Goal: Task Accomplishment & Management: Use online tool/utility

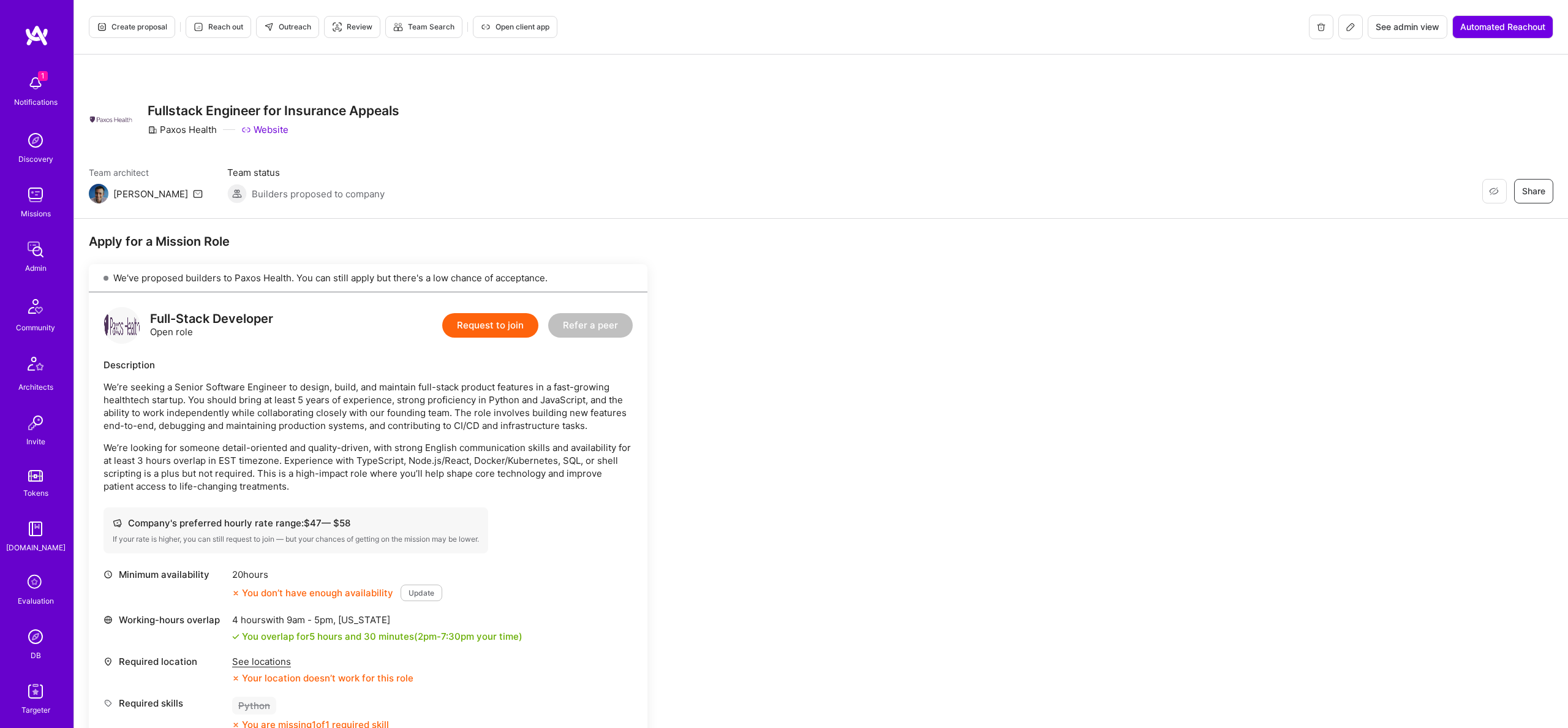
click at [1354, 28] on button at bounding box center [1350, 27] width 25 height 25
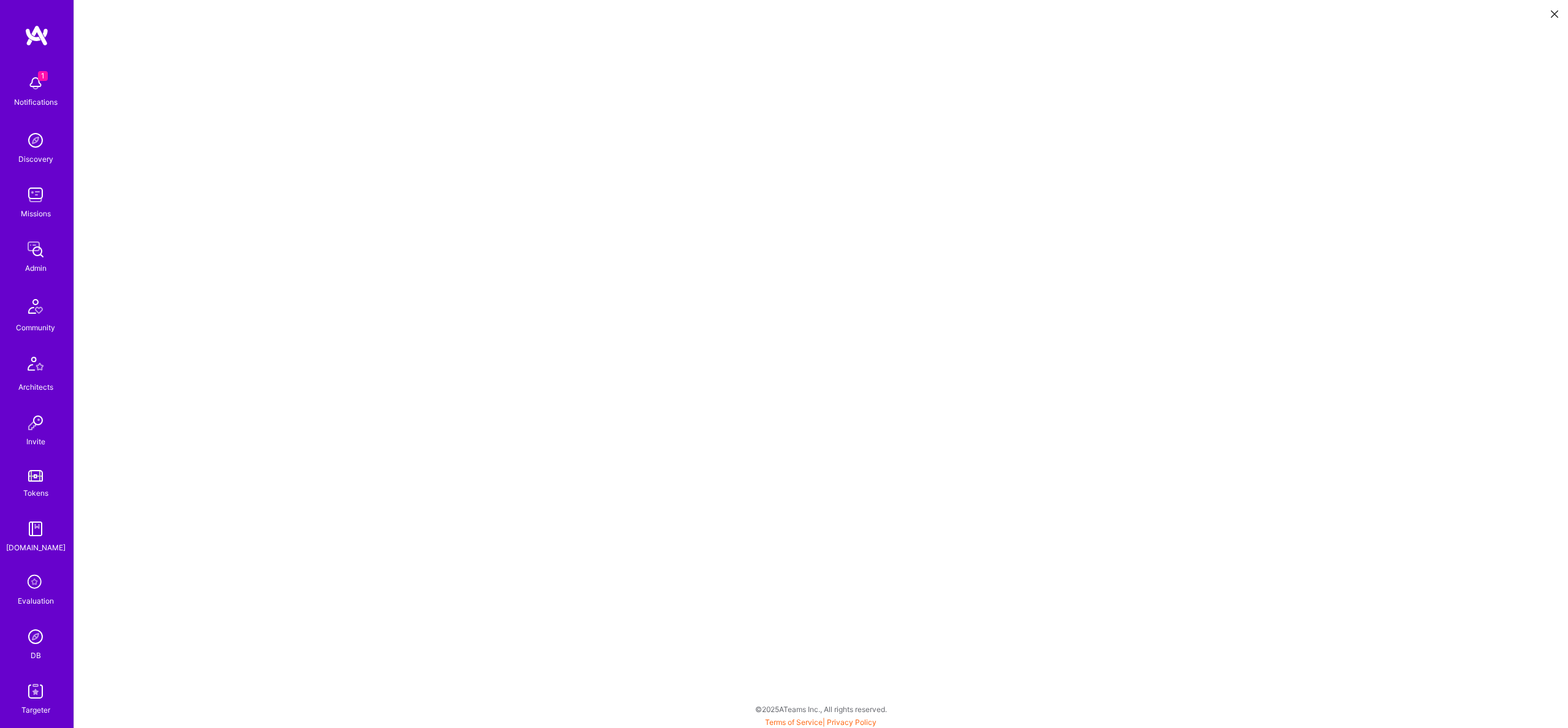
scroll to position [3, 0]
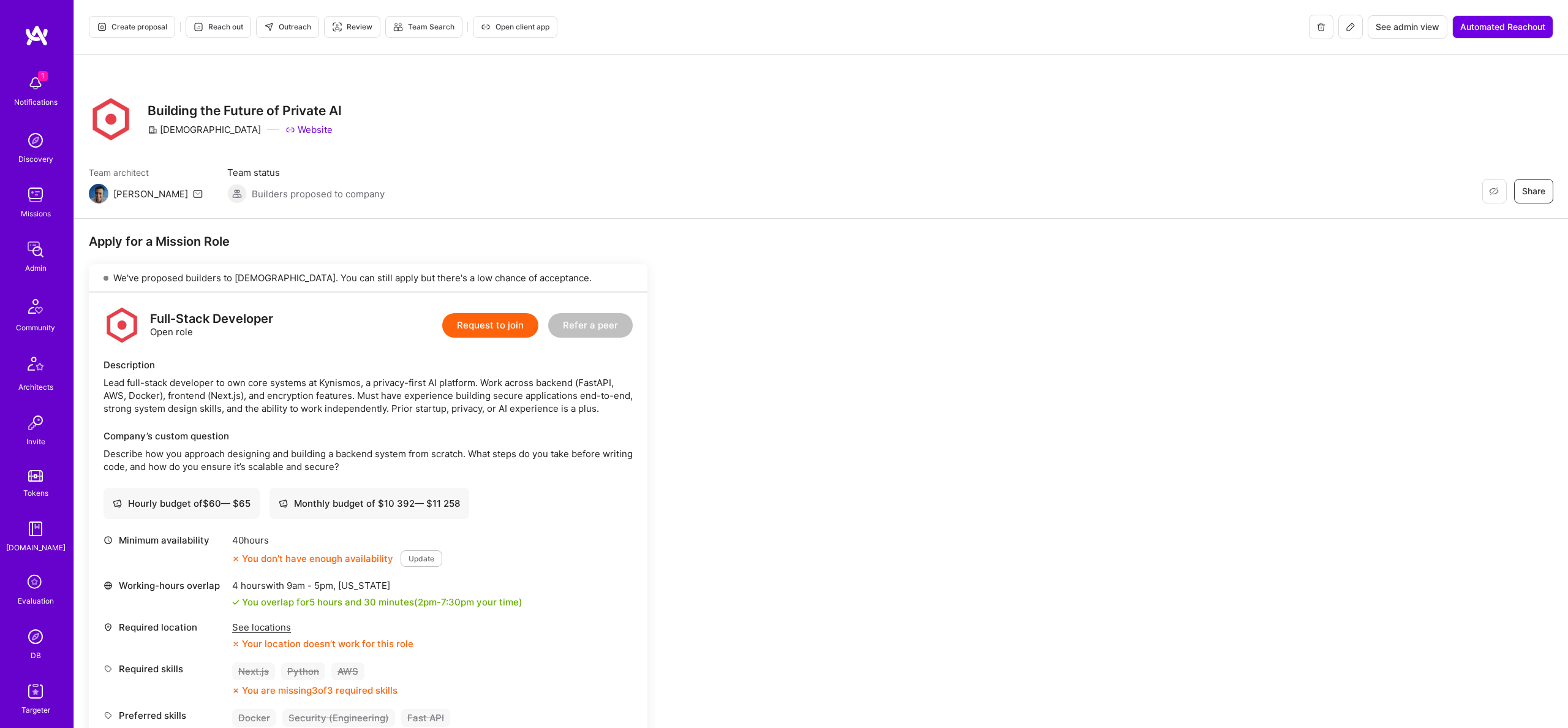
click at [150, 31] on span "Create proposal" at bounding box center [132, 28] width 70 height 11
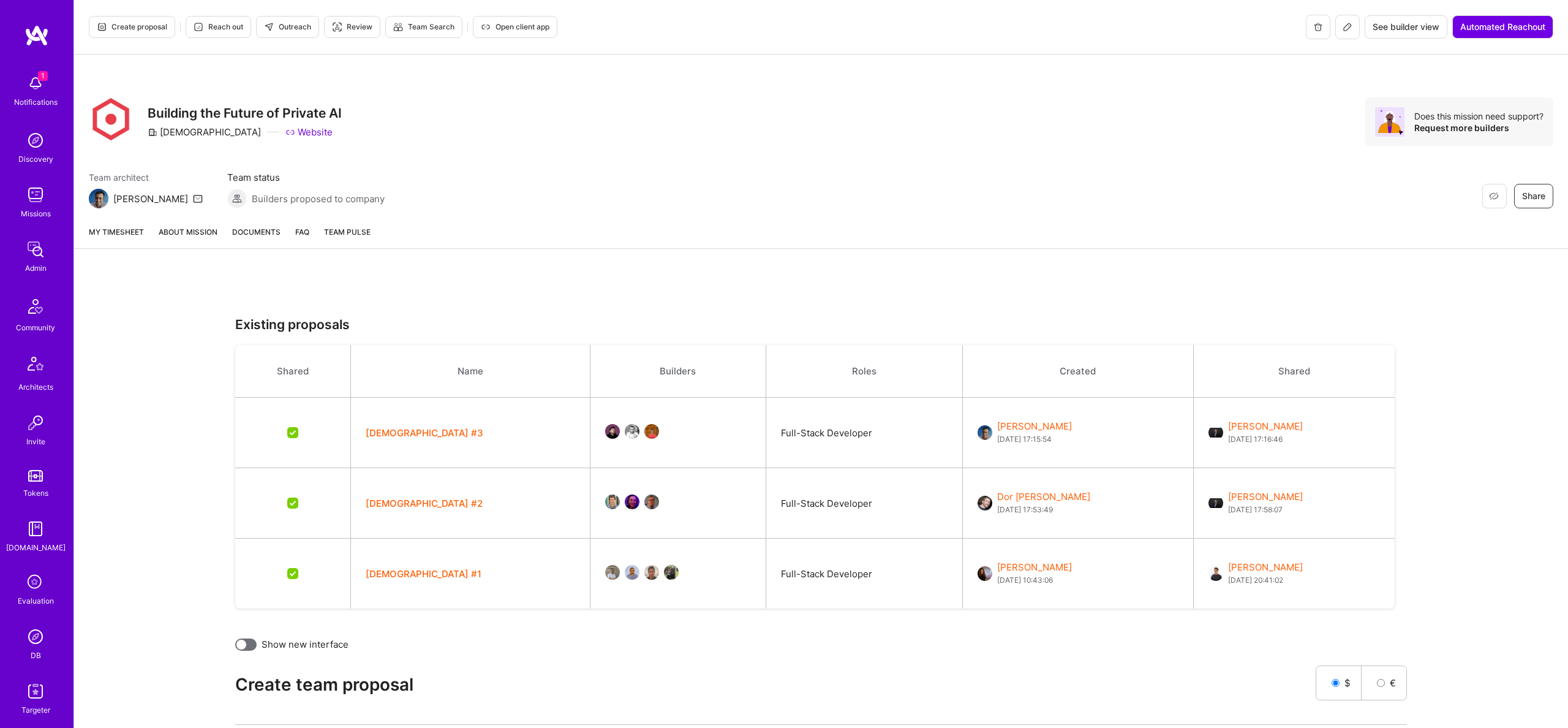
scroll to position [1, 0]
click at [1344, 28] on icon at bounding box center [1347, 27] width 8 height 8
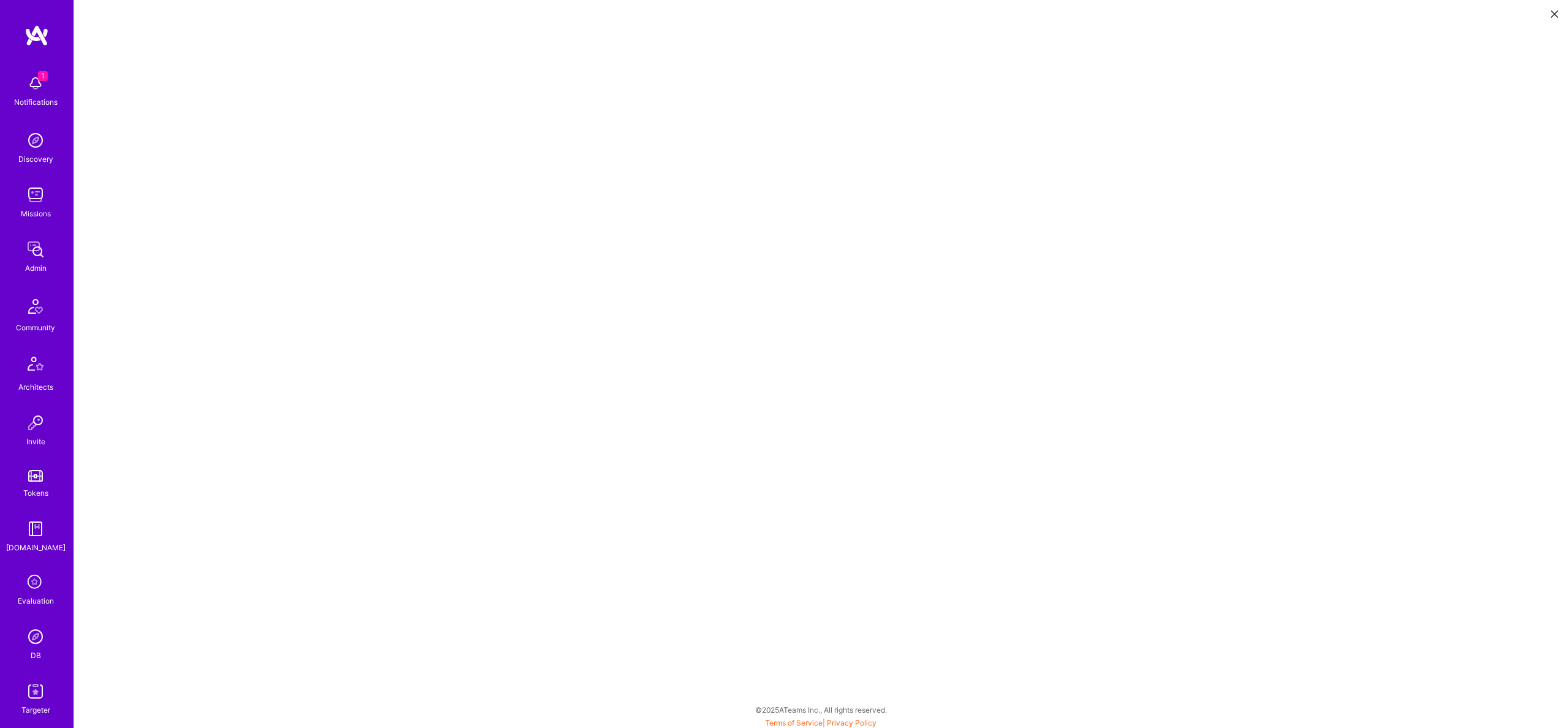
scroll to position [1, 0]
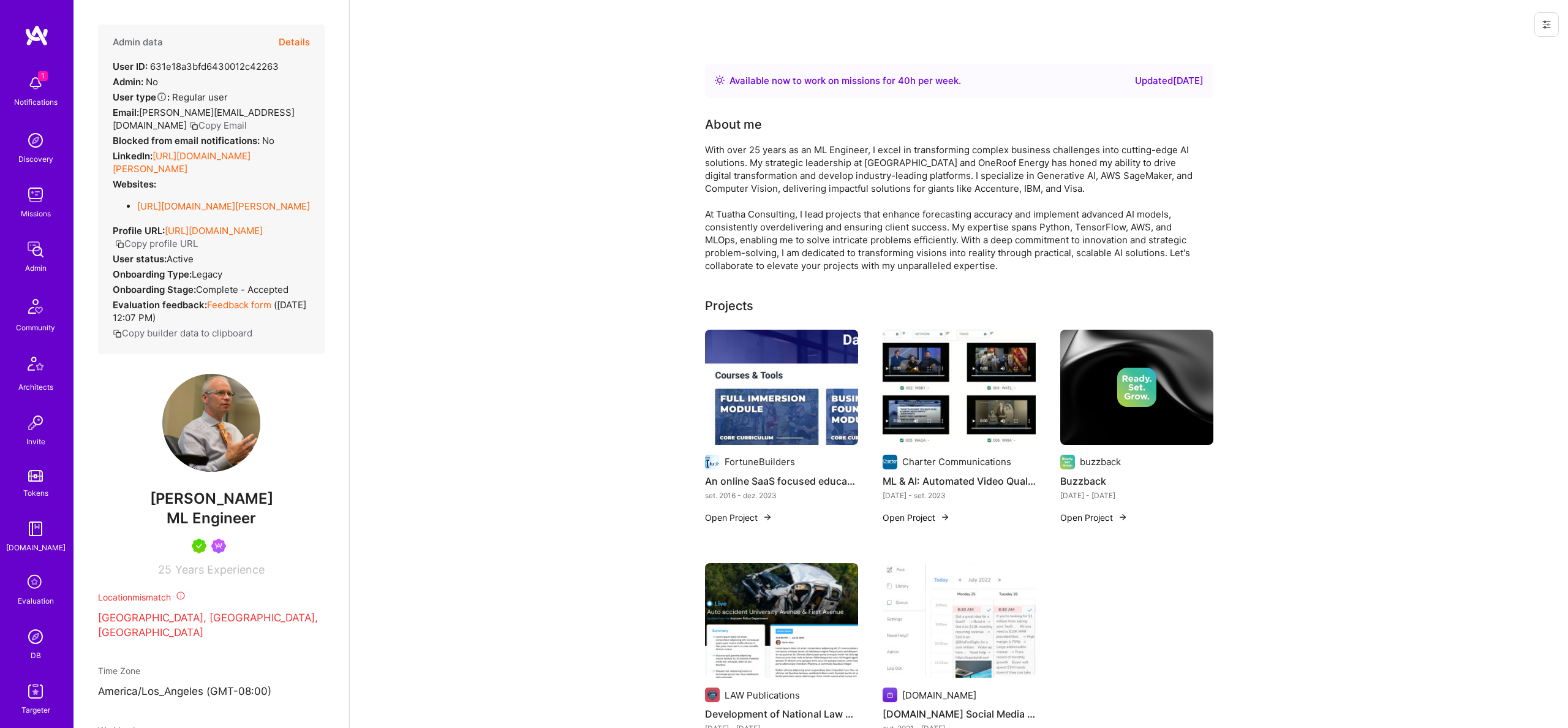
scroll to position [345, 0]
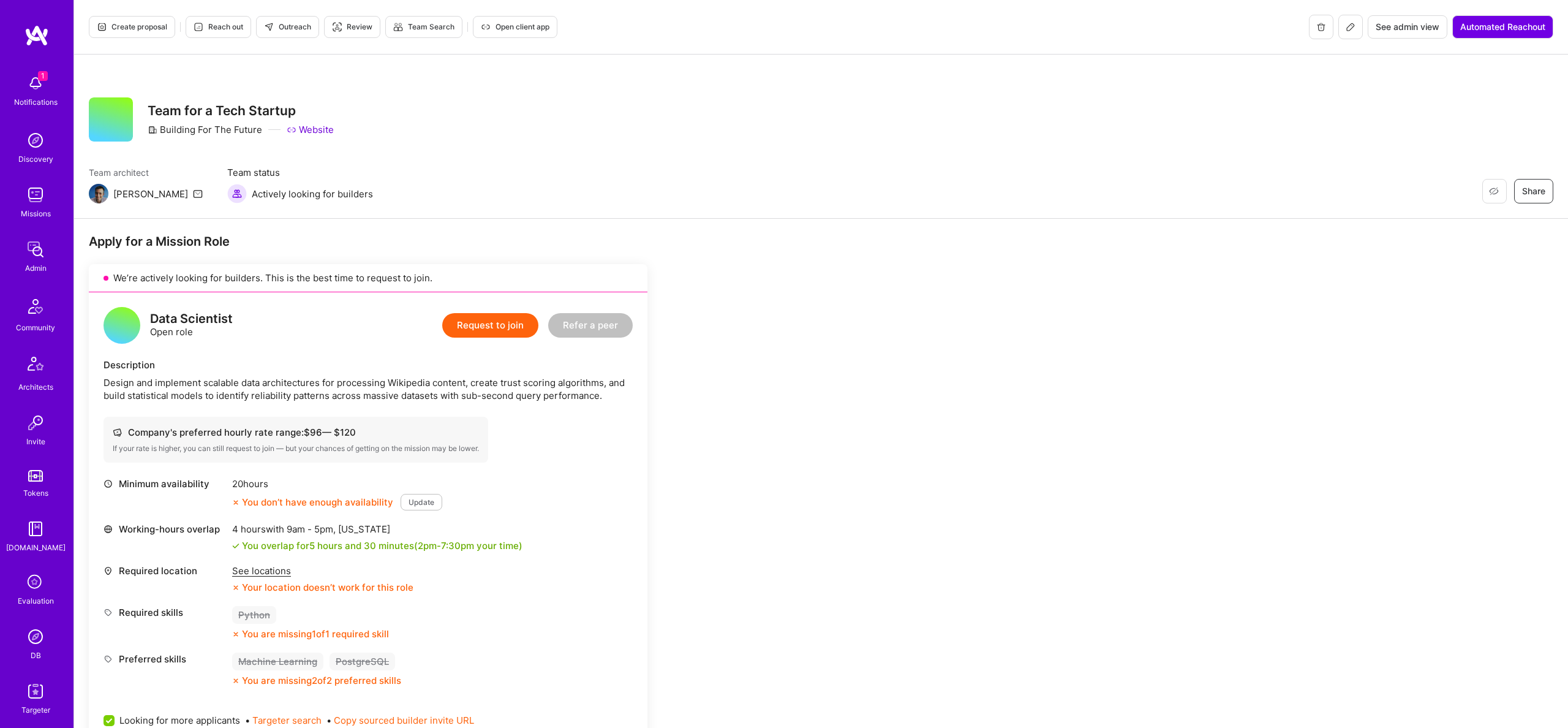
click at [143, 24] on span "Create proposal" at bounding box center [132, 28] width 70 height 11
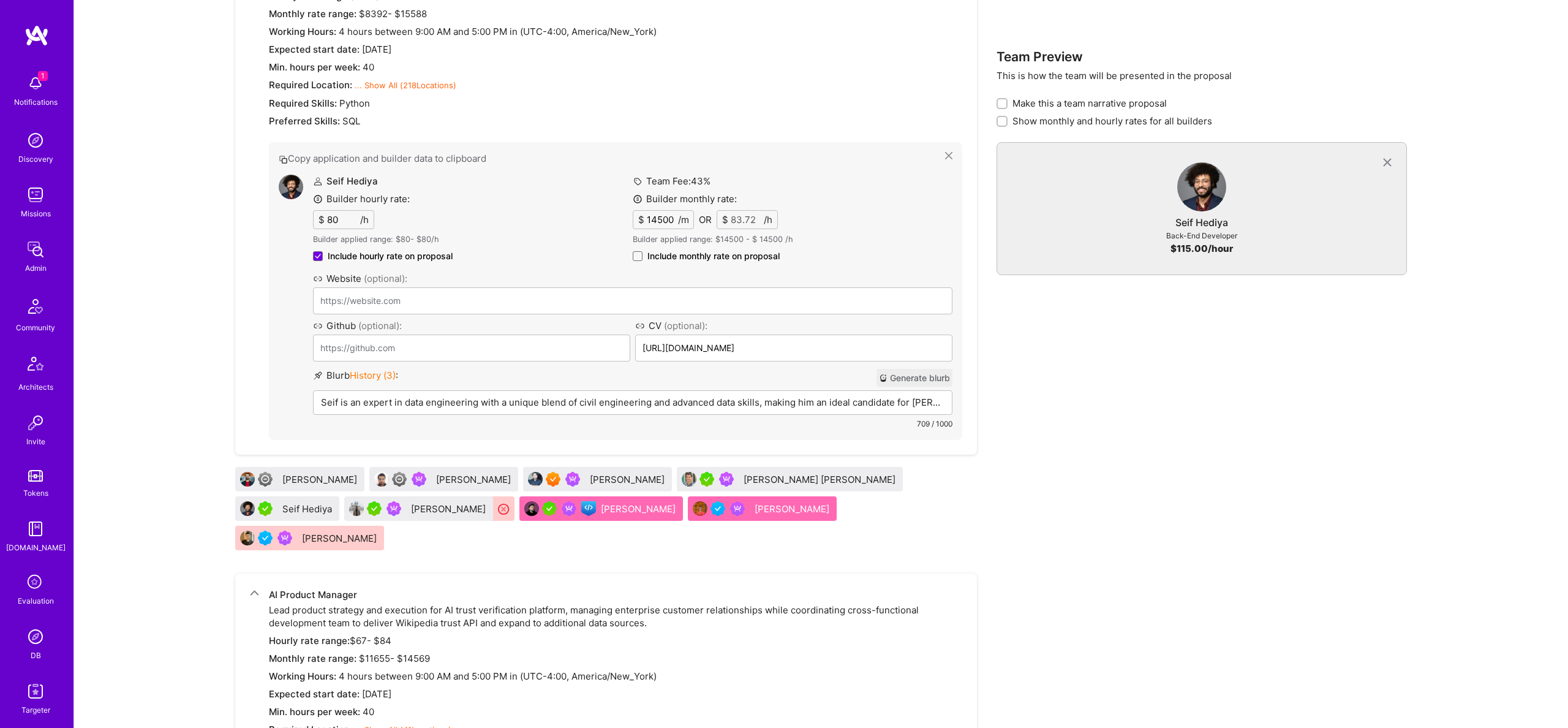
scroll to position [1398, 0]
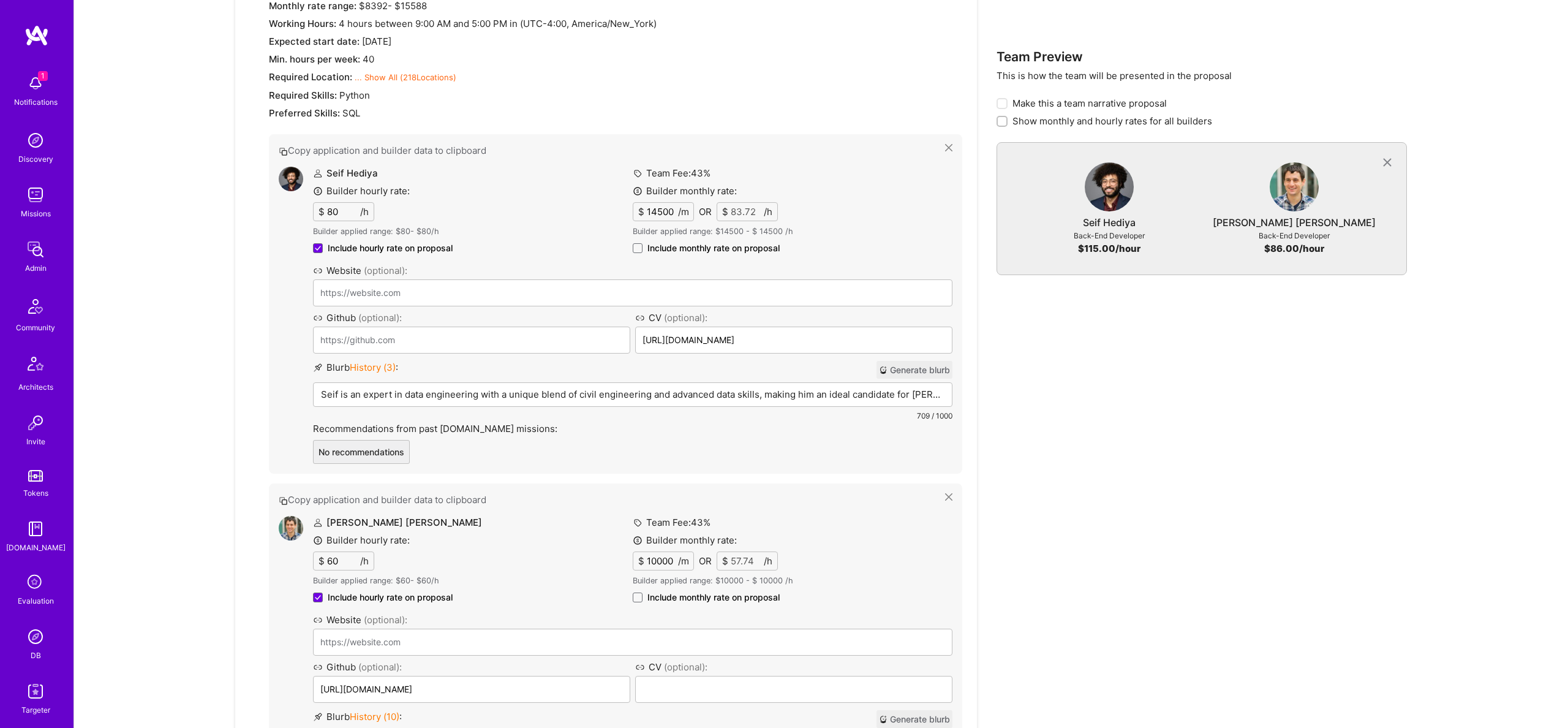
click at [734, 599] on span "Include monthly rate on proposal" at bounding box center [712, 597] width 132 height 12
click at [0, 0] on input "Include monthly rate on proposal" at bounding box center [0, 0] width 0 height 0
click at [713, 252] on span "Include monthly rate on proposal" at bounding box center [712, 247] width 132 height 12
click at [0, 0] on input "Include monthly rate on proposal" at bounding box center [0, 0] width 0 height 0
checkbox input "true"
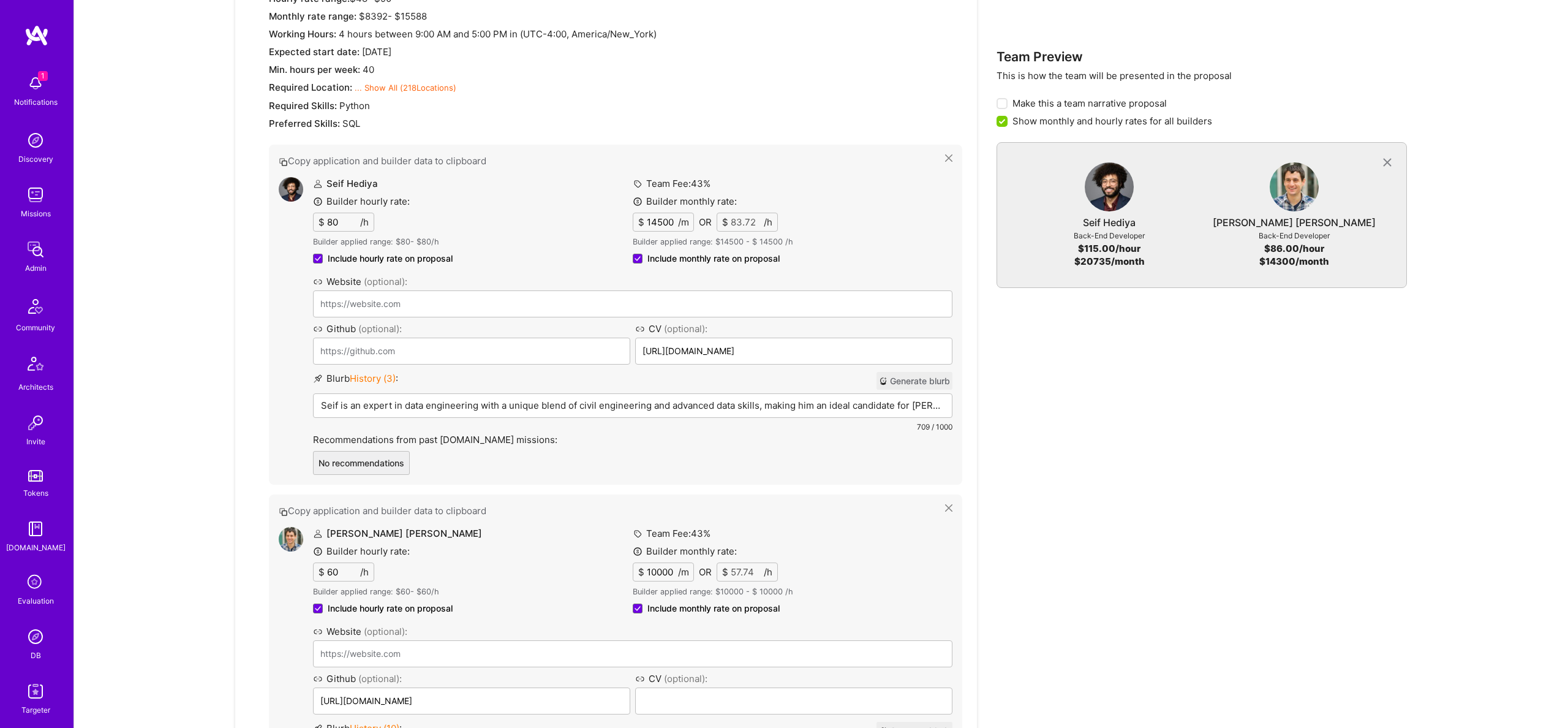
scroll to position [1388, 0]
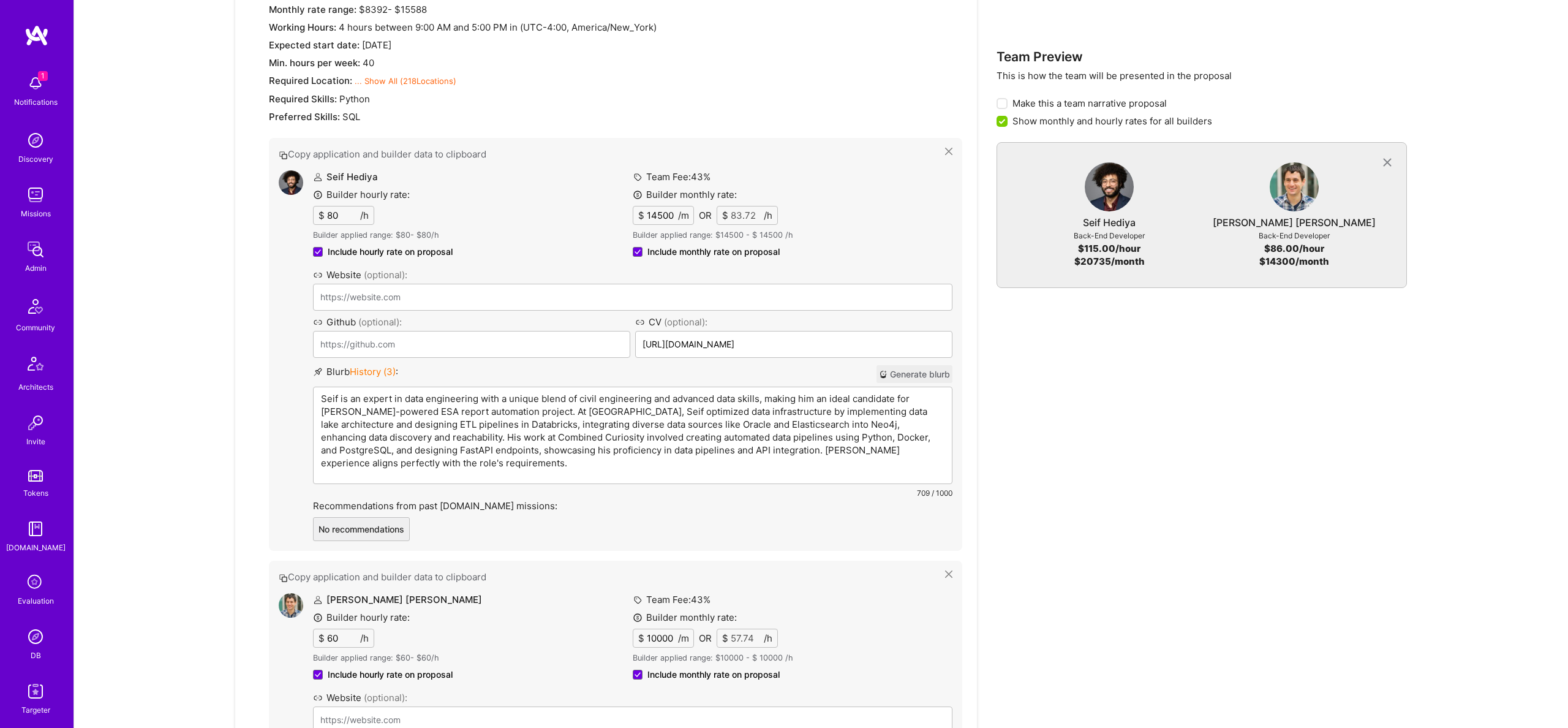
click at [455, 401] on p "Seif is an expert in data engineering with a unique blend of civil engineering …" at bounding box center [632, 430] width 623 height 77
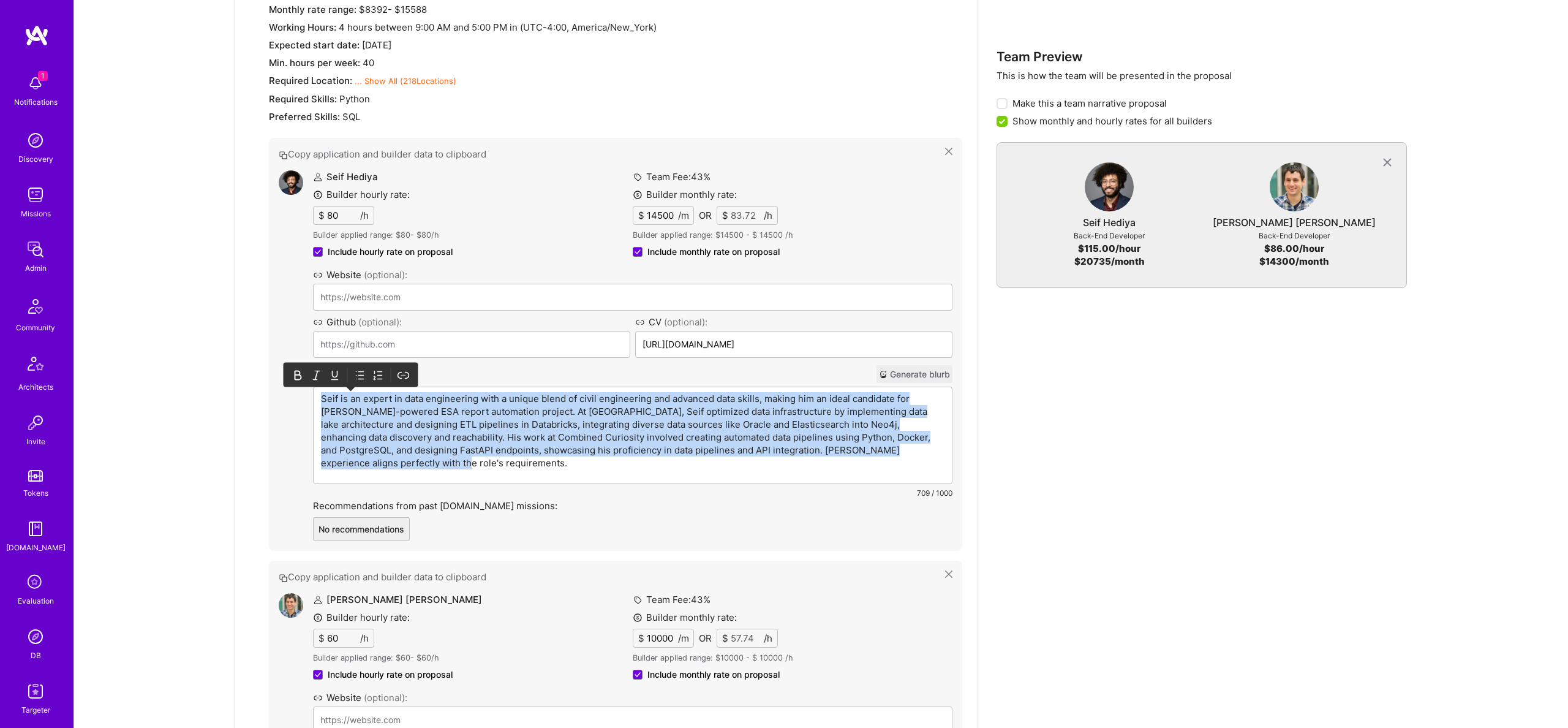
click at [455, 401] on p "Seif is an expert in data engineering with a unique blend of civil engineering …" at bounding box center [632, 430] width 623 height 77
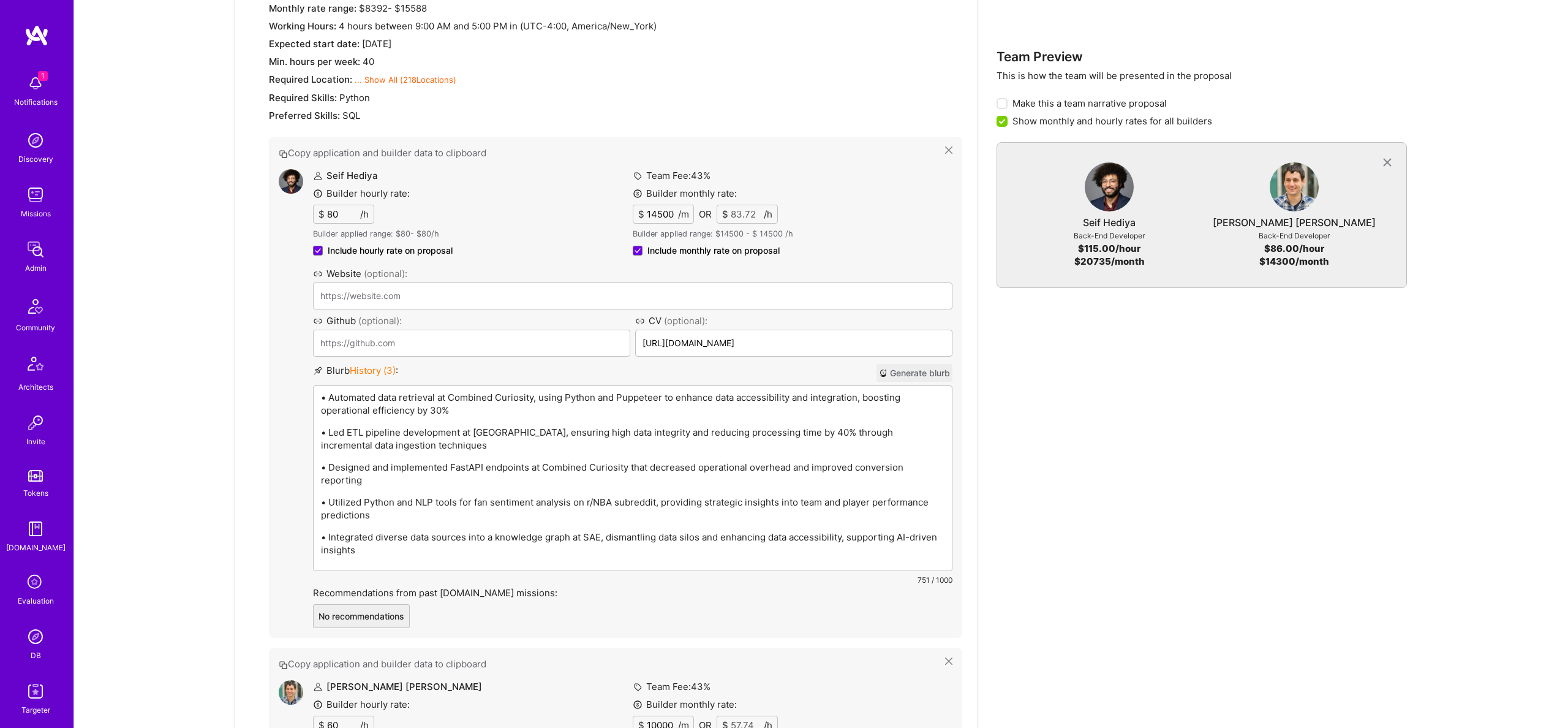
scroll to position [1400, 0]
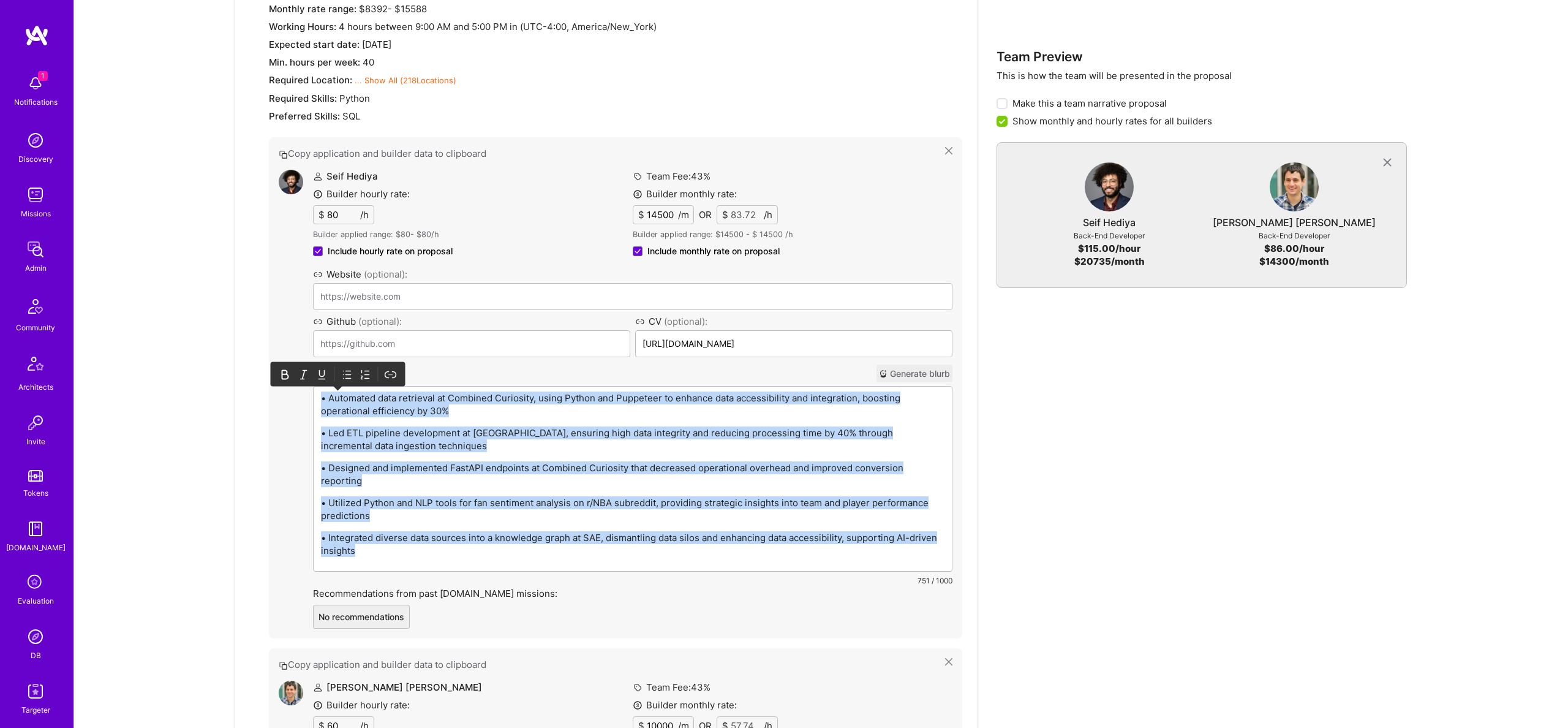
drag, startPoint x: 346, startPoint y: 372, endPoint x: 338, endPoint y: 380, distance: 11.3
click at [346, 372] on icon at bounding box center [347, 374] width 12 height 12
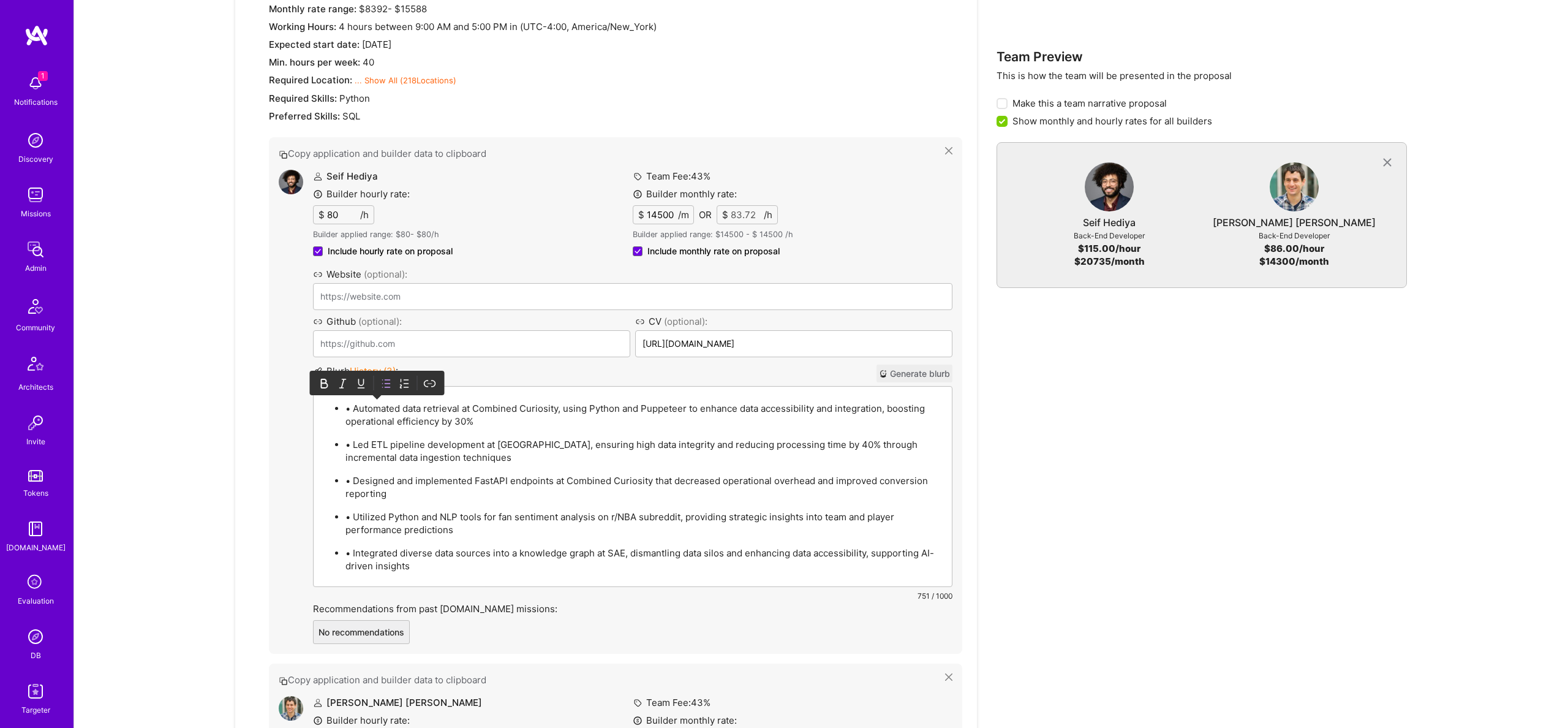
click at [352, 409] on p "• Automated data retrieval at Combined Curiosity, using Python and Puppeteer to…" at bounding box center [644, 414] width 599 height 26
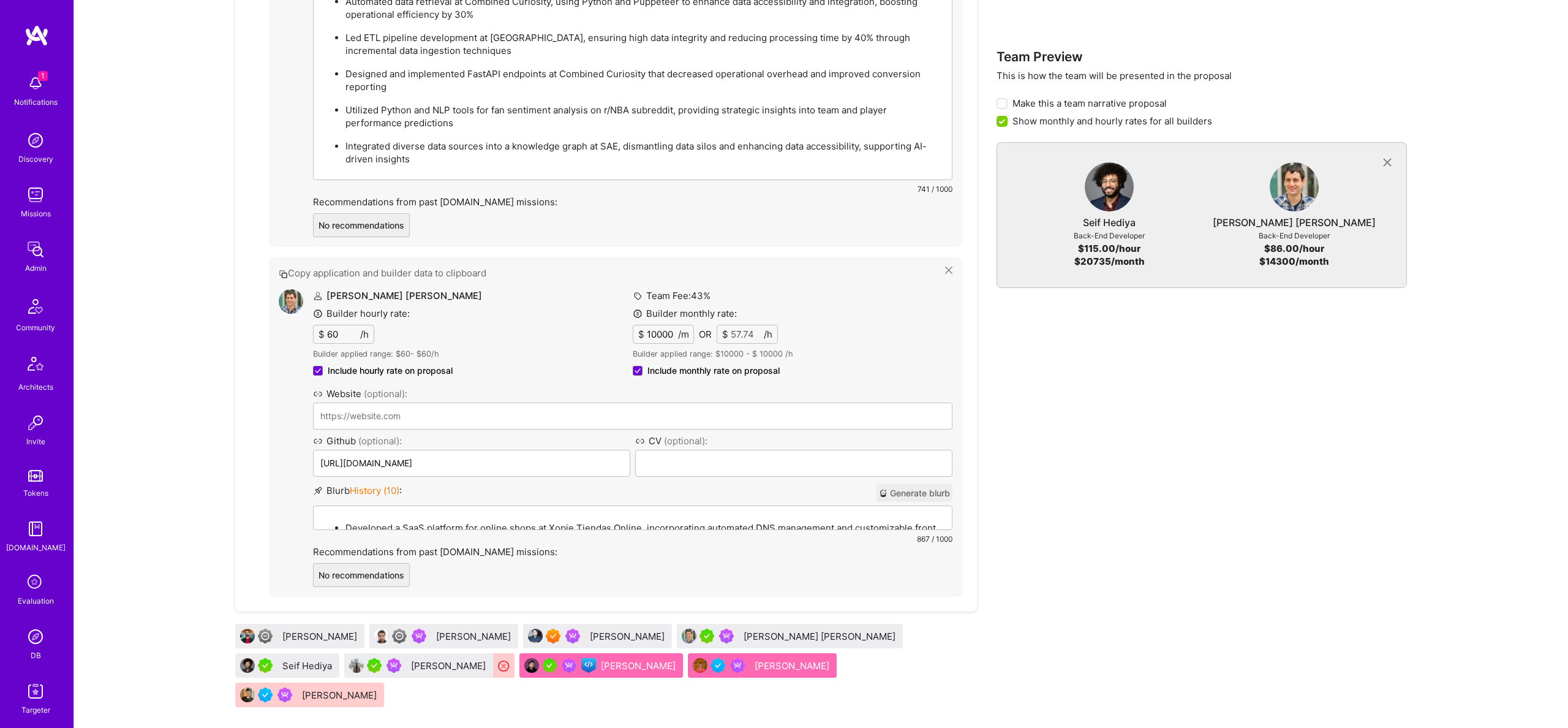
scroll to position [1629, 0]
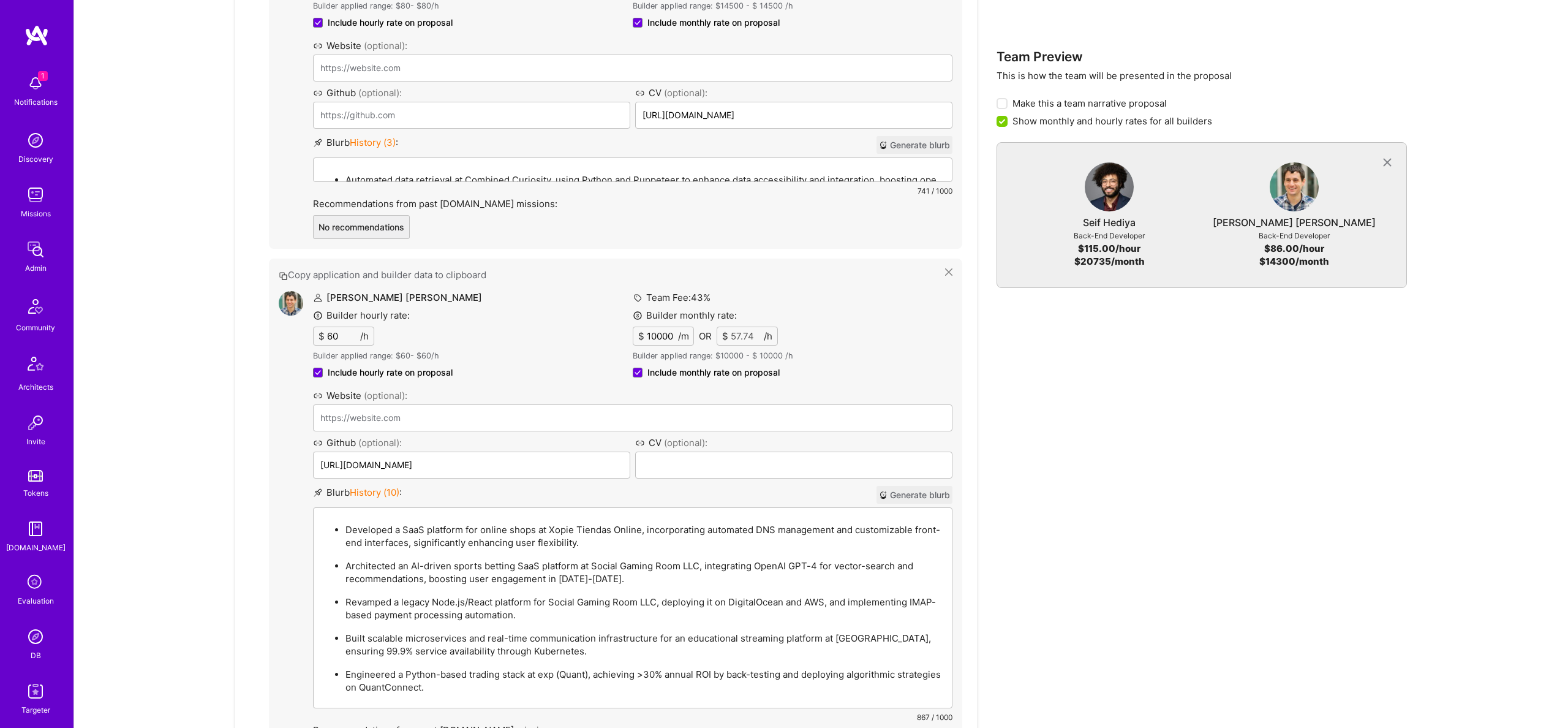
click at [470, 524] on p "Developed a SaaS platform for online shops at Xopie Tiendas Online, incorporati…" at bounding box center [644, 535] width 599 height 26
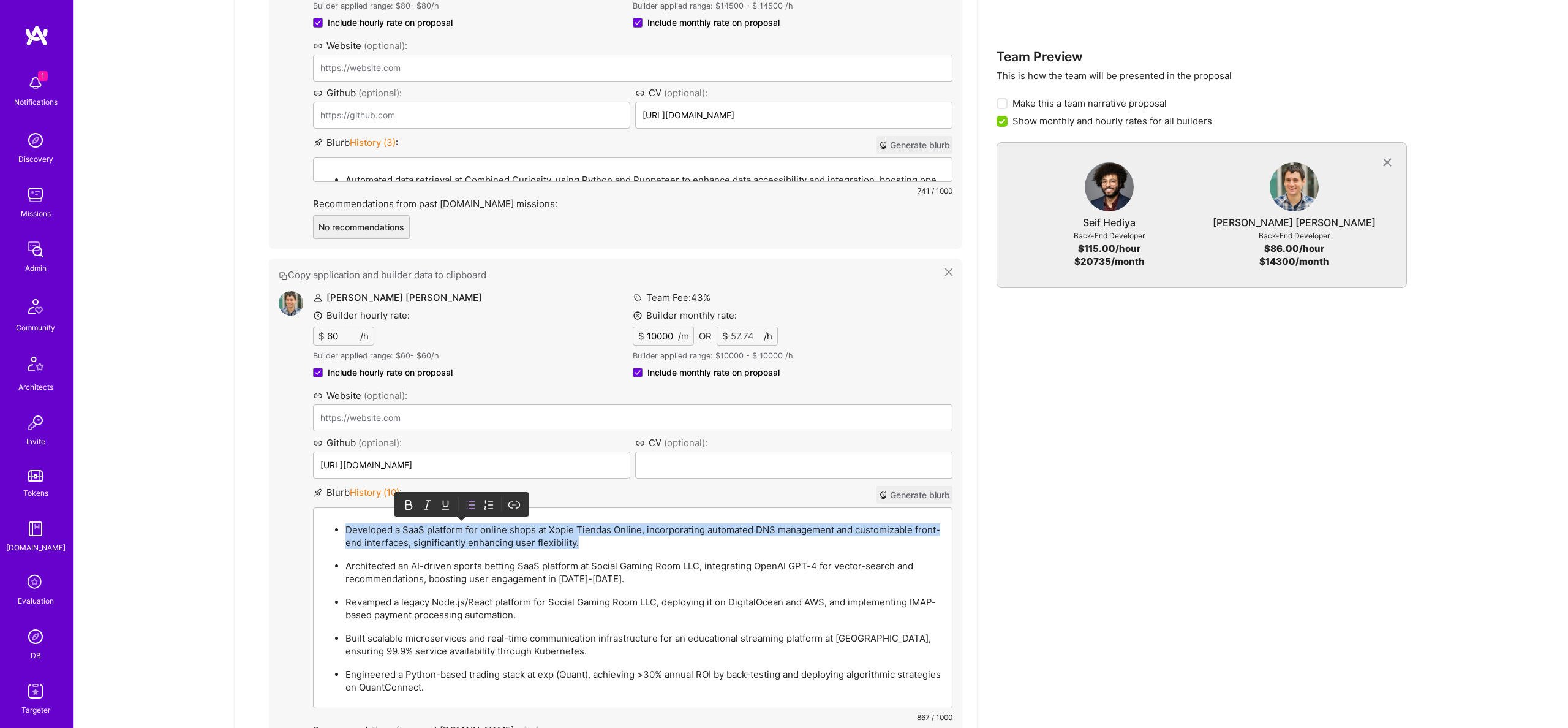
click at [470, 524] on p "Developed a SaaS platform for online shops at Xopie Tiendas Online, incorporati…" at bounding box center [644, 535] width 599 height 26
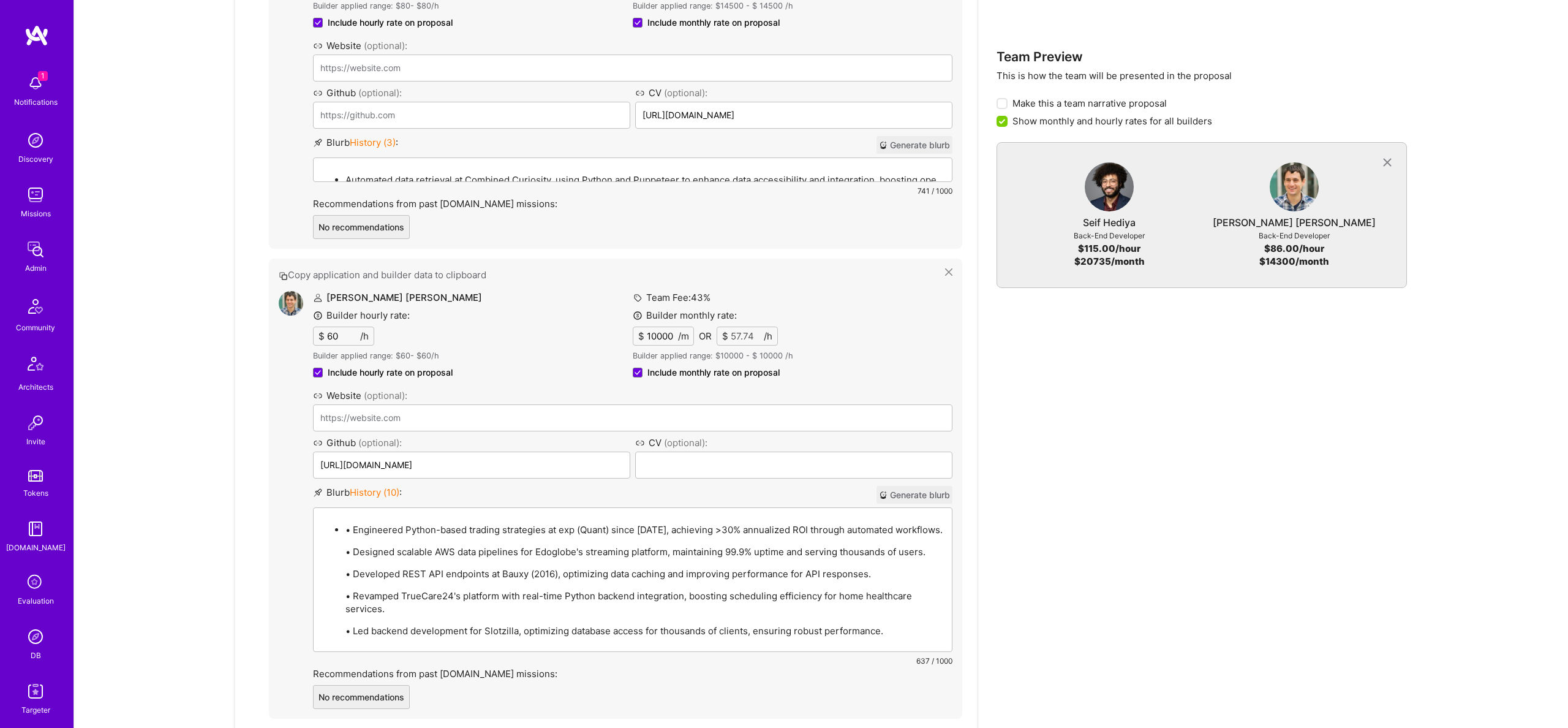
click at [352, 530] on p "• Engineered Python-based trading strategies at exp (Quant) since 2021, achievi…" at bounding box center [644, 530] width 599 height 13
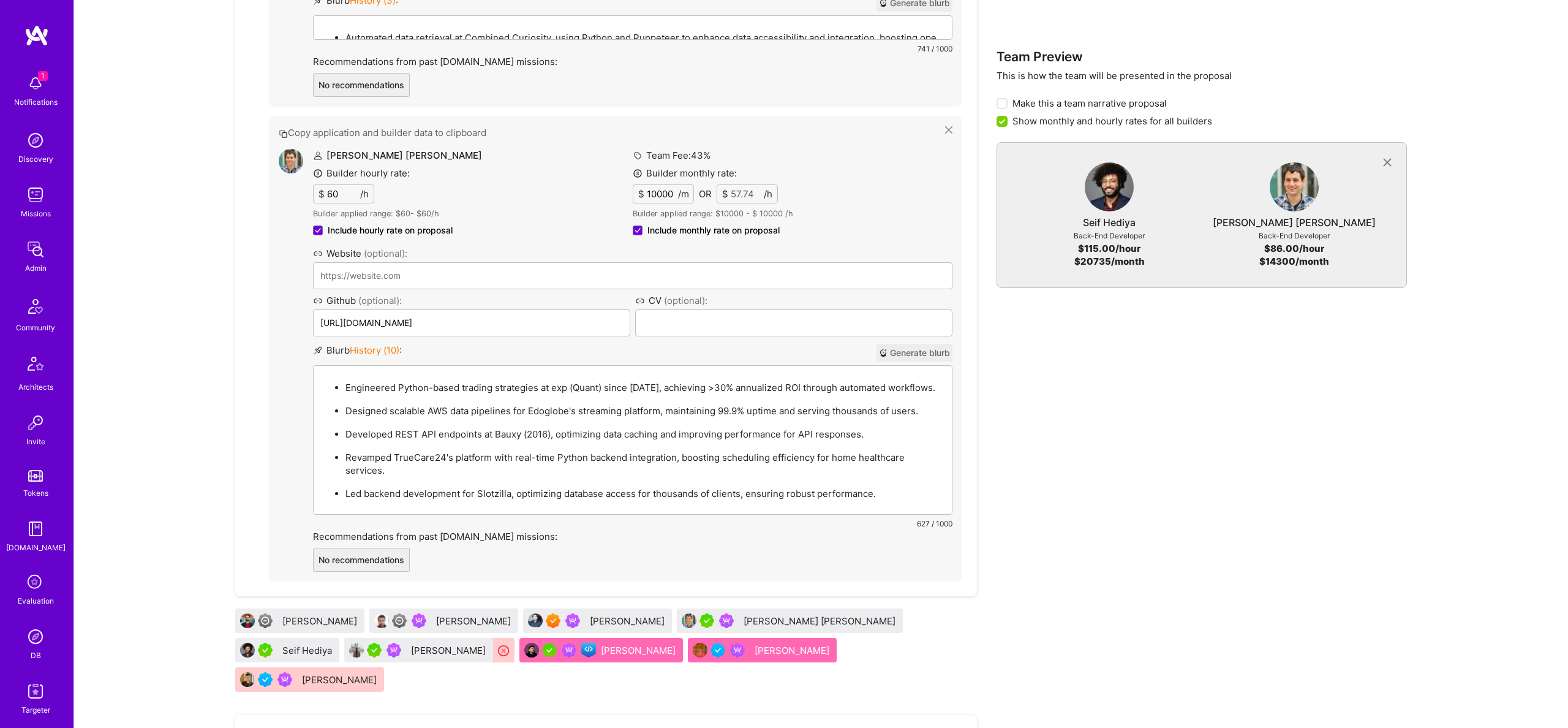
scroll to position [2117, 0]
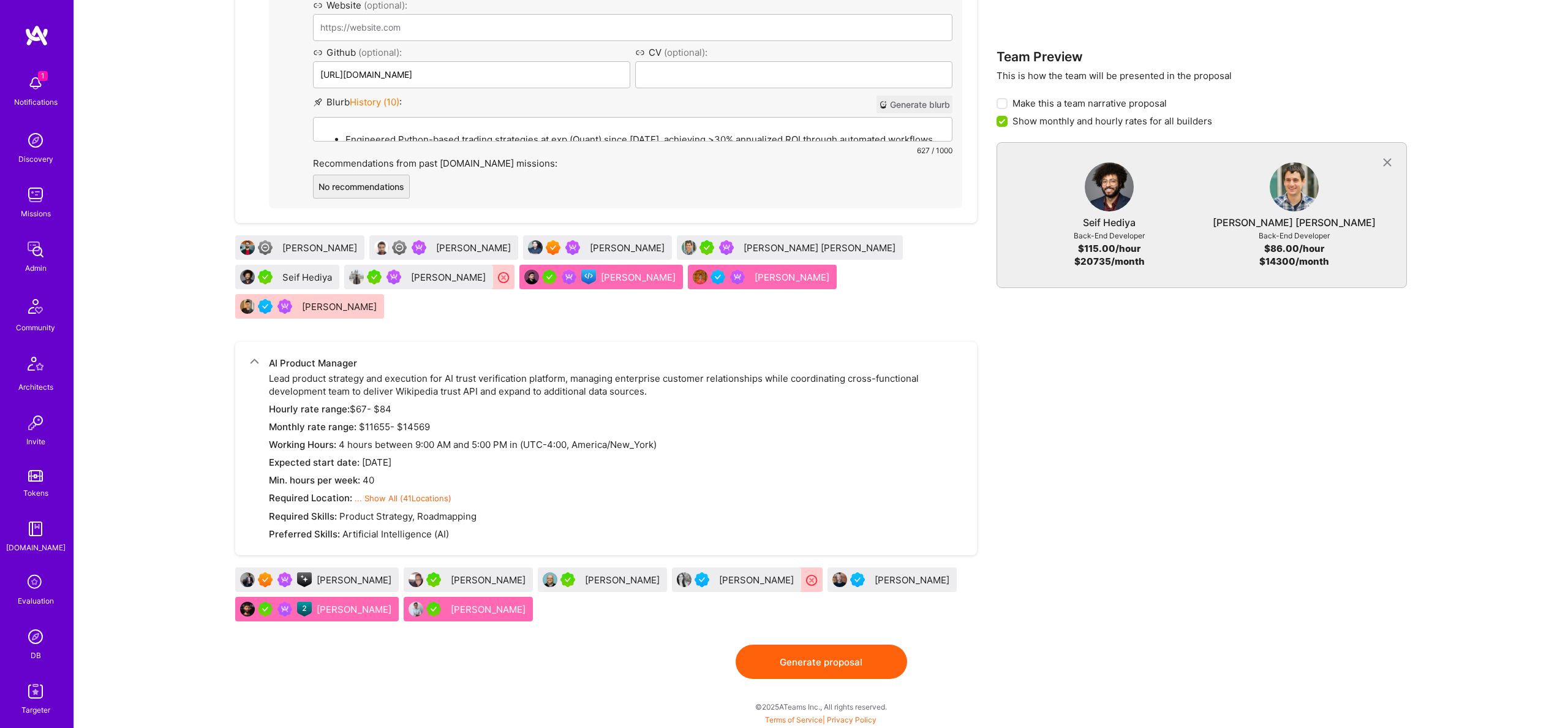
click at [824, 656] on button "Generate proposal" at bounding box center [821, 662] width 172 height 34
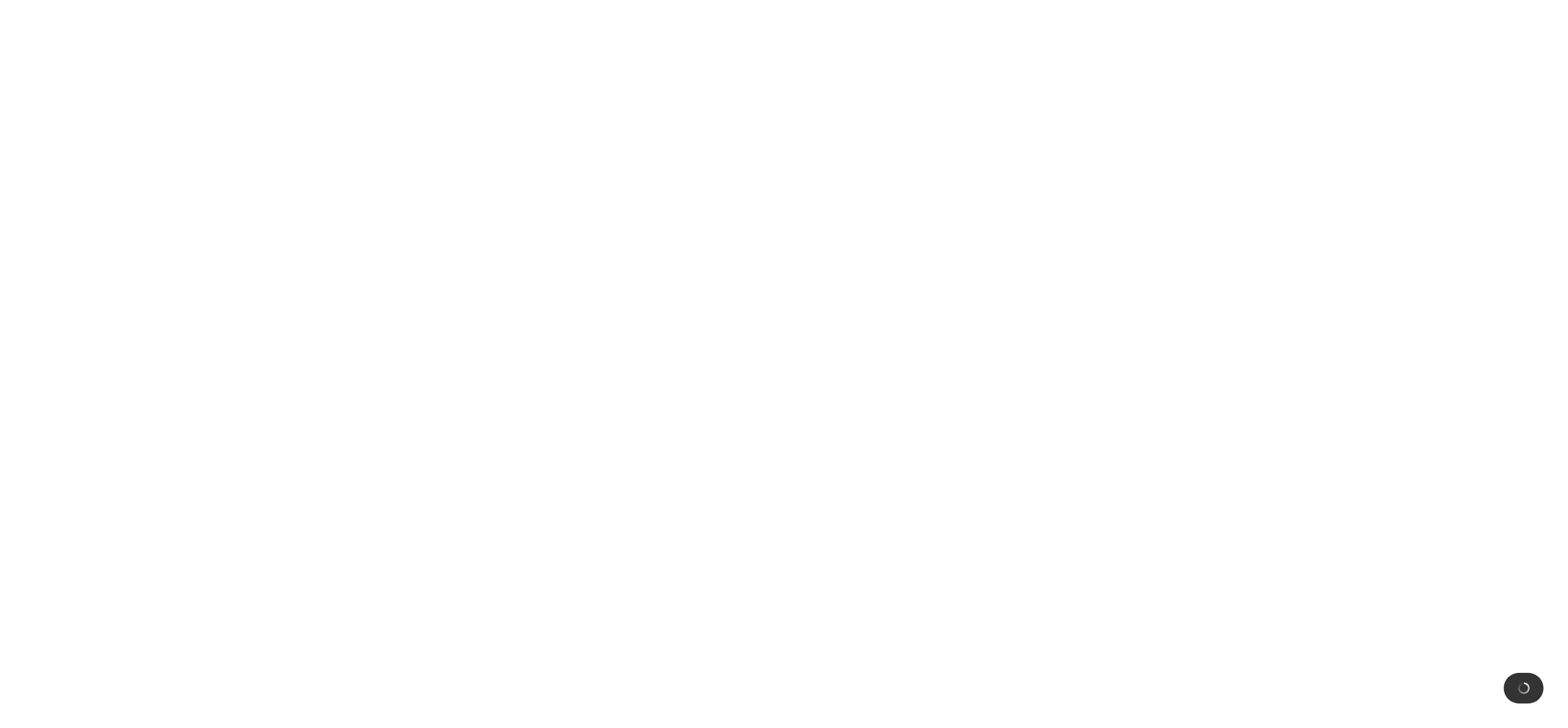
scroll to position [0, 0]
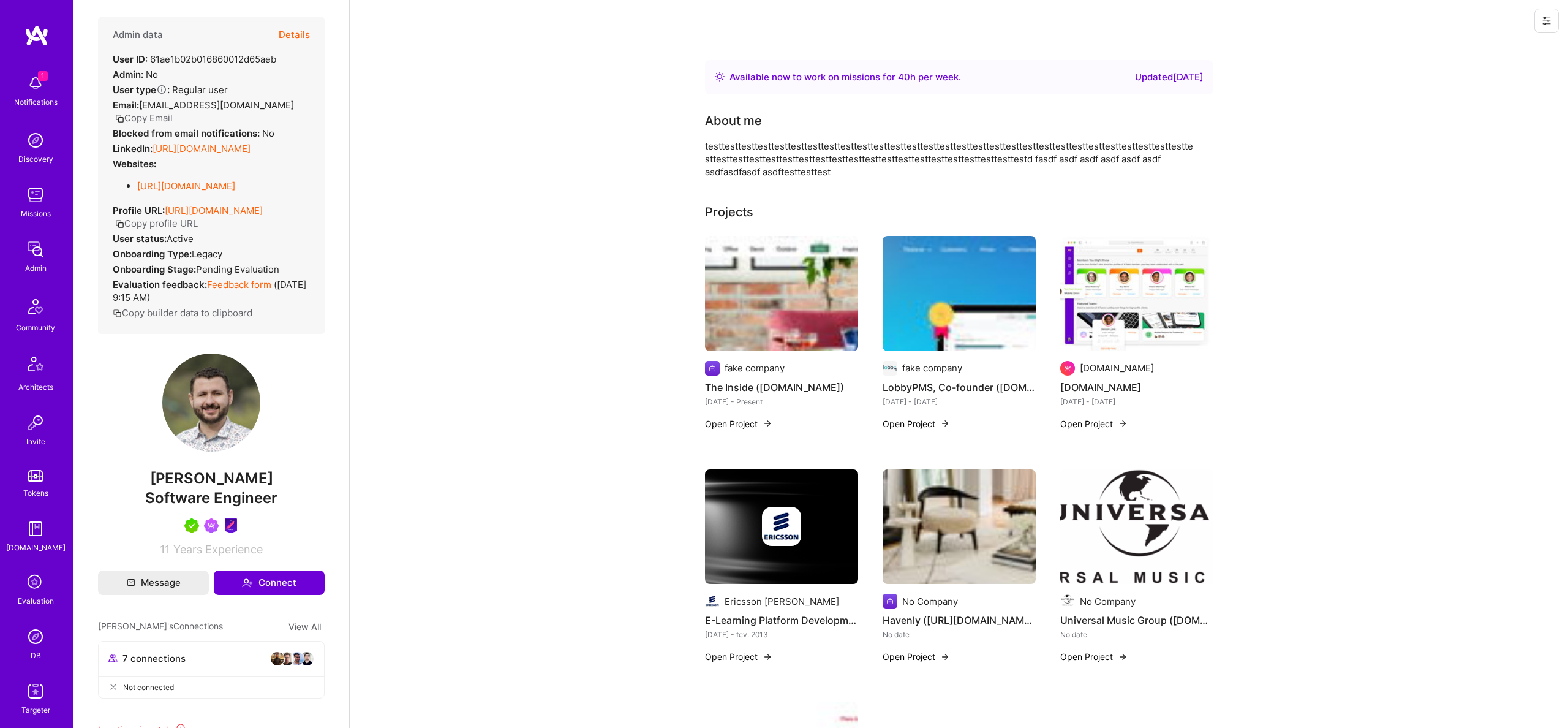
scroll to position [5, 0]
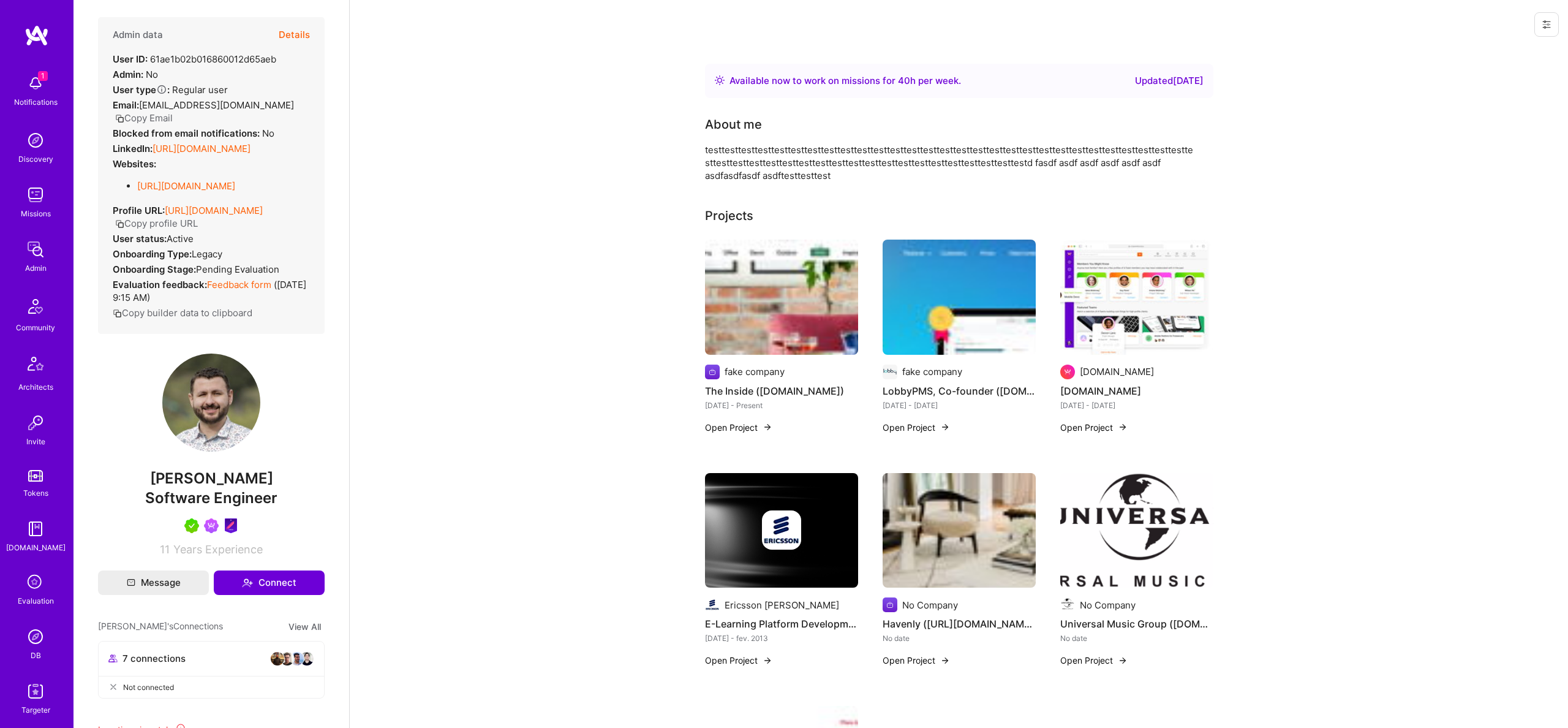
click at [289, 34] on button "Details" at bounding box center [294, 34] width 31 height 35
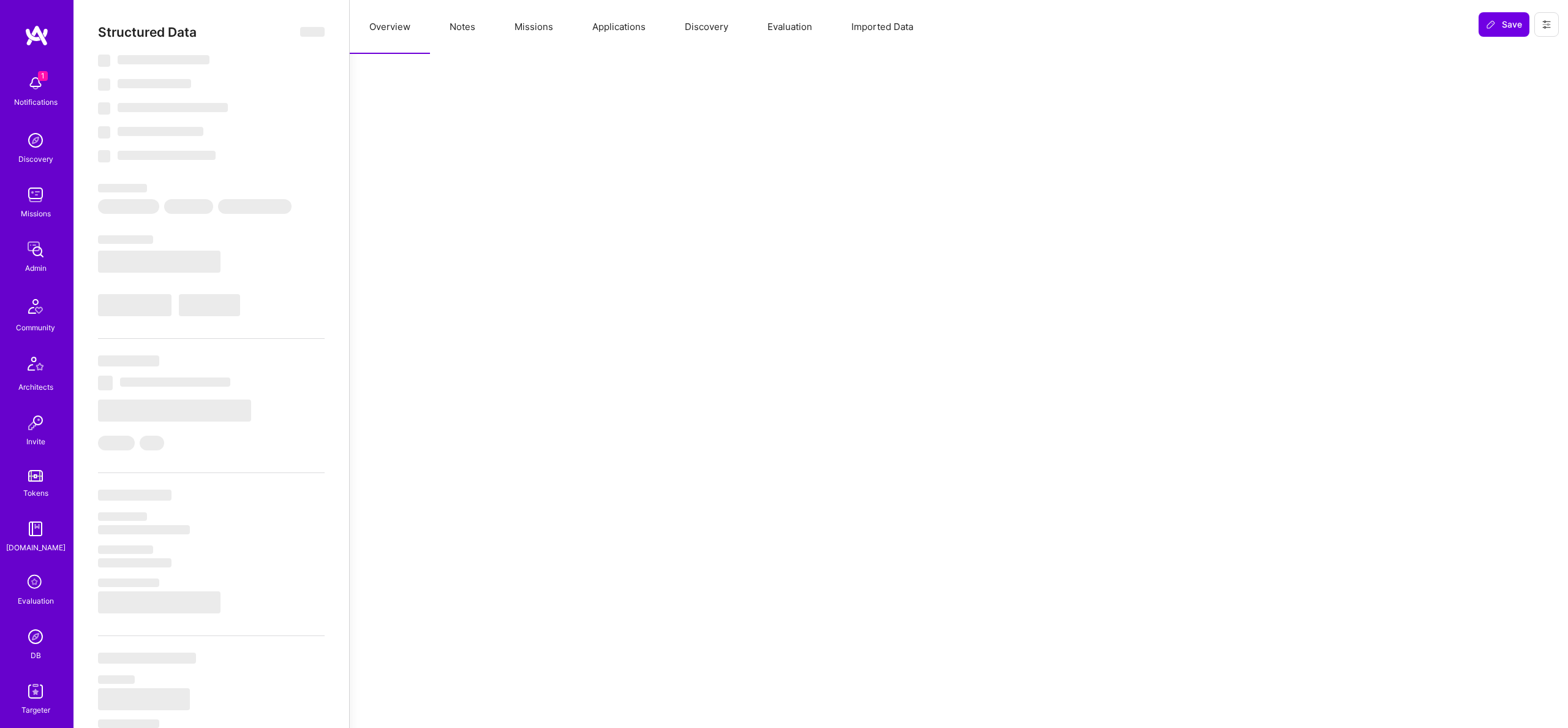
scroll to position [0, 0]
click at [472, 13] on button "Notes" at bounding box center [462, 27] width 65 height 54
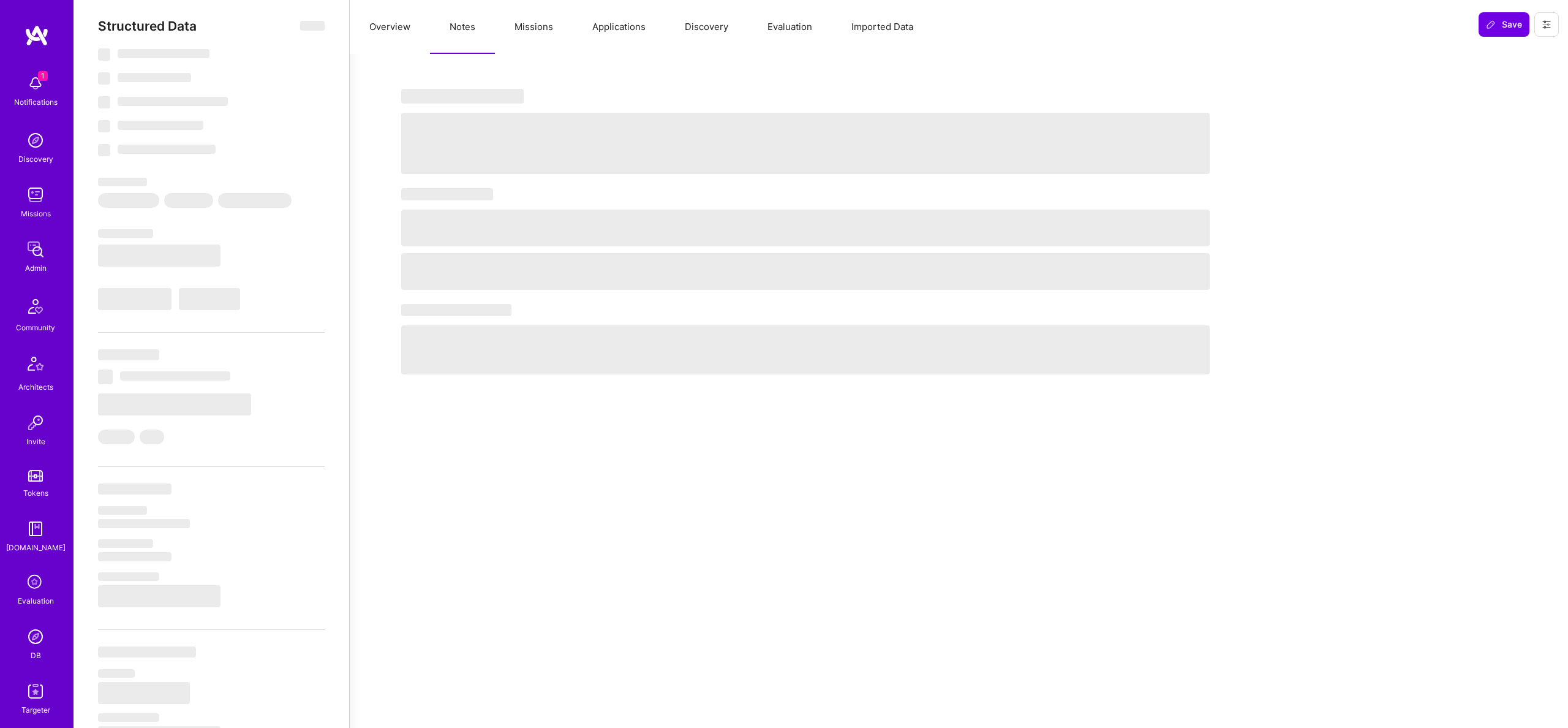
scroll to position [9, 0]
select select "Right Now"
select select "5"
select select "7"
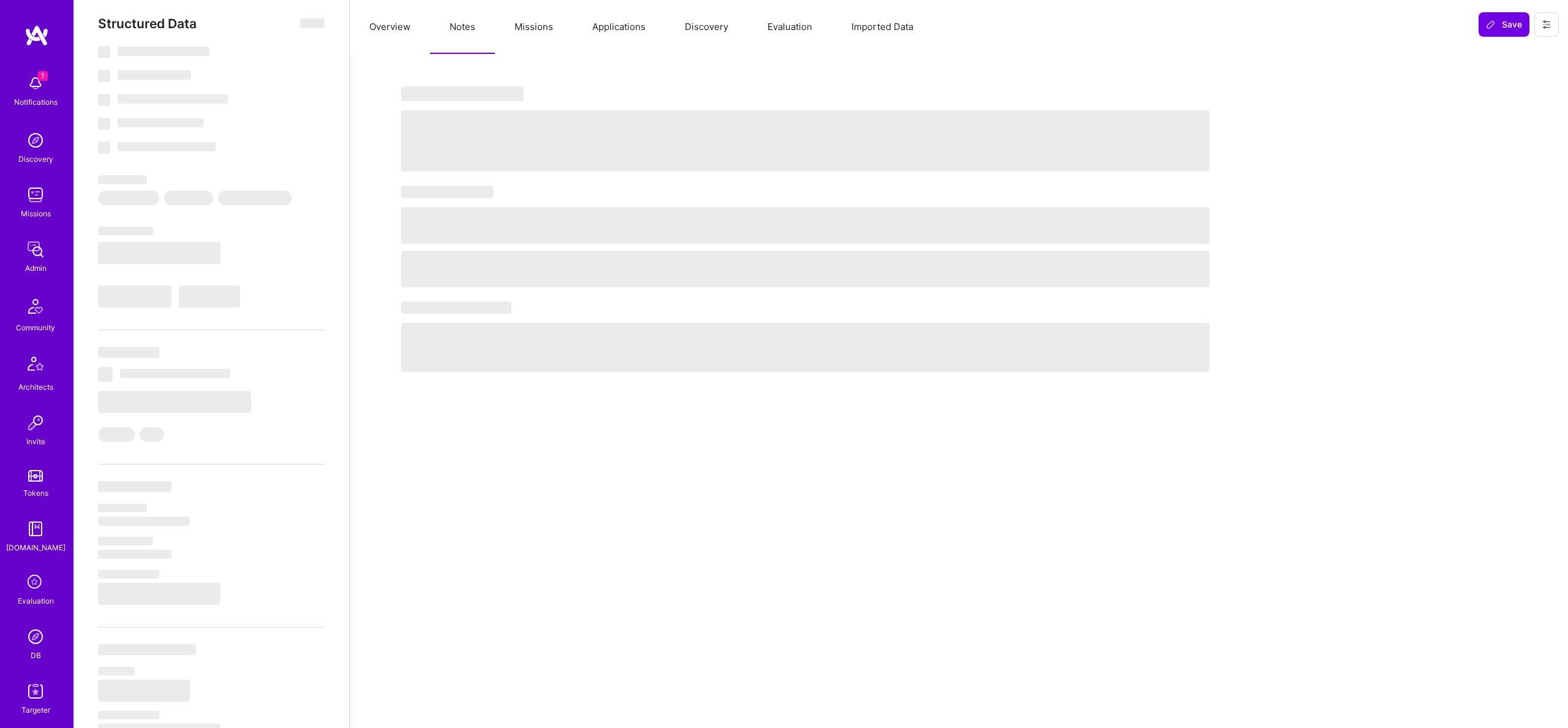
select select "7"
select select "US"
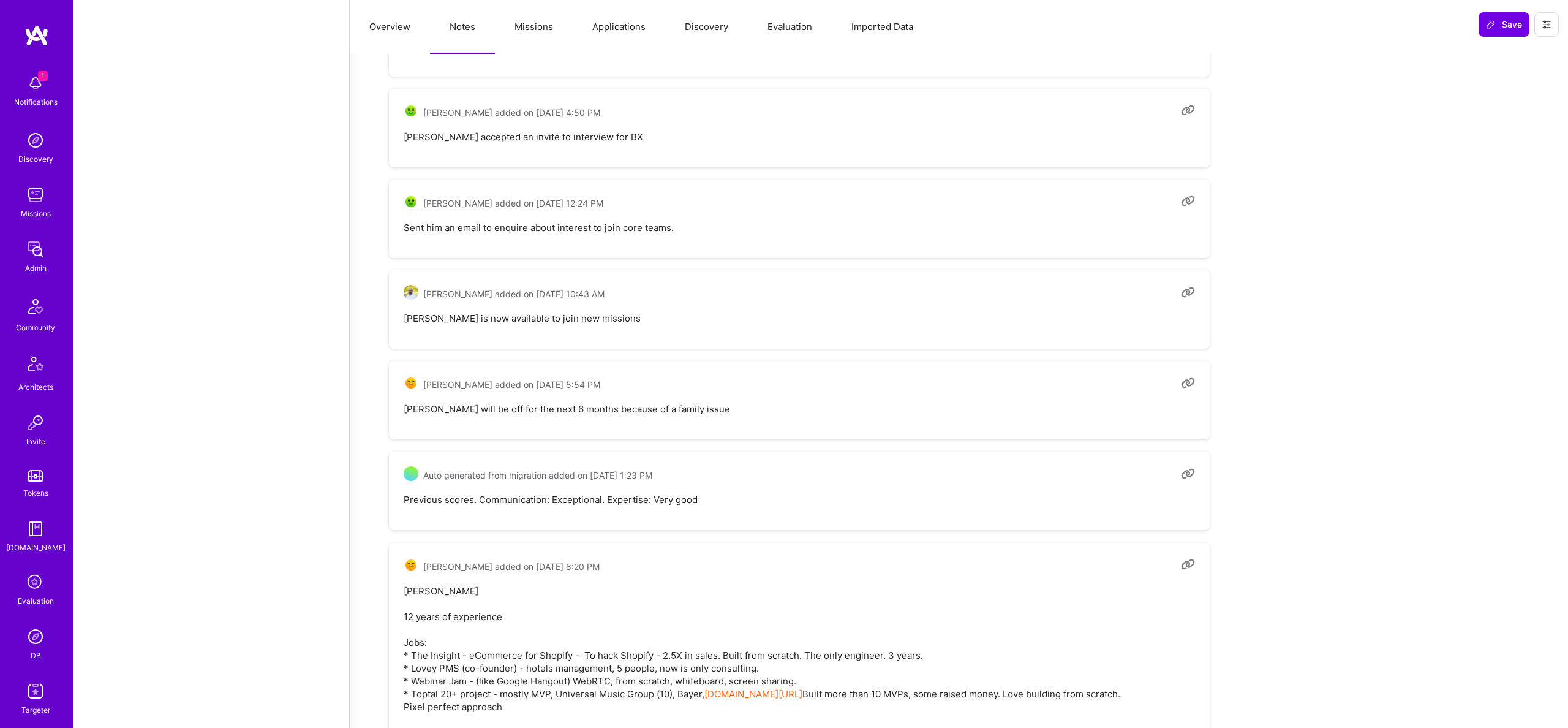
scroll to position [2090, 0]
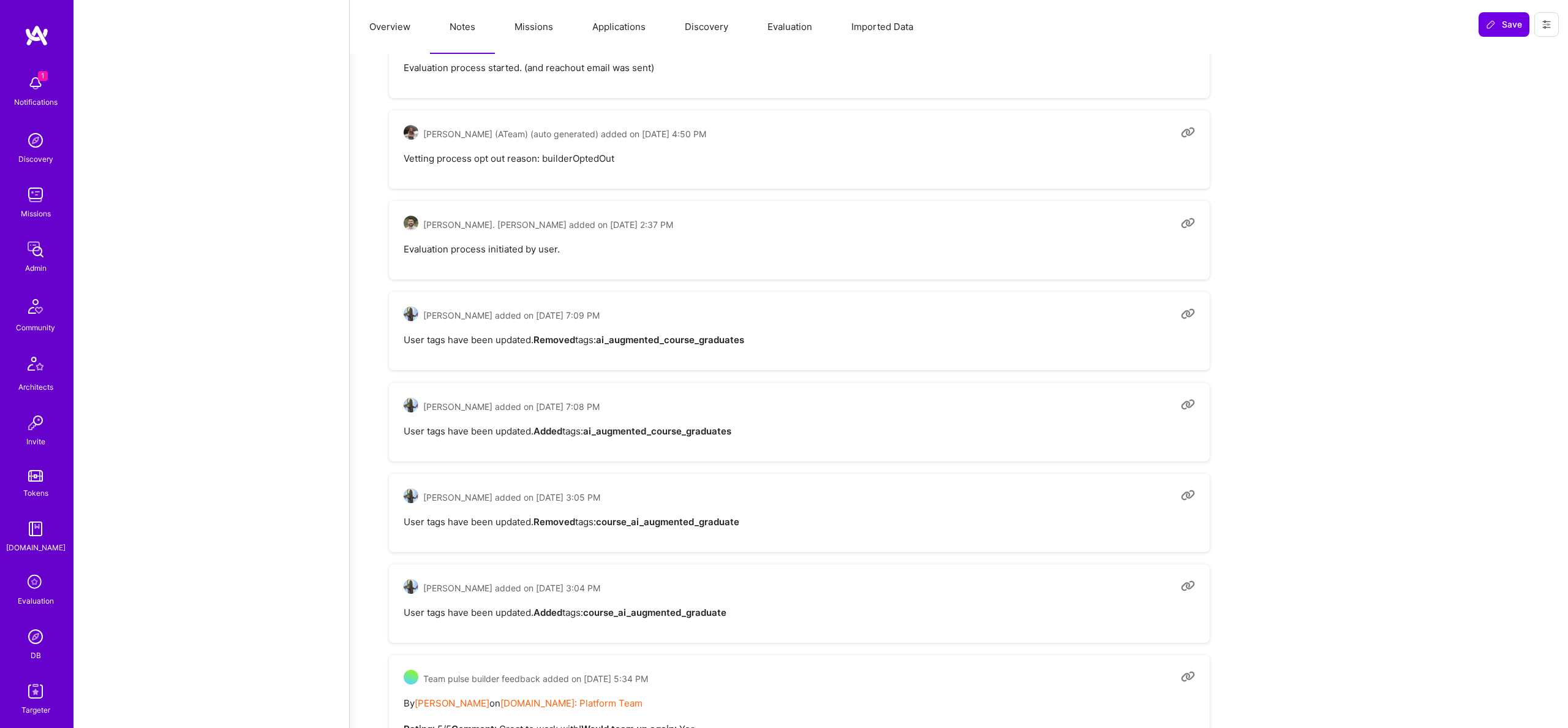
click at [508, 34] on button "Missions" at bounding box center [534, 27] width 78 height 54
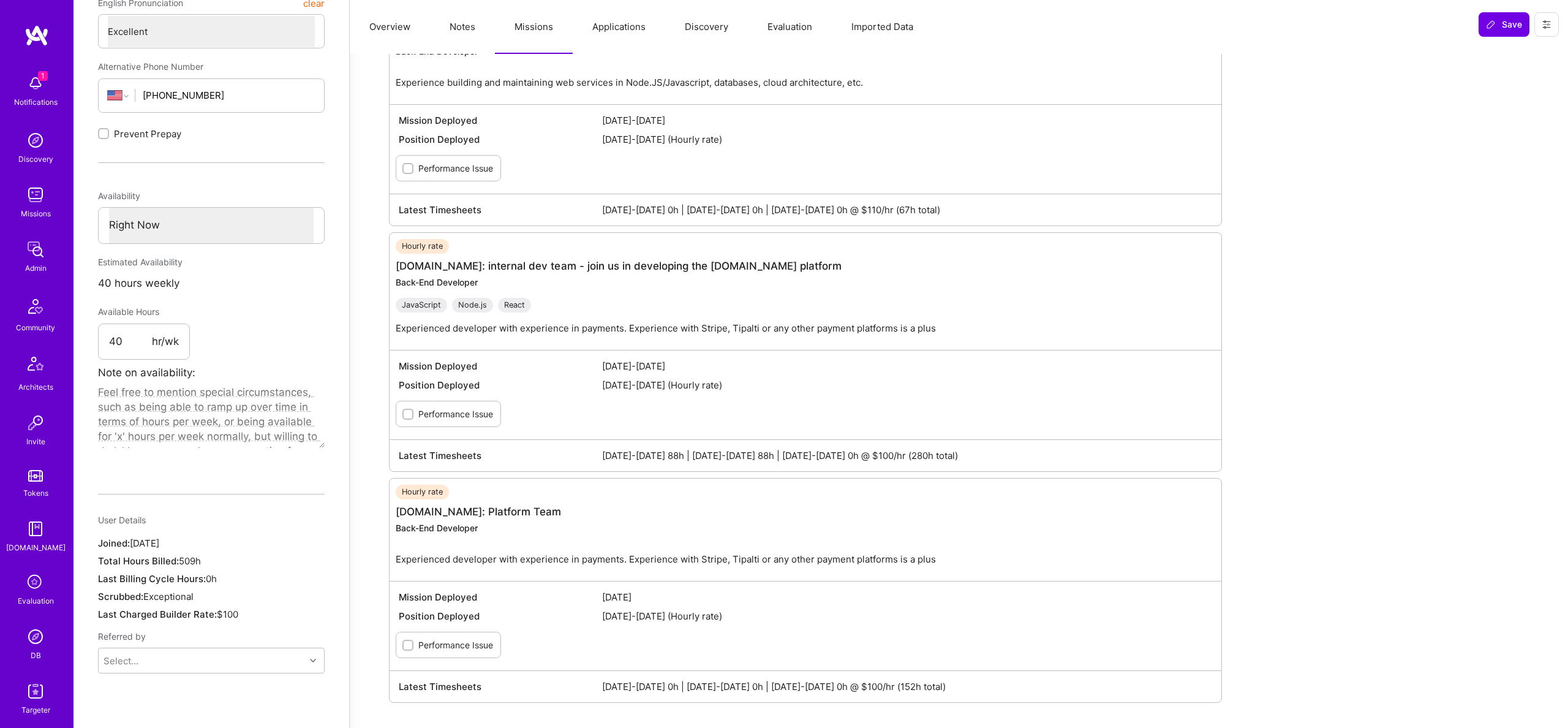
scroll to position [514, 0]
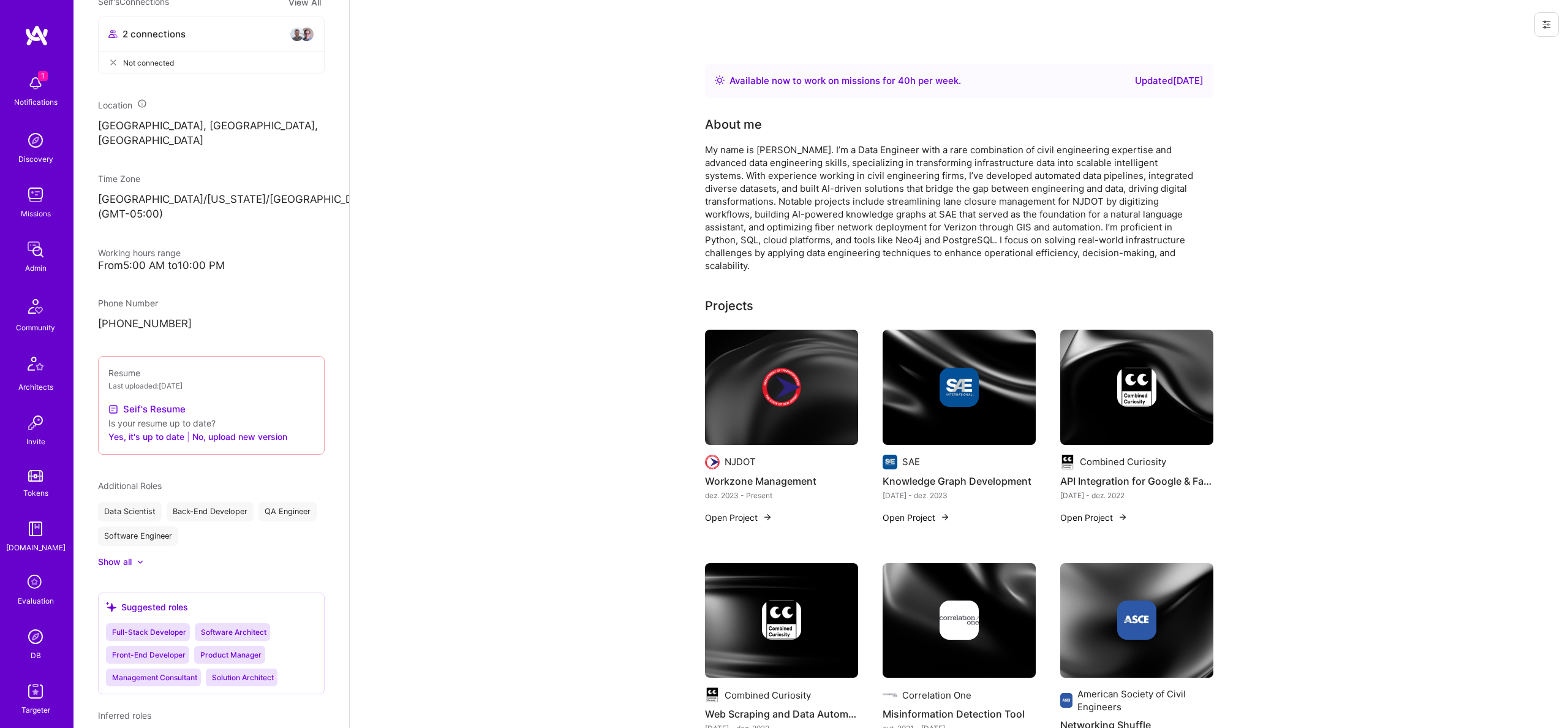
scroll to position [591, 0]
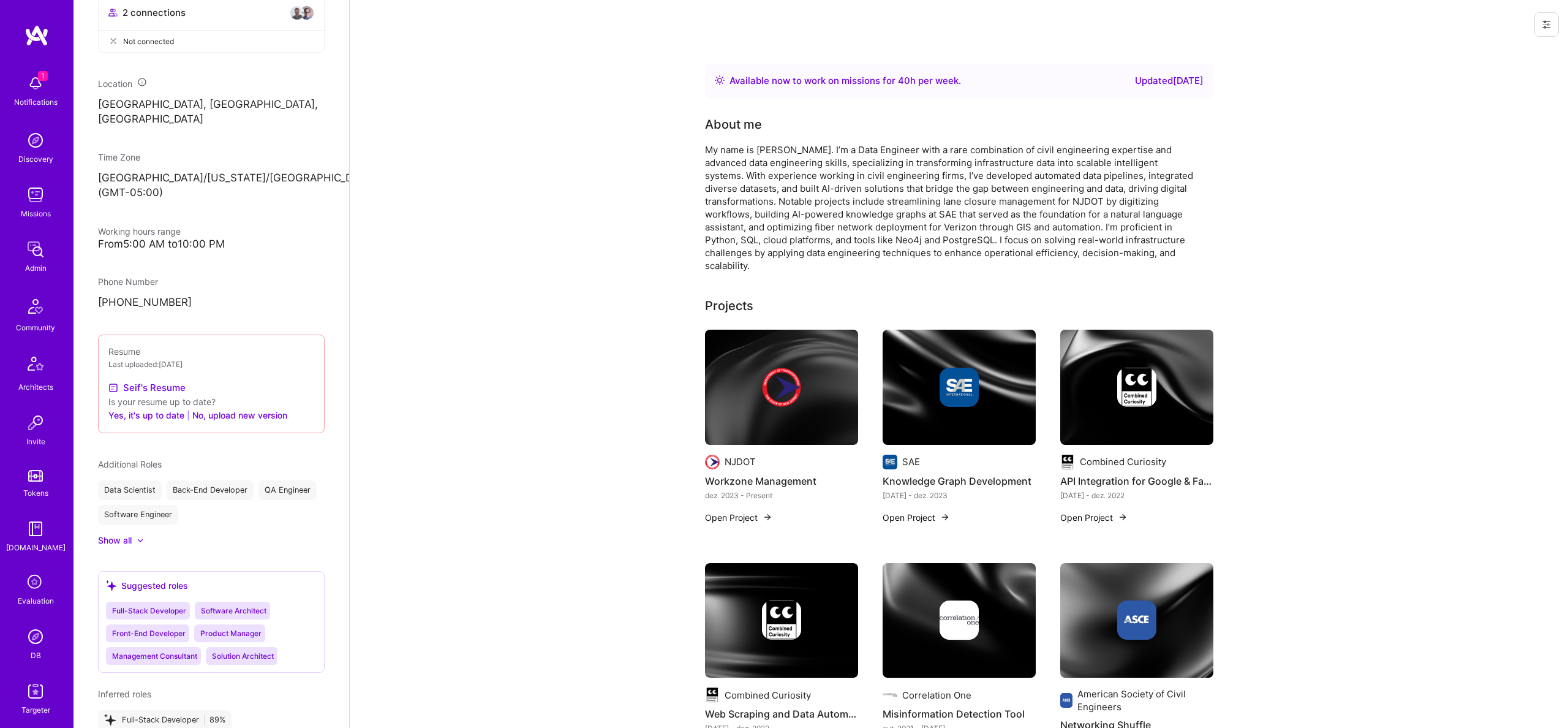
click at [163, 350] on div "Resume Last uploaded: [DATE] Seif's Resume Is your resume up to date? Yes, it's…" at bounding box center [211, 383] width 227 height 99
click at [168, 381] on link "Seif's Resume" at bounding box center [146, 387] width 77 height 14
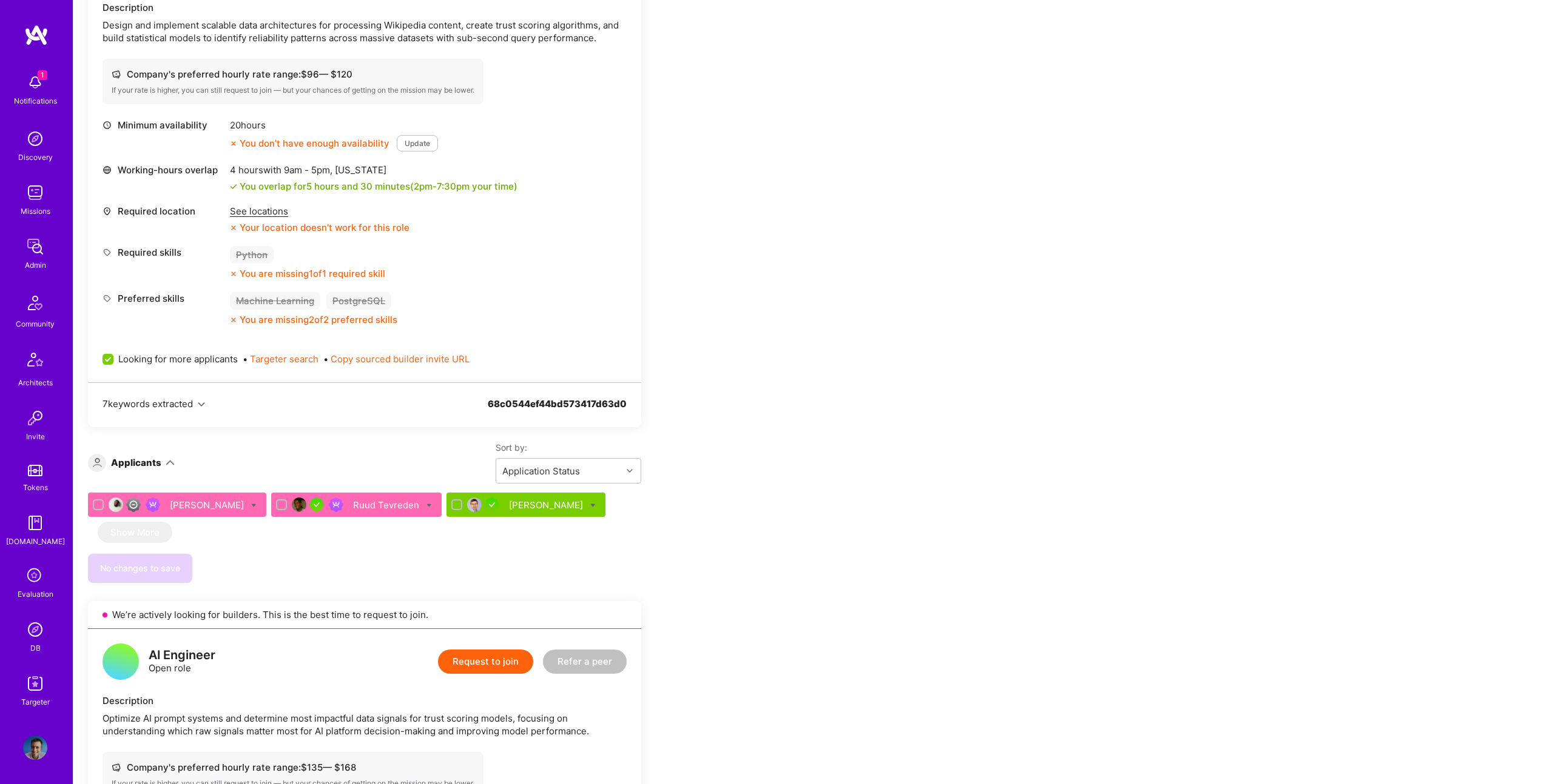
scroll to position [353, 0]
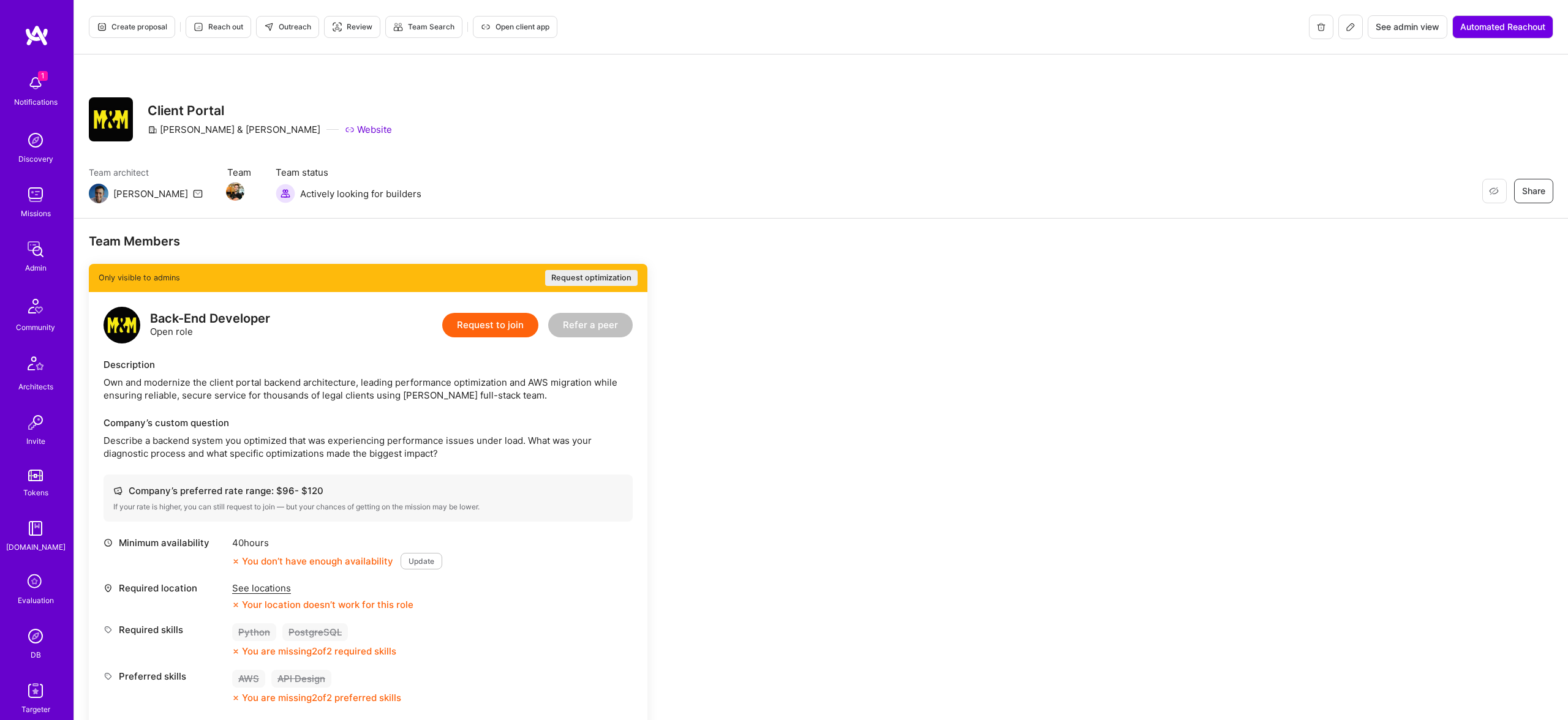
click at [1345, 26] on icon at bounding box center [1350, 27] width 9 height 9
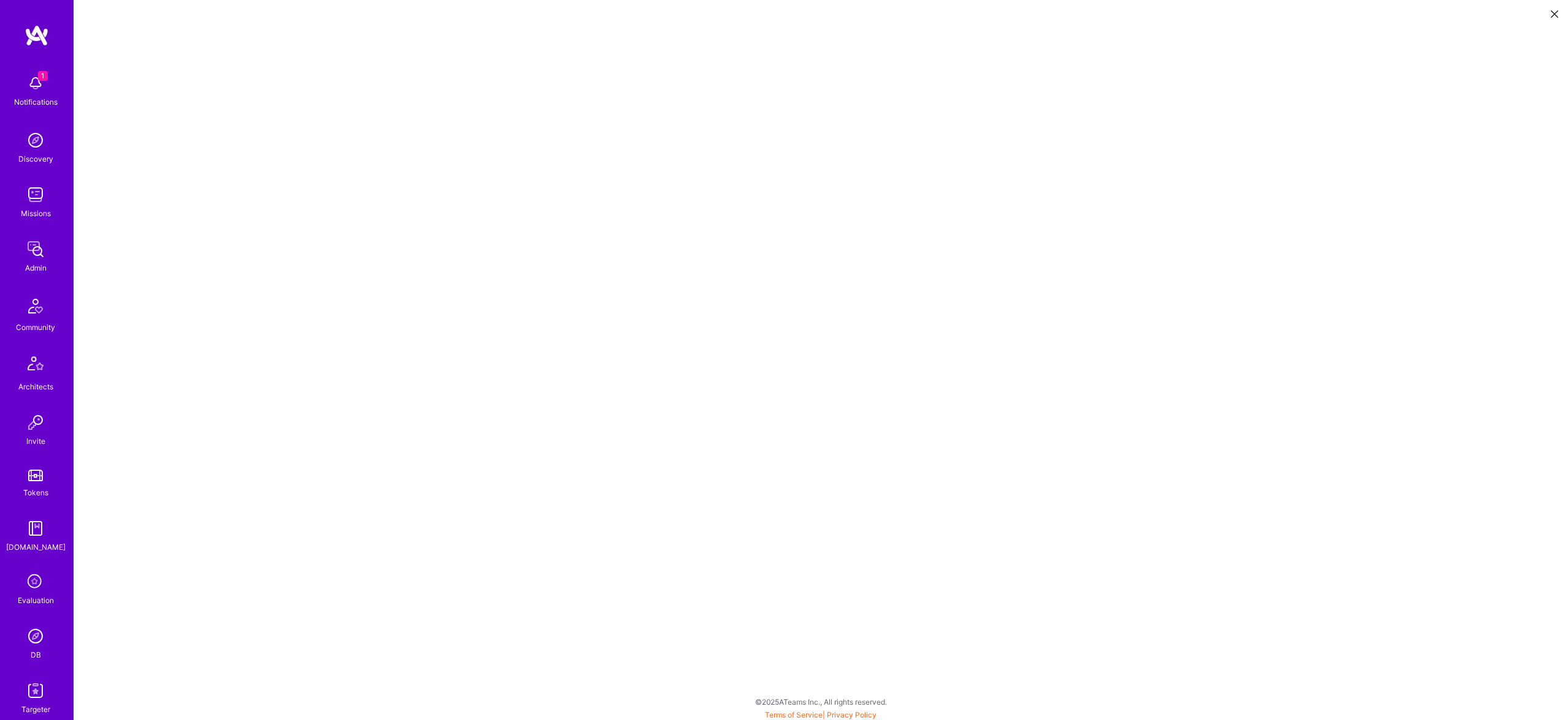
click at [1551, 19] on button at bounding box center [1554, 12] width 14 height 20
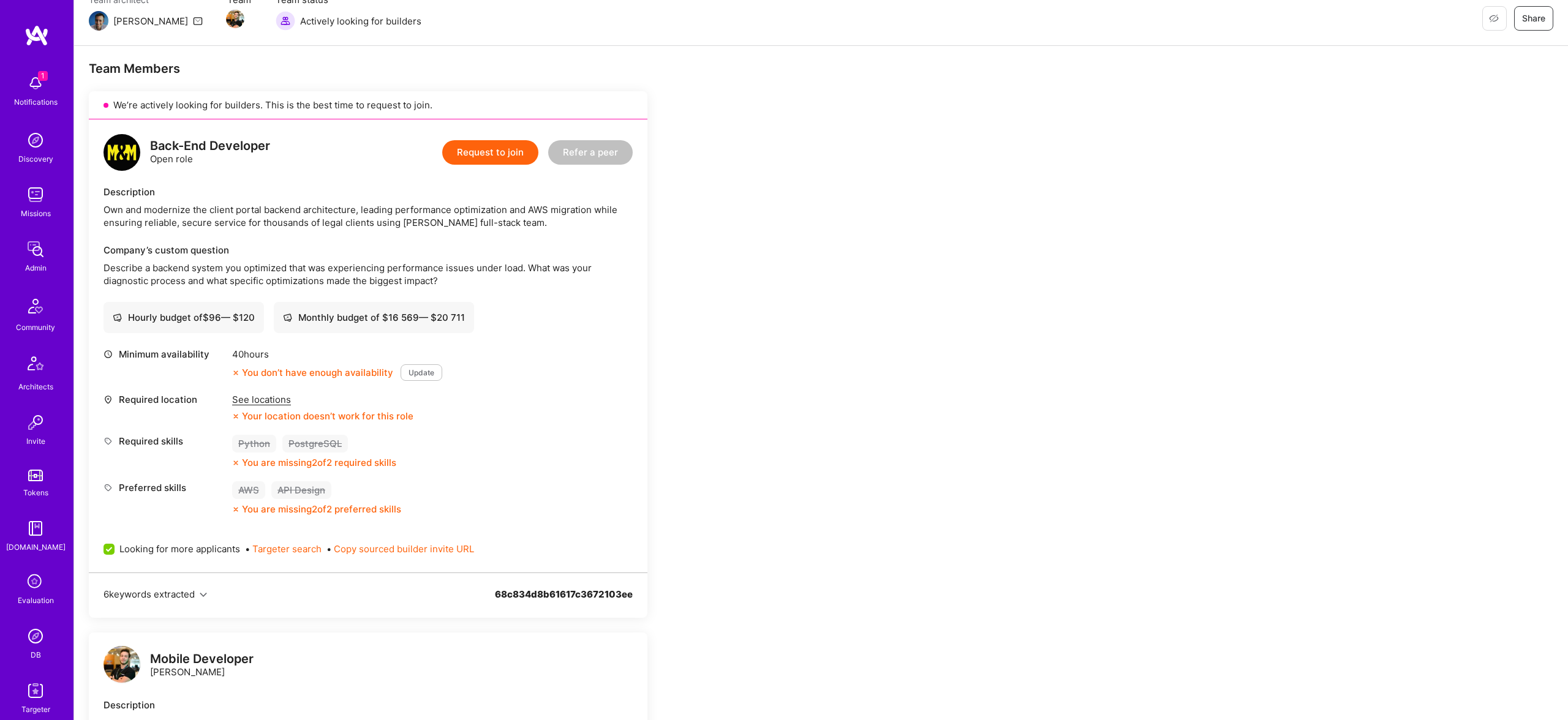
scroll to position [138, 0]
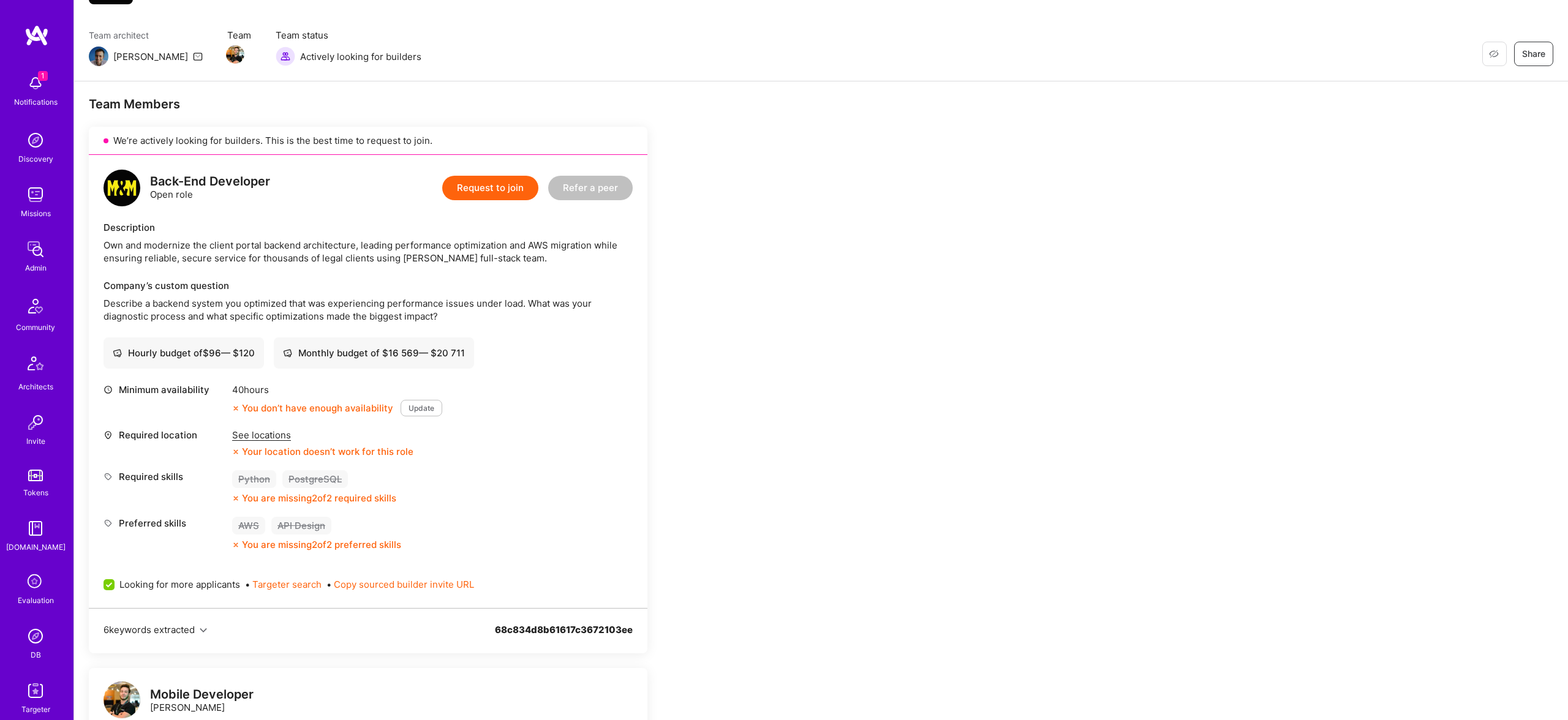
click at [508, 572] on div "Minimum availability 40 hours You don’t have enough availability Update Require…" at bounding box center [368, 494] width 529 height 222
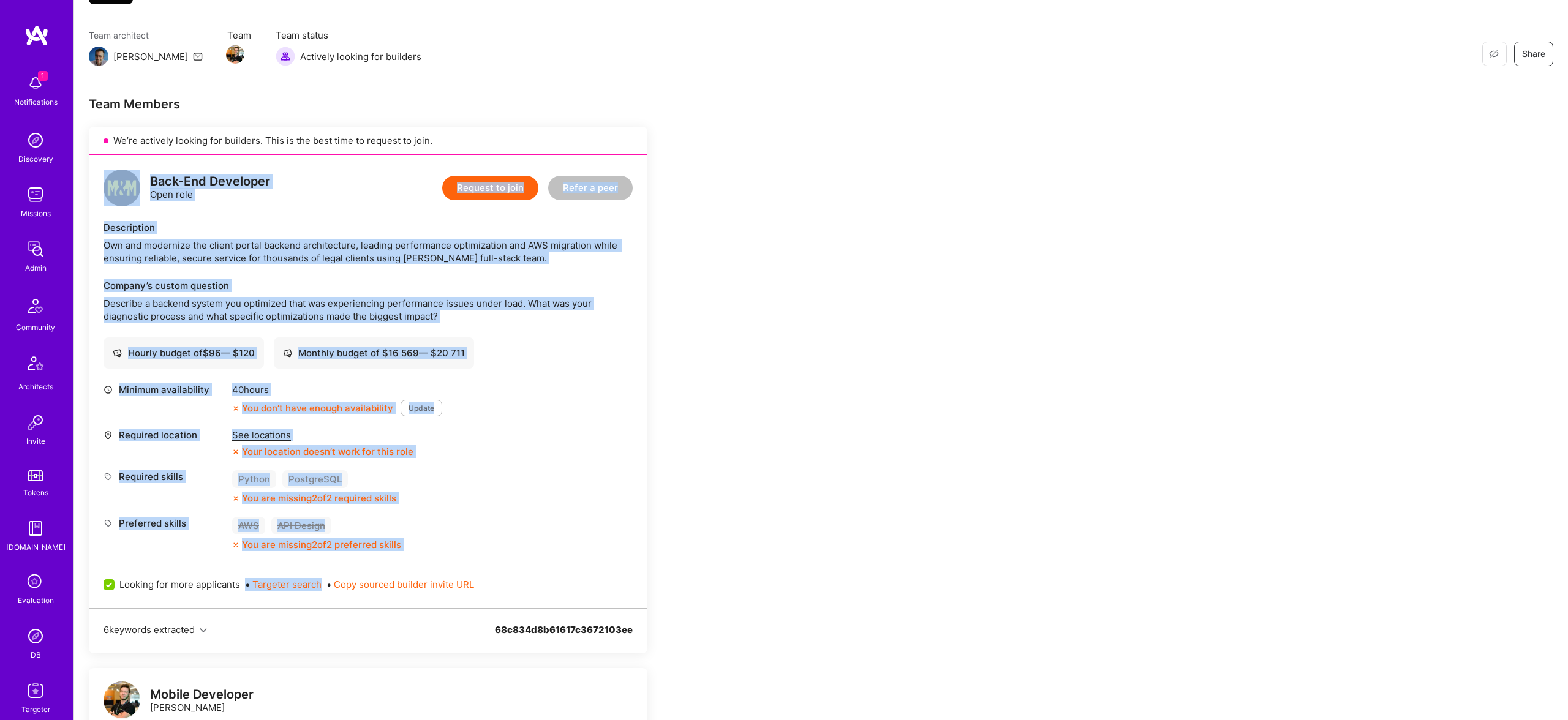
drag, startPoint x: 507, startPoint y: 575, endPoint x: 89, endPoint y: 153, distance: 594.0
click at [89, 153] on div "We’re actively looking for builders. This is the best time to request to join. …" at bounding box center [368, 390] width 559 height 526
copy div "We’re actively looking for builders. This is the best time to request to join. …"
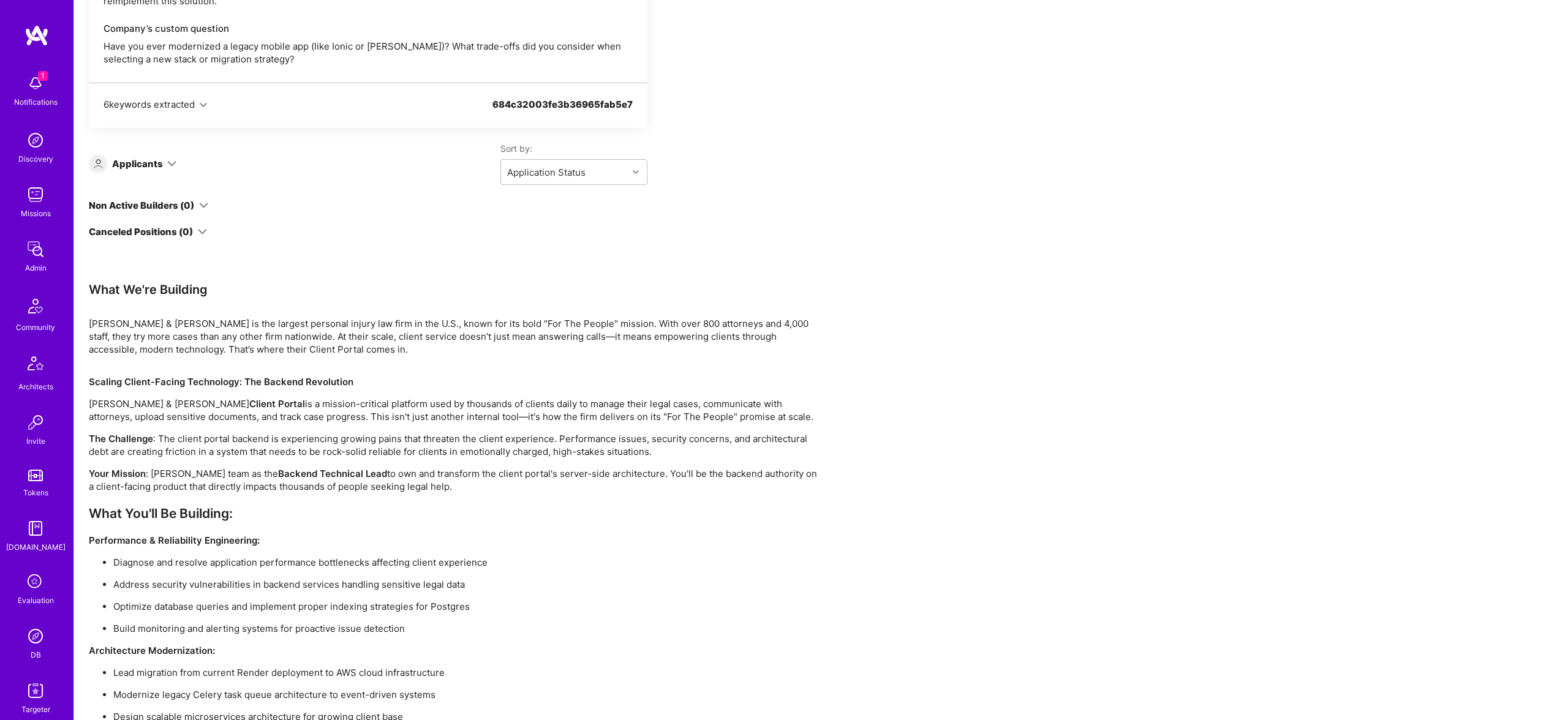
scroll to position [996, 0]
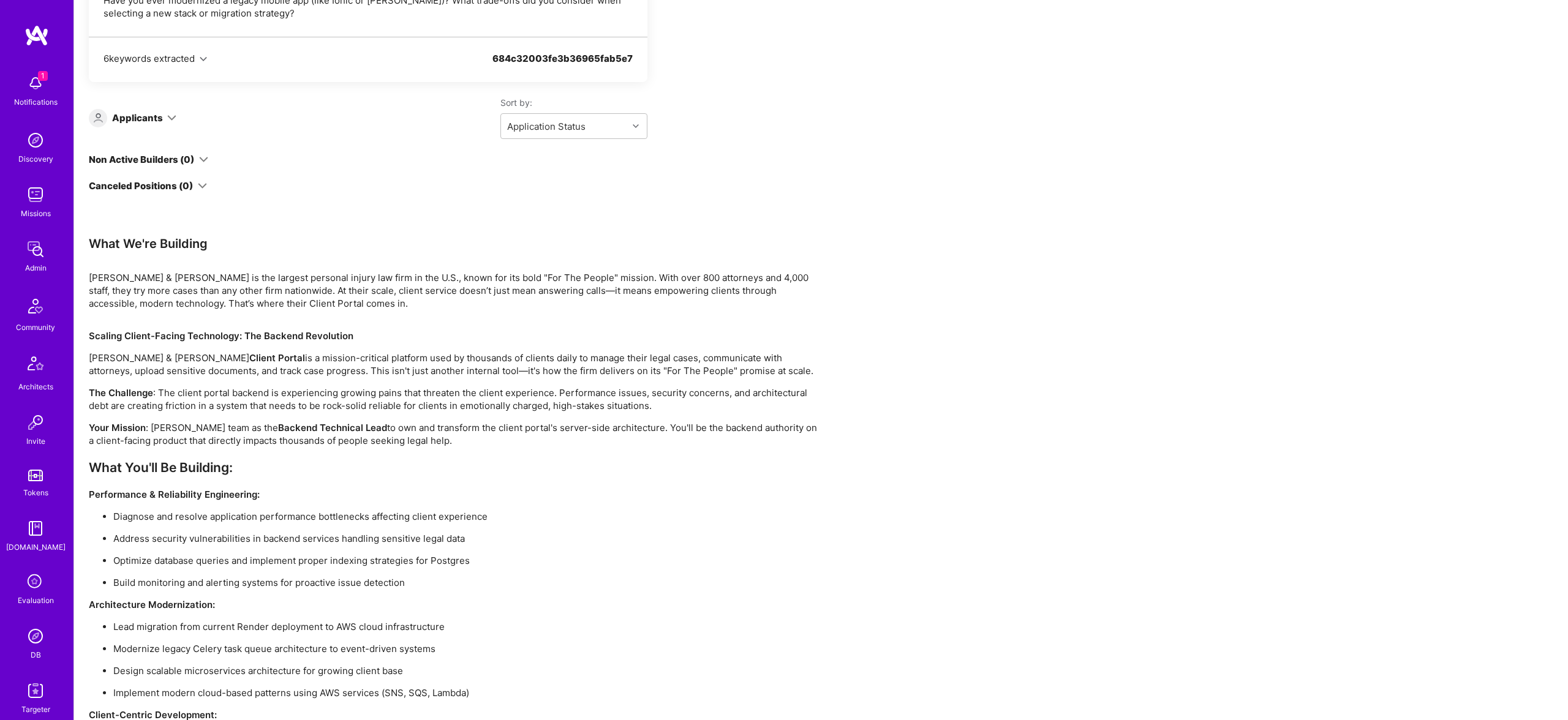
drag, startPoint x: 672, startPoint y: 419, endPoint x: 659, endPoint y: 422, distance: 13.3
click at [669, 419] on div "Scaling Client-Facing Technology: The Backend Revolution Morgan & Morgan's Clie…" at bounding box center [456, 636] width 735 height 613
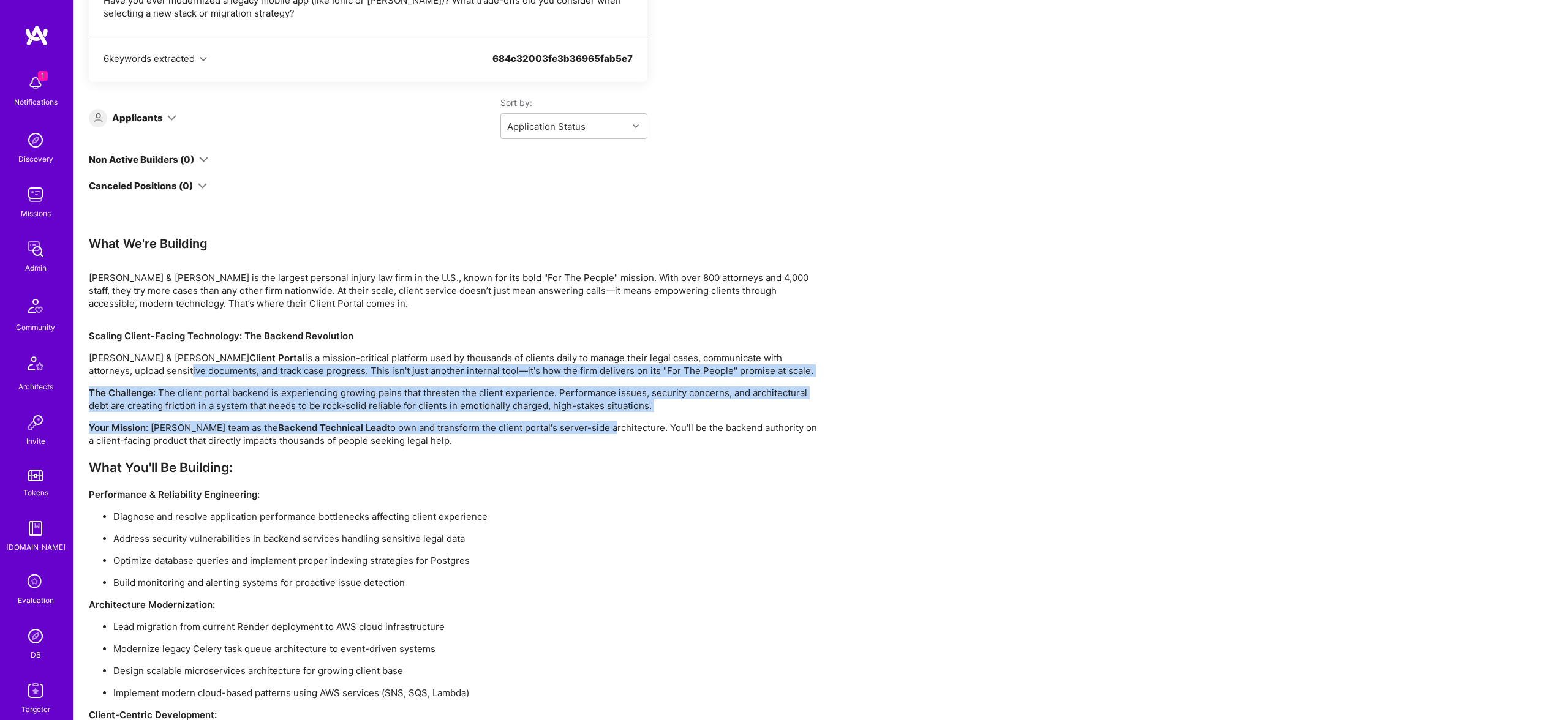
drag, startPoint x: 624, startPoint y: 434, endPoint x: 404, endPoint y: 449, distance: 220.5
click at [123, 372] on div "Scaling Client-Facing Technology: The Backend Revolution Morgan & Morgan's Clie…" at bounding box center [456, 636] width 735 height 613
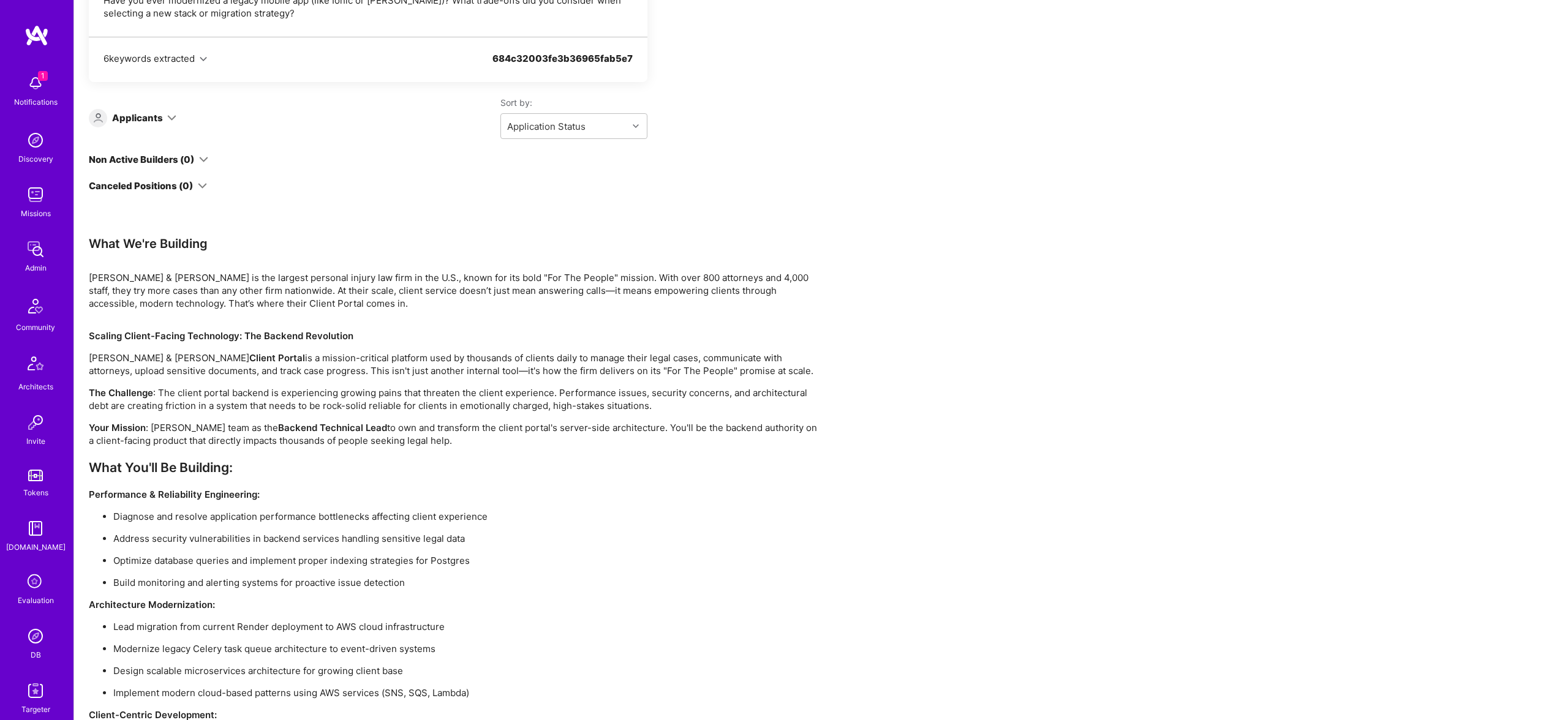
drag, startPoint x: 447, startPoint y: 466, endPoint x: 477, endPoint y: 466, distance: 30.0
click at [447, 466] on h3 "What You'll Be Building:" at bounding box center [456, 468] width 735 height 15
drag, startPoint x: 577, startPoint y: 441, endPoint x: 85, endPoint y: 244, distance: 530.0
click at [85, 244] on div "Team Members We’re actively looking for builders. This is the best time to requ…" at bounding box center [821, 102] width 1493 height 1759
copy div "What We're Building Morgan & Morgan is the largest personal injury law firm in …"
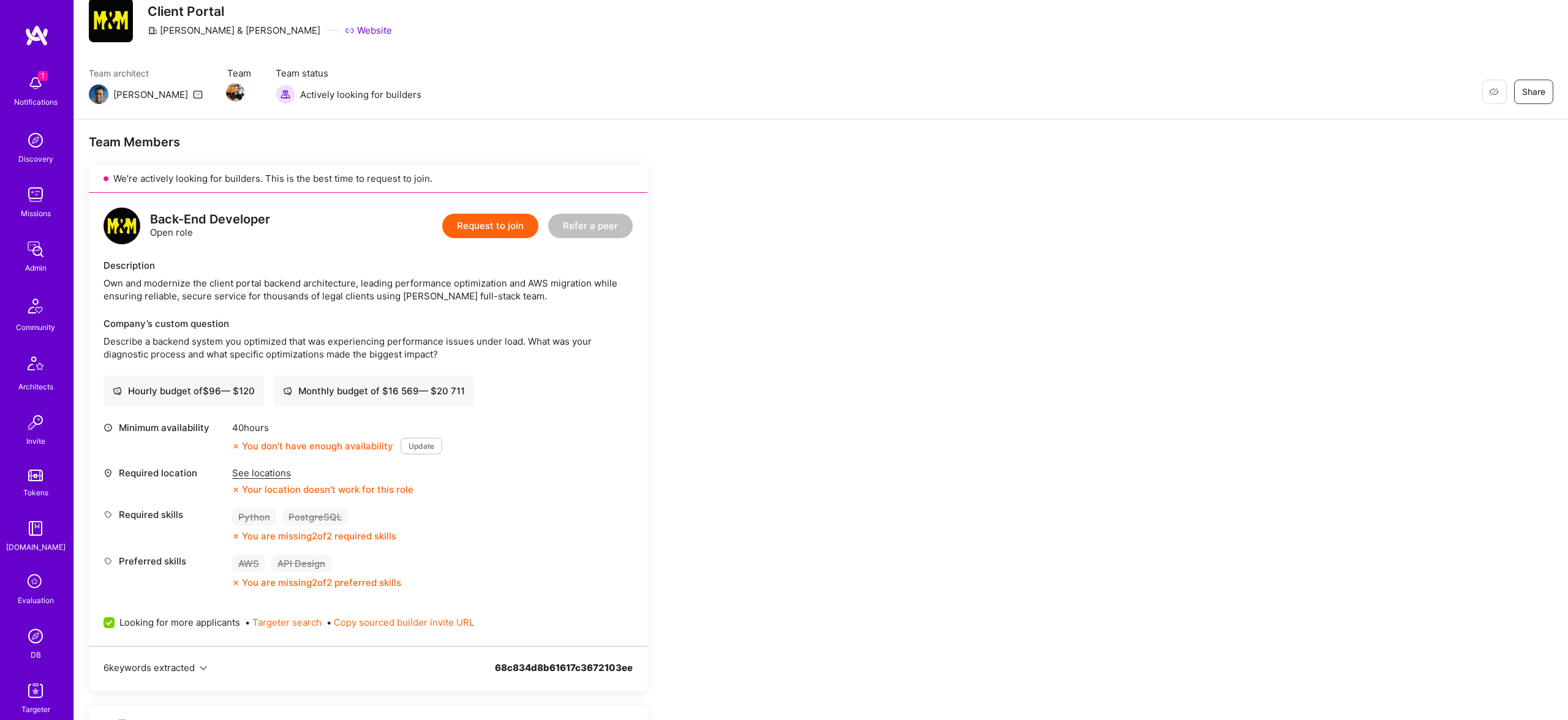
scroll to position [96, 0]
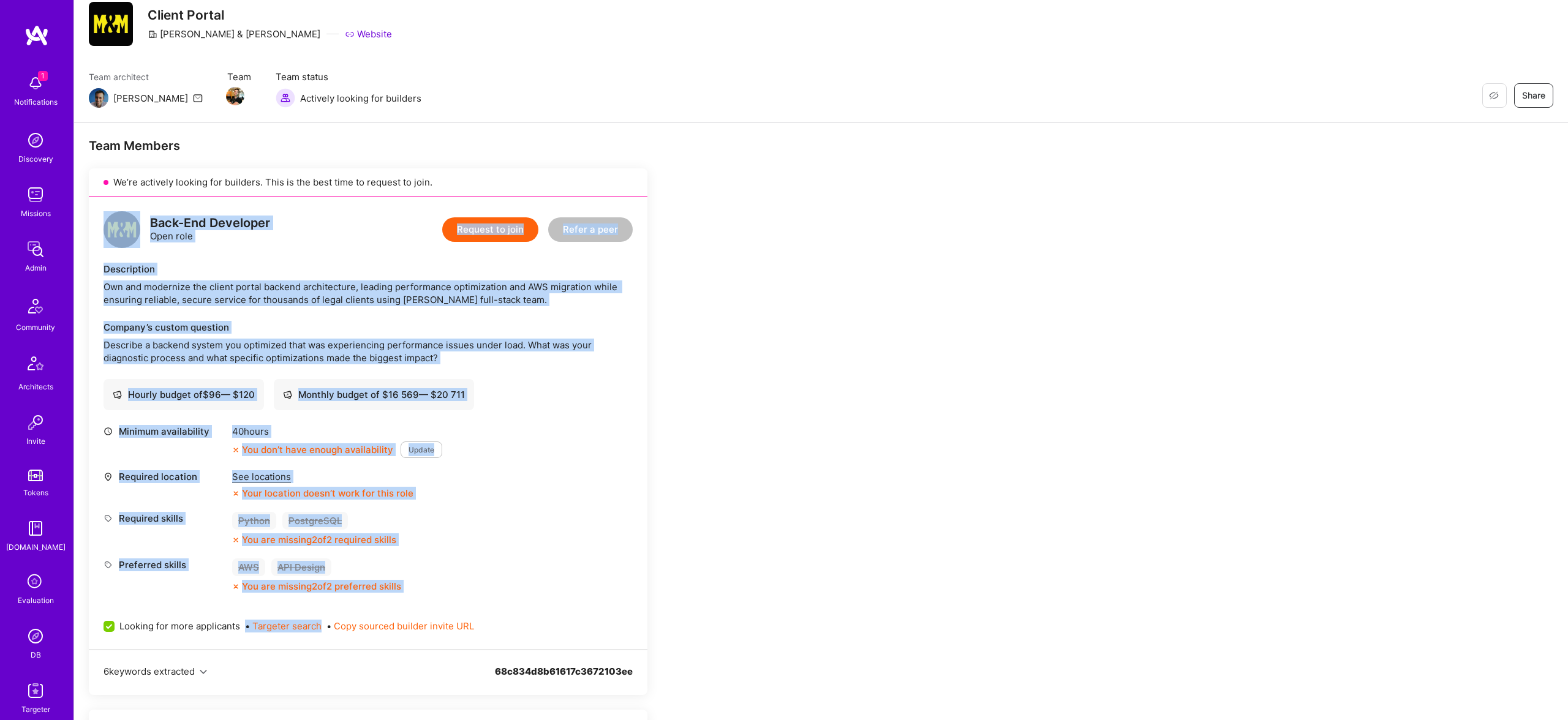
drag, startPoint x: 469, startPoint y: 607, endPoint x: 130, endPoint y: 206, distance: 525.1
click at [130, 206] on div "Back-End Developer Open role Request to join Refer a peer Description Own and m…" at bounding box center [368, 423] width 559 height 453
copy div "Back-End Developer Open role Request to join Refer a peer Description Own and m…"
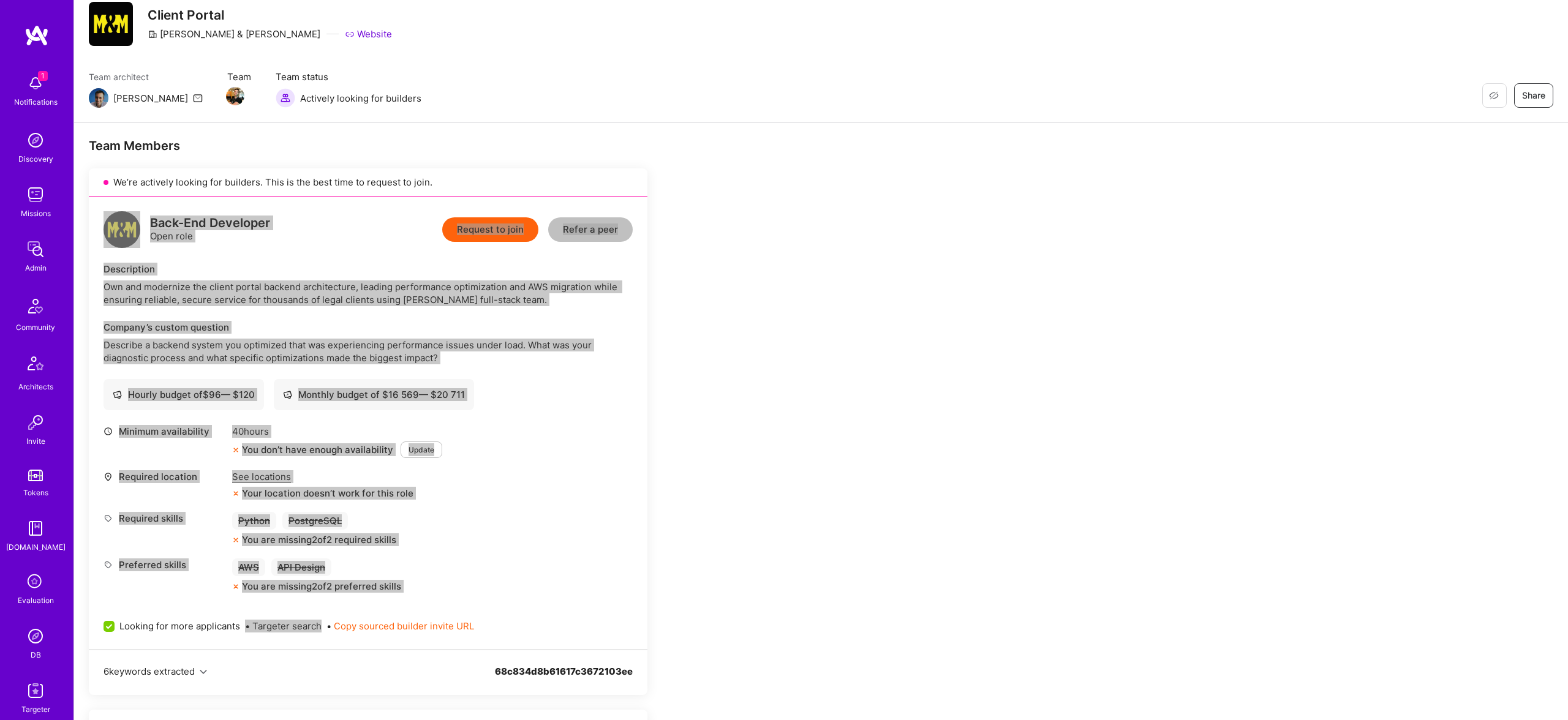
scroll to position [0, 0]
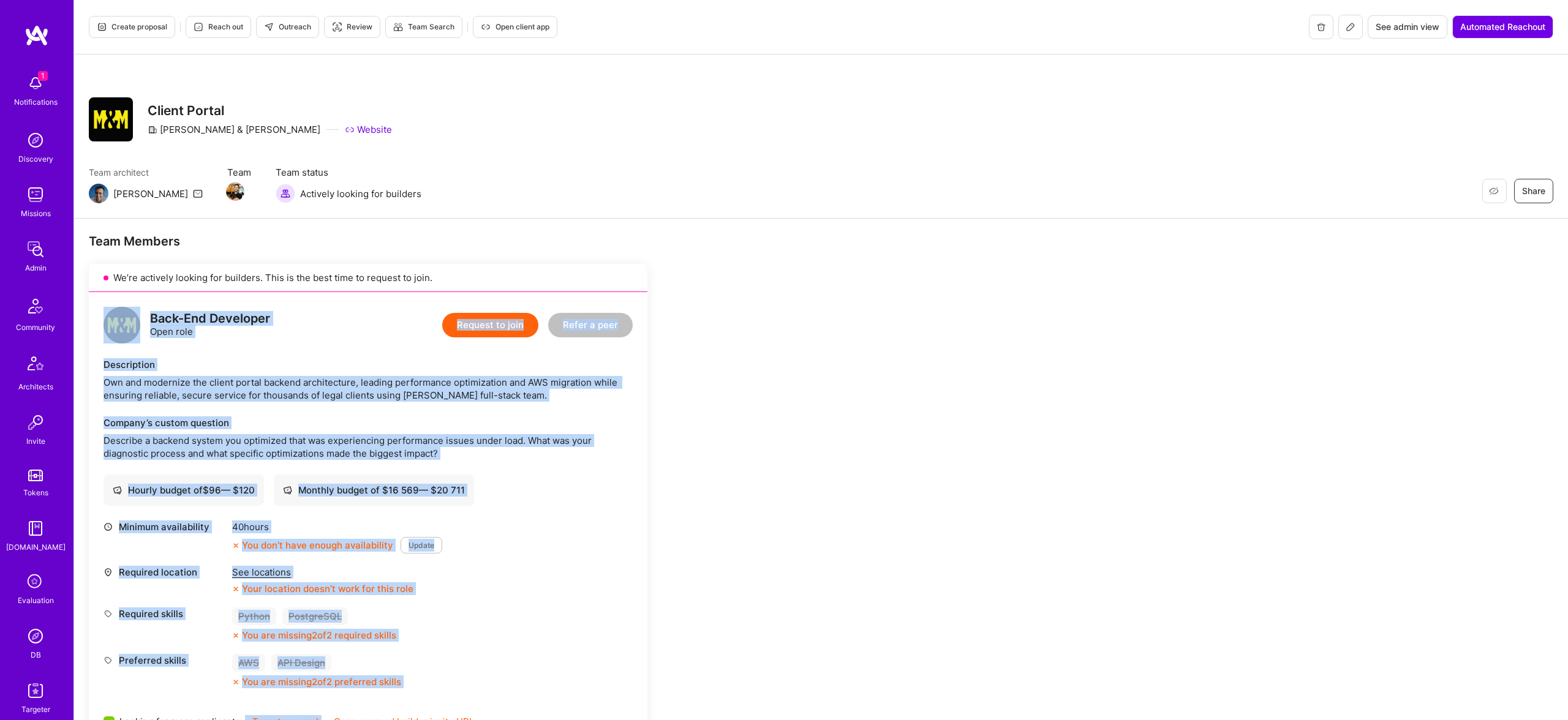
click at [291, 22] on span "Outreach" at bounding box center [287, 28] width 47 height 11
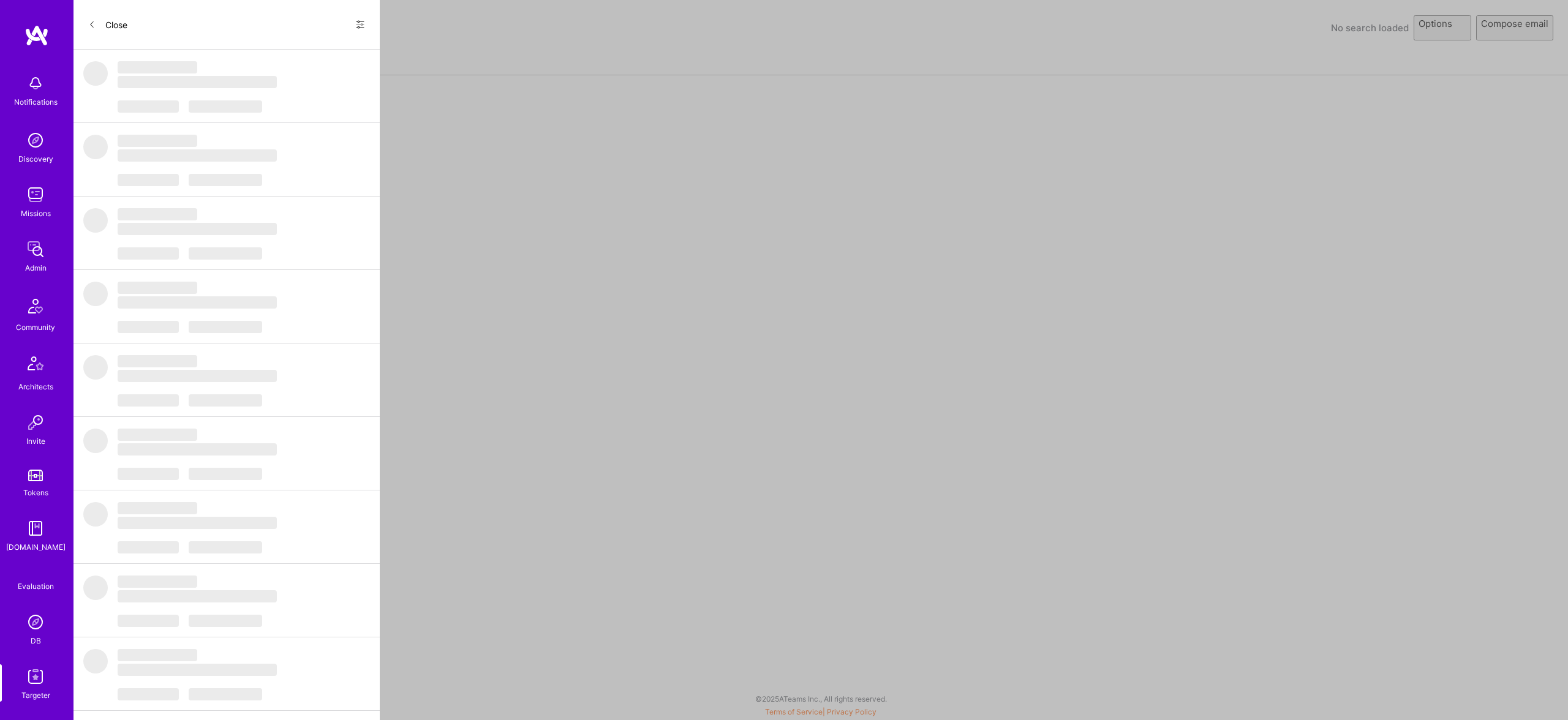
select select "rich-reachout"
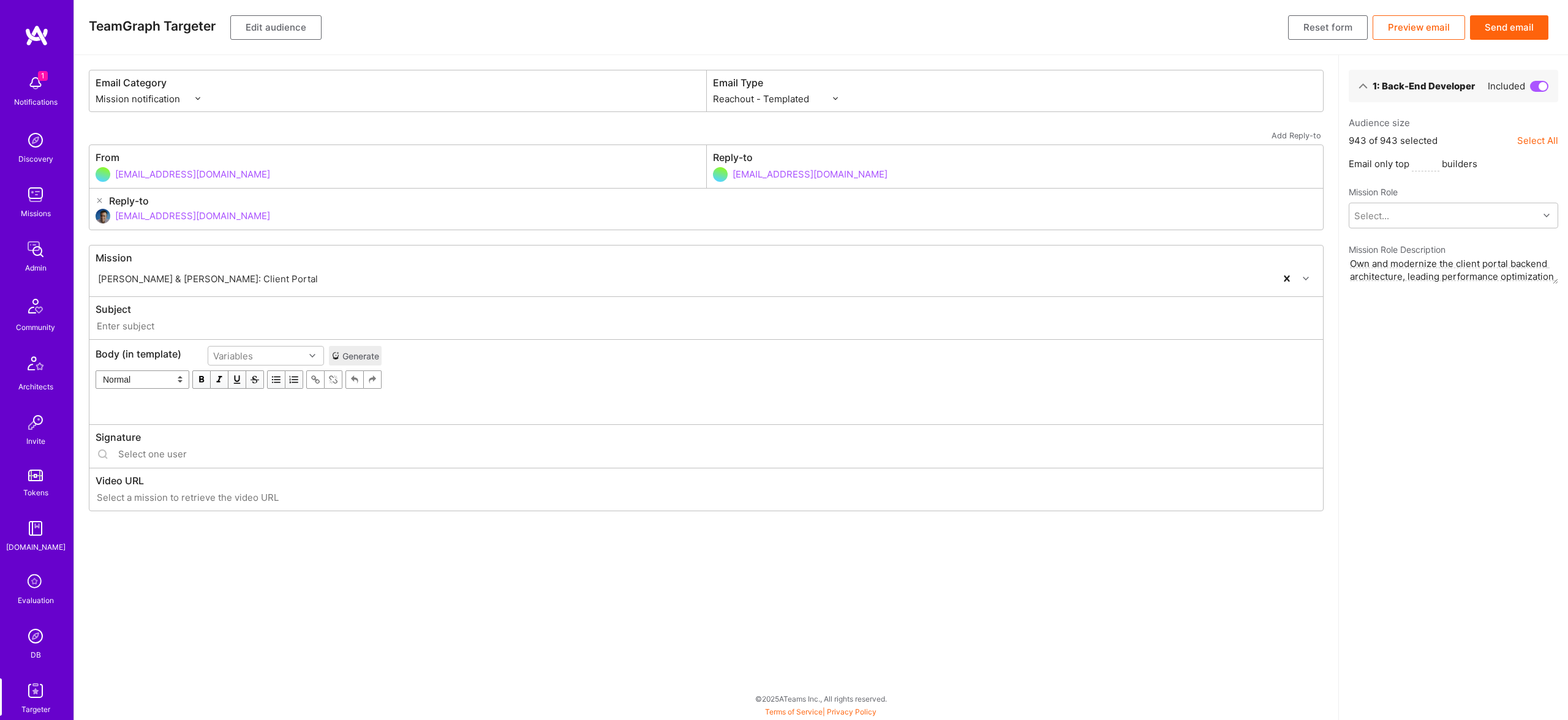
type input "[DOMAIN_NAME] // [PERSON_NAME] & [PERSON_NAME]: Client Portal"
type input "[EMAIL_ADDRESS][DOMAIN_NAME]"
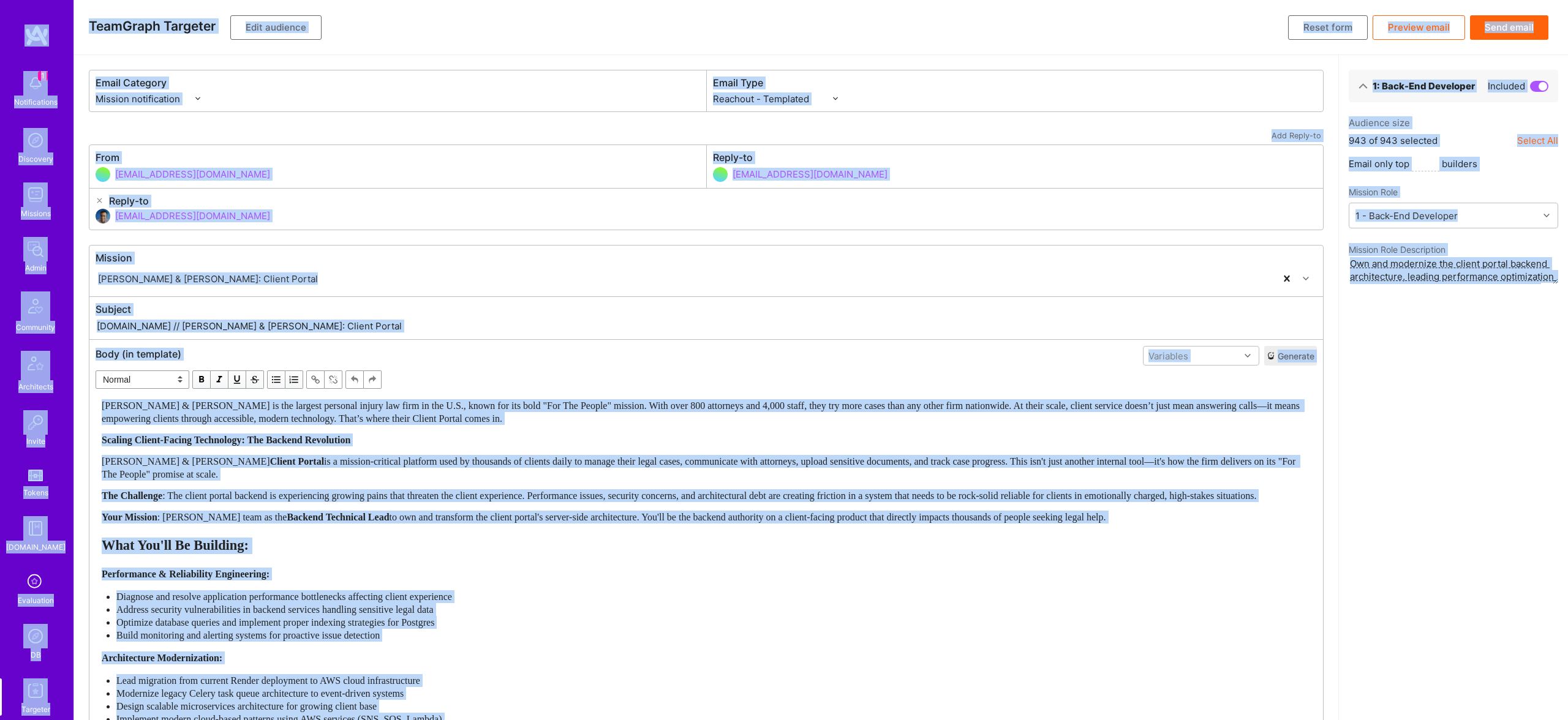
click at [350, 442] on span "Scaling Client-Facing Technology: The Backend Revolution" at bounding box center [226, 439] width 249 height 10
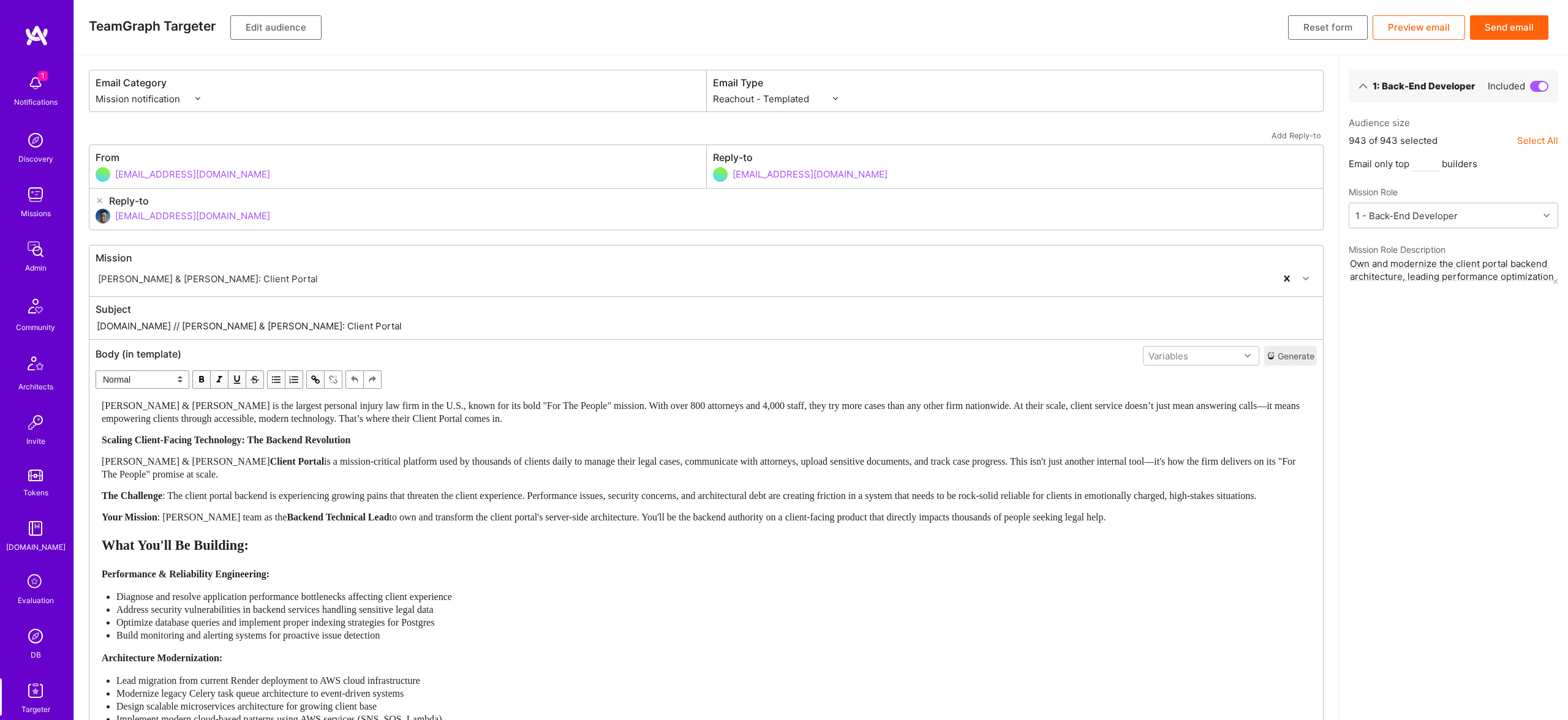
click at [412, 427] on div "Morgan & Morgan is the largest personal injury law firm in the U.S., known for …" at bounding box center [706, 665] width 1208 height 531
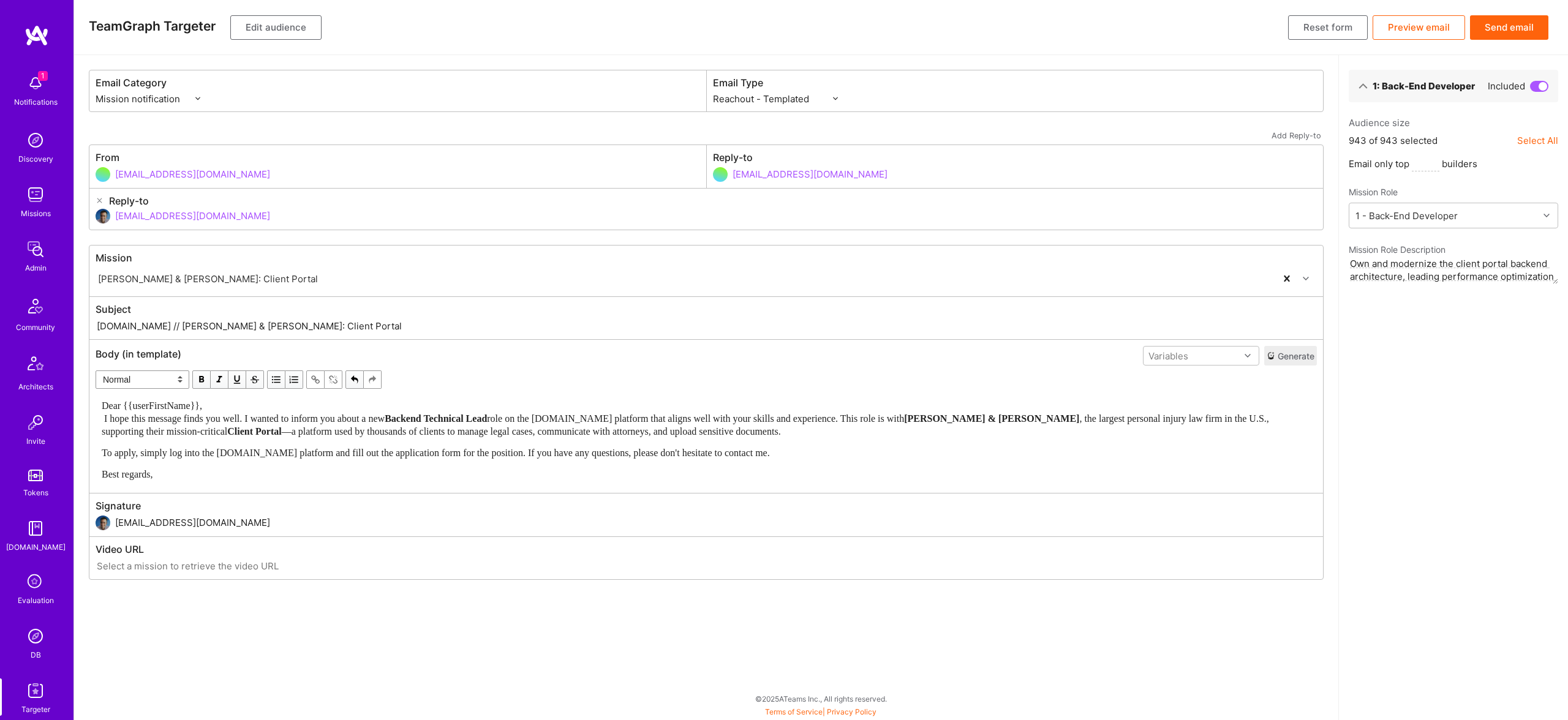
click at [291, 409] on div "Dear {{userFirstName}}, I hope this message finds you well. I wanted to inform …" at bounding box center [706, 418] width 1208 height 39
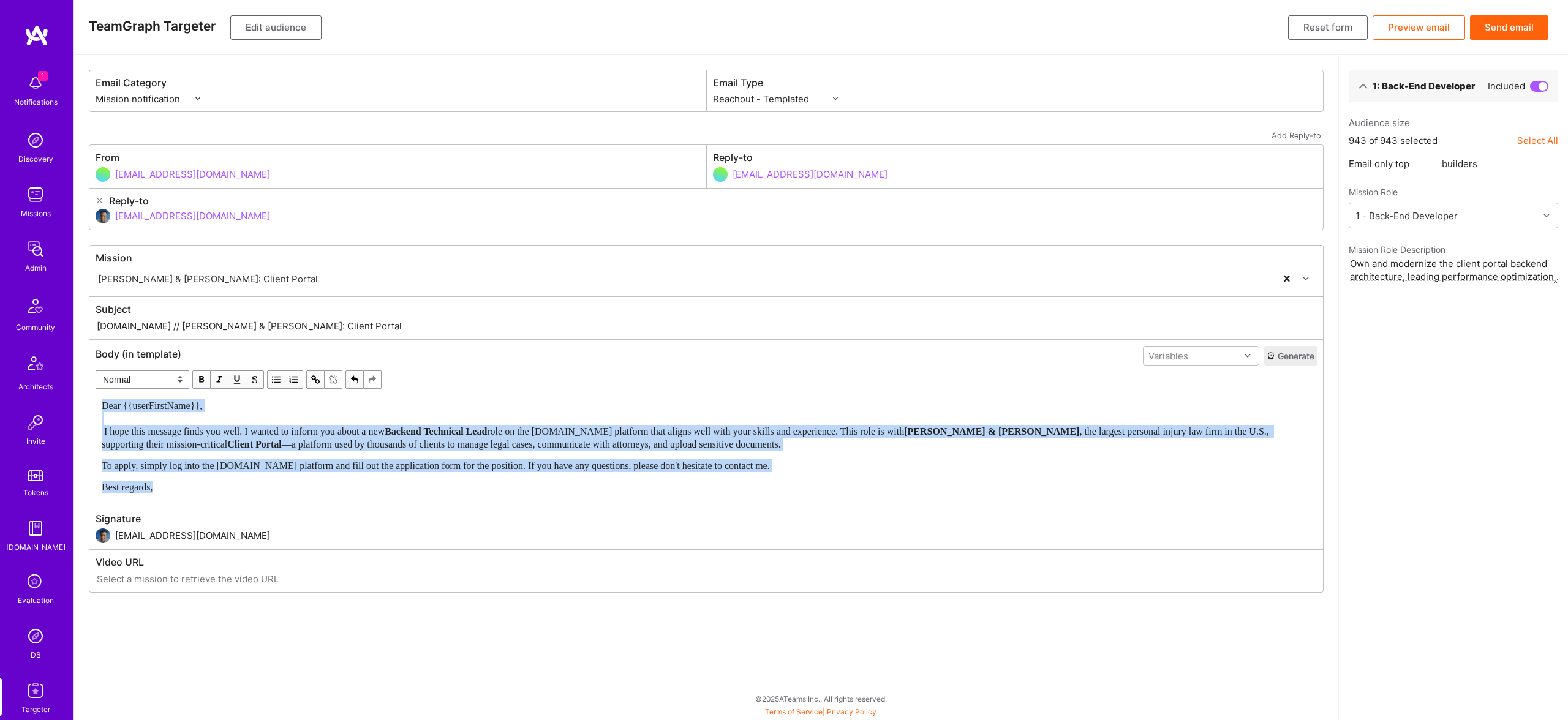
click at [198, 381] on span "button" at bounding box center [201, 379] width 13 height 13
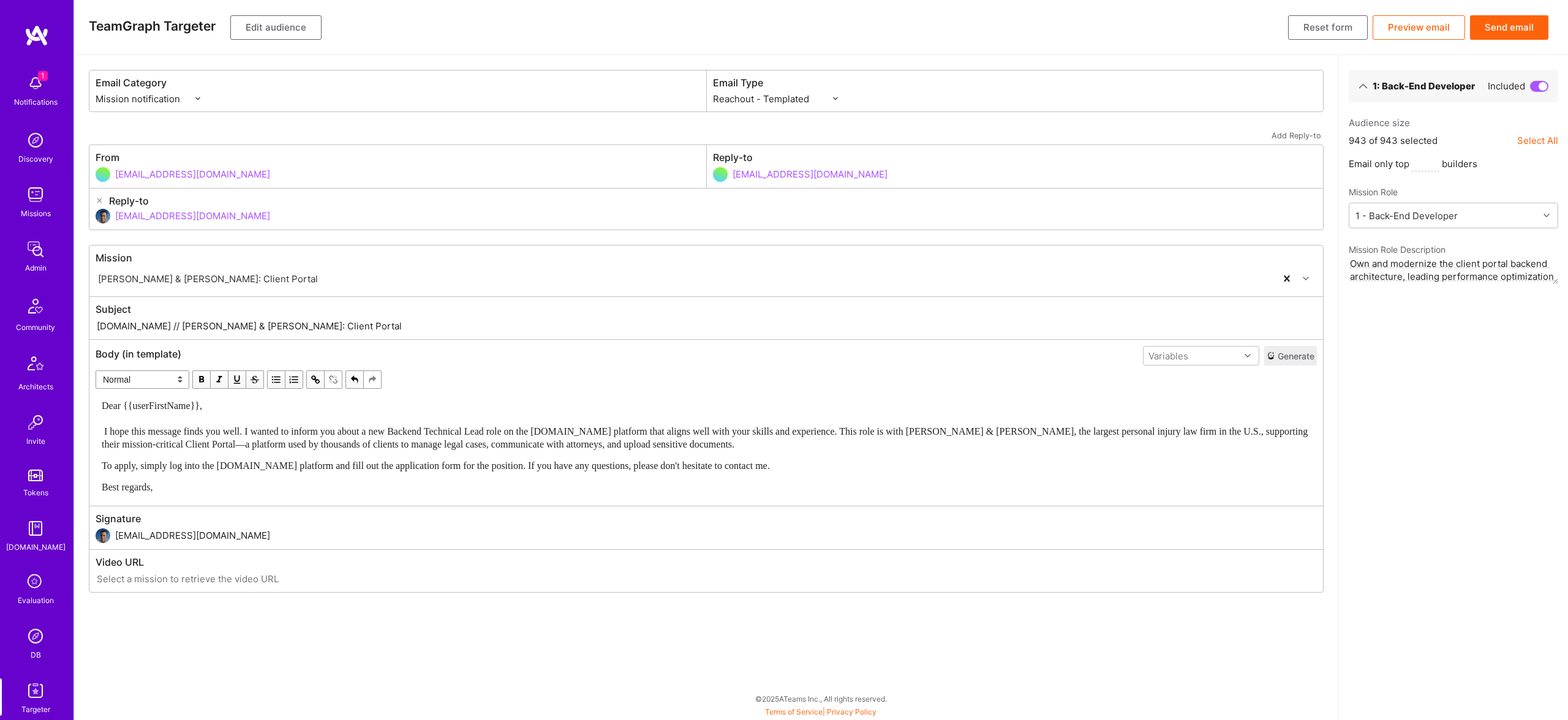
drag, startPoint x: 142, startPoint y: 324, endPoint x: 434, endPoint y: 329, distance: 292.0
click at [434, 329] on input "A.Team // Morgan & Morgan: Client Portal" at bounding box center [706, 325] width 1221 height 14
paste input "New Backend Technical Lead Role Aligned with Your Skills"
type input "A.Team // New Backend Technical Lead Role Aligned with Your Skills"
click at [277, 32] on button "Edit audience" at bounding box center [276, 28] width 91 height 25
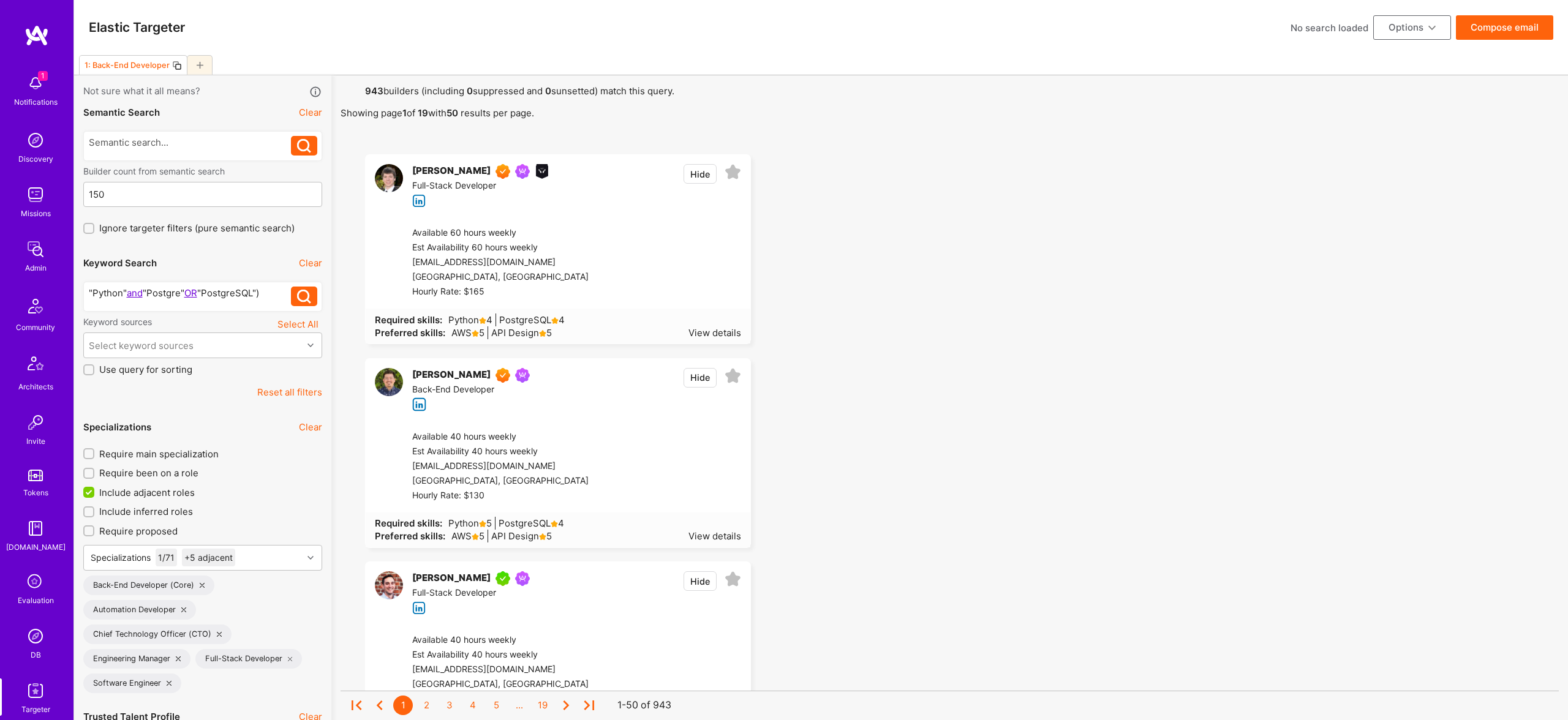
drag, startPoint x: 147, startPoint y: 293, endPoint x: 153, endPoint y: 291, distance: 6.3
click at [148, 293] on div ""Python" and "Postgre" OR "PostgreSQL")" at bounding box center [191, 293] width 203 height 13
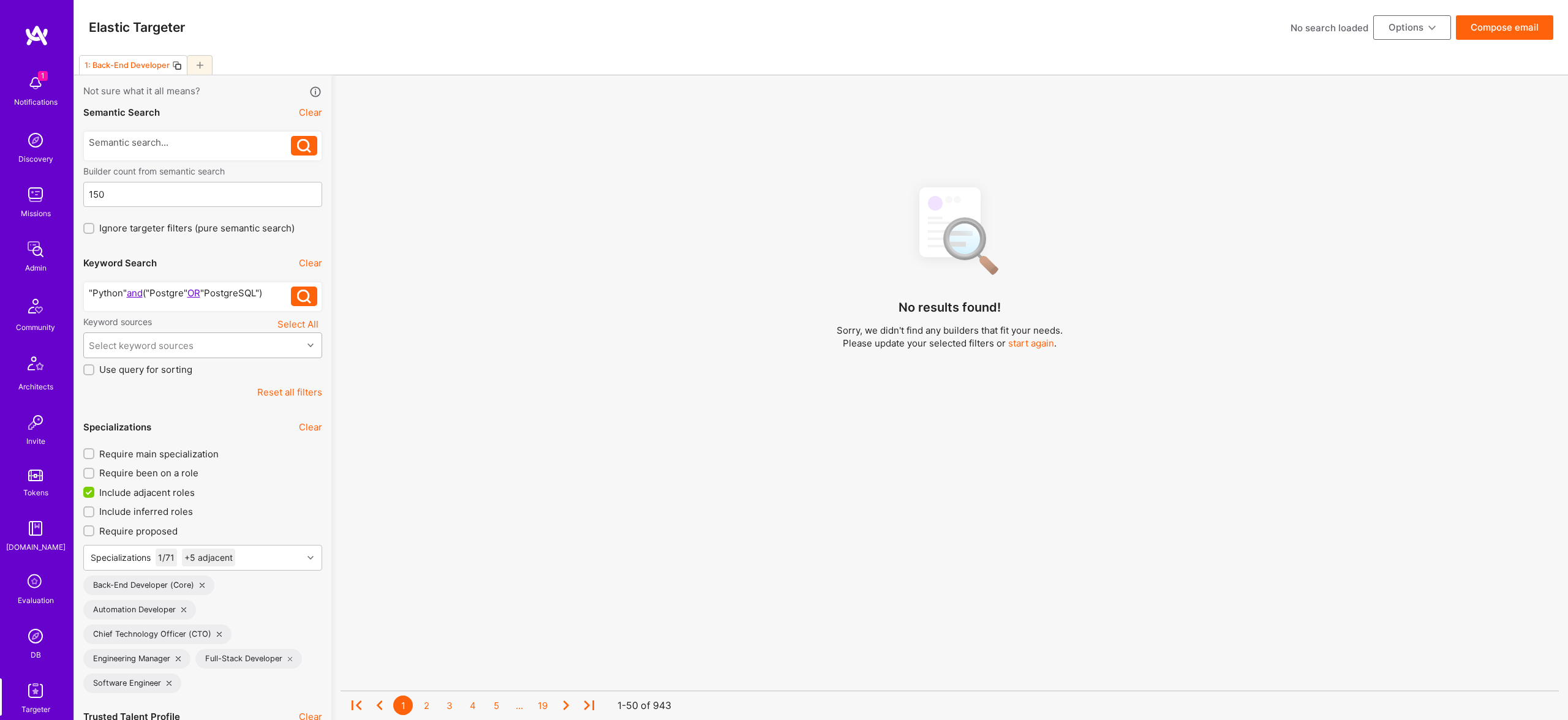
click at [169, 334] on div "Keyword sources Select All Select keyword sources" at bounding box center [203, 340] width 239 height 47
click at [169, 345] on div "Select keyword sources" at bounding box center [141, 346] width 104 height 13
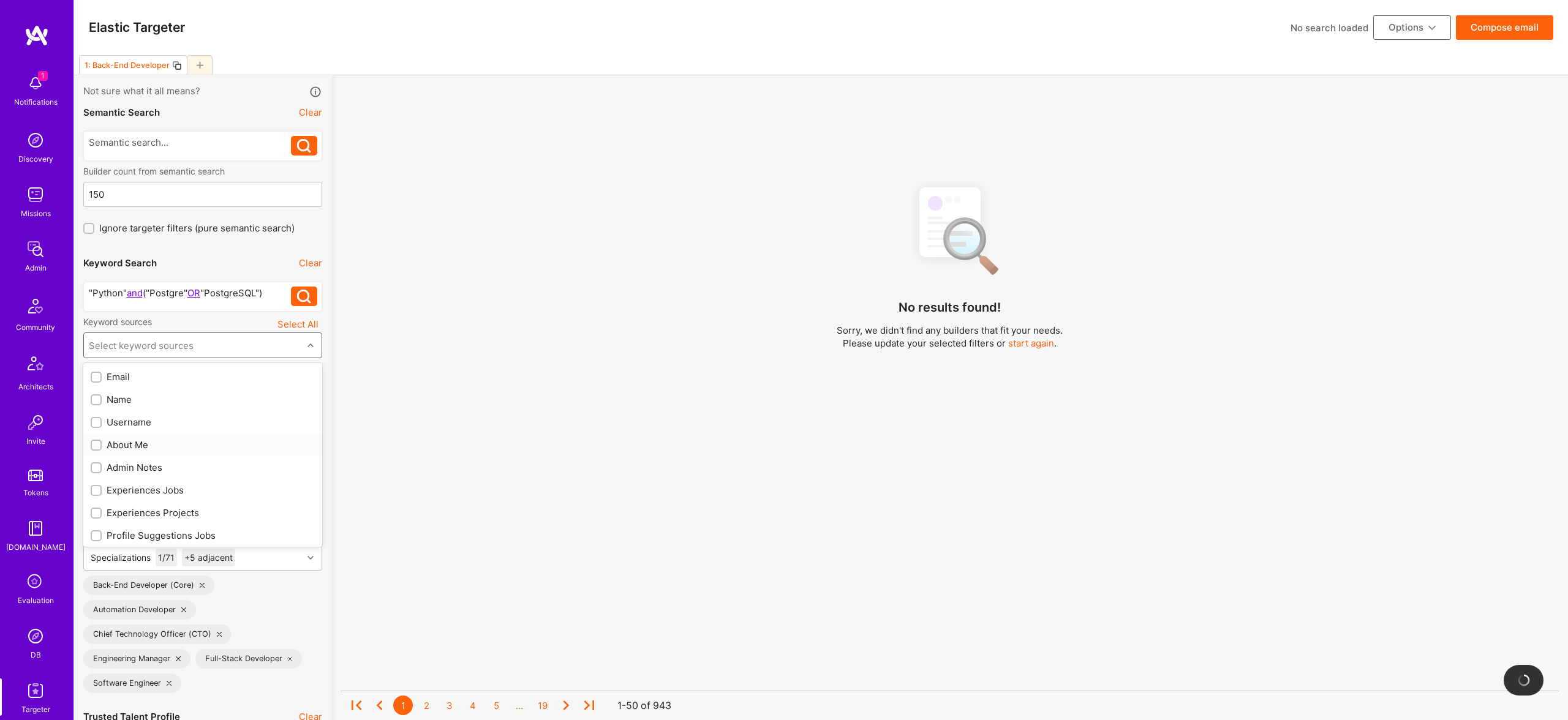
click at [119, 445] on div "About Me" at bounding box center [203, 445] width 224 height 13
checkbox input "true"
click at [146, 488] on div "Experiences Jobs" at bounding box center [203, 490] width 224 height 13
checkbox input "true"
click at [148, 514] on div "Experiences Projects" at bounding box center [203, 513] width 224 height 13
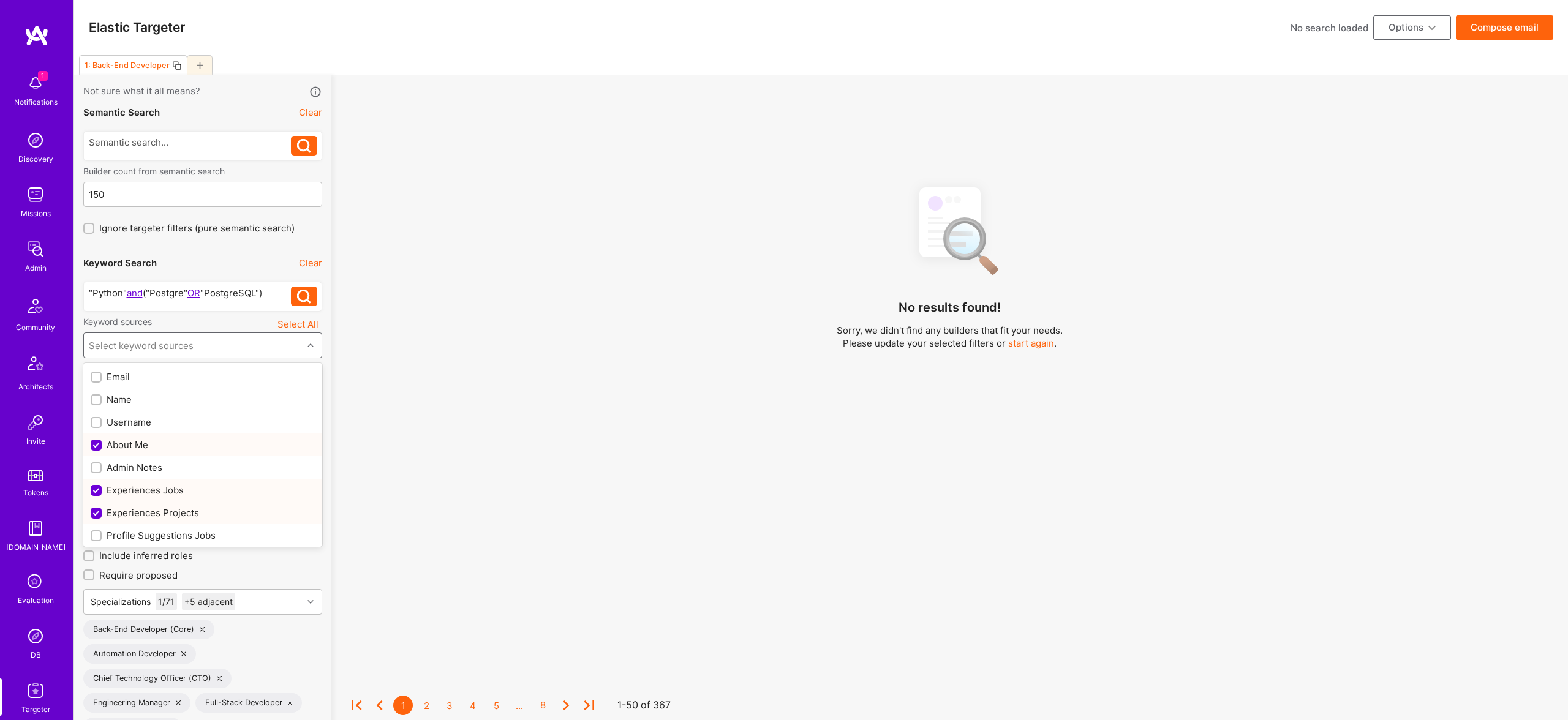
checkbox input "true"
click at [150, 429] on div "Profile Suggestions Projects" at bounding box center [203, 424] width 224 height 13
click at [157, 405] on div "Profile Suggestions Jobs" at bounding box center [203, 401] width 224 height 13
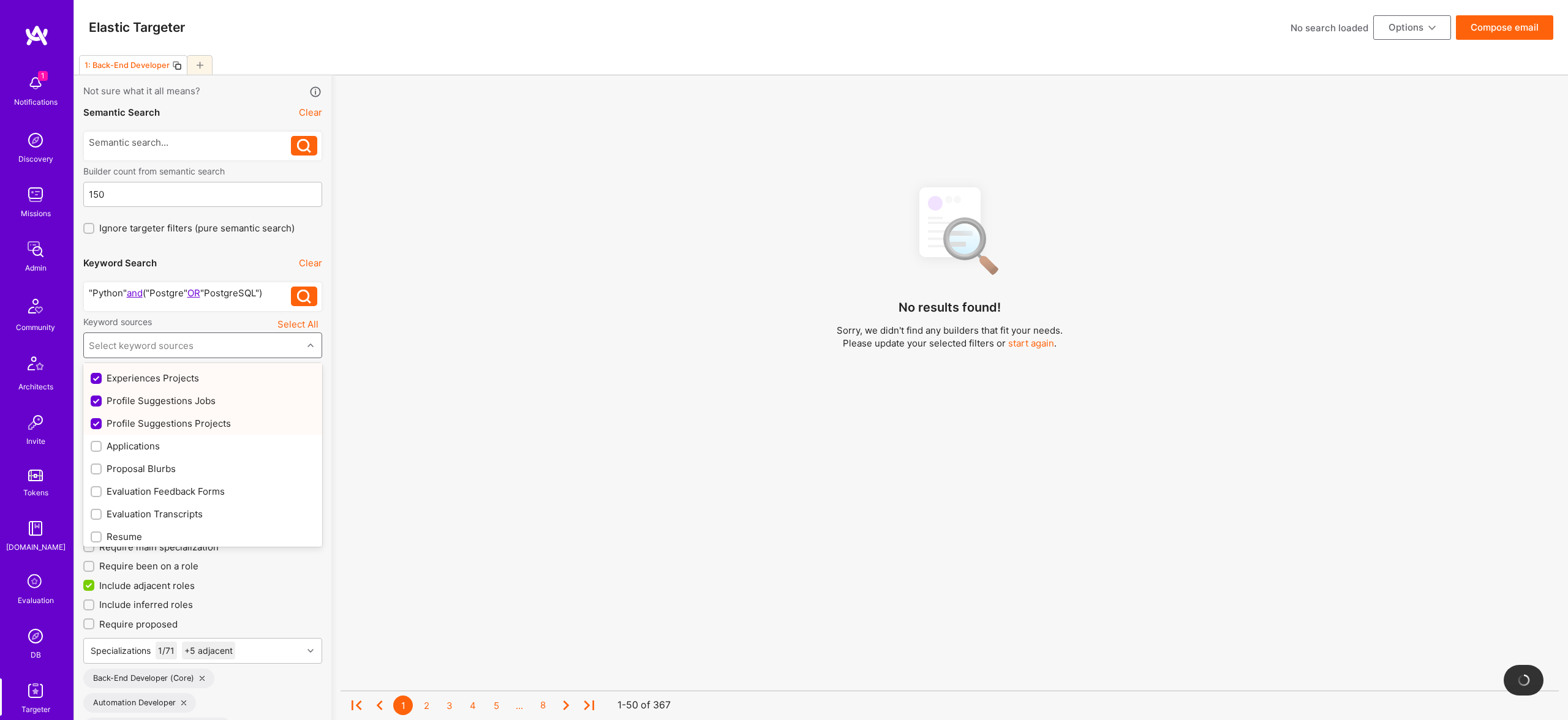
checkbox input "true"
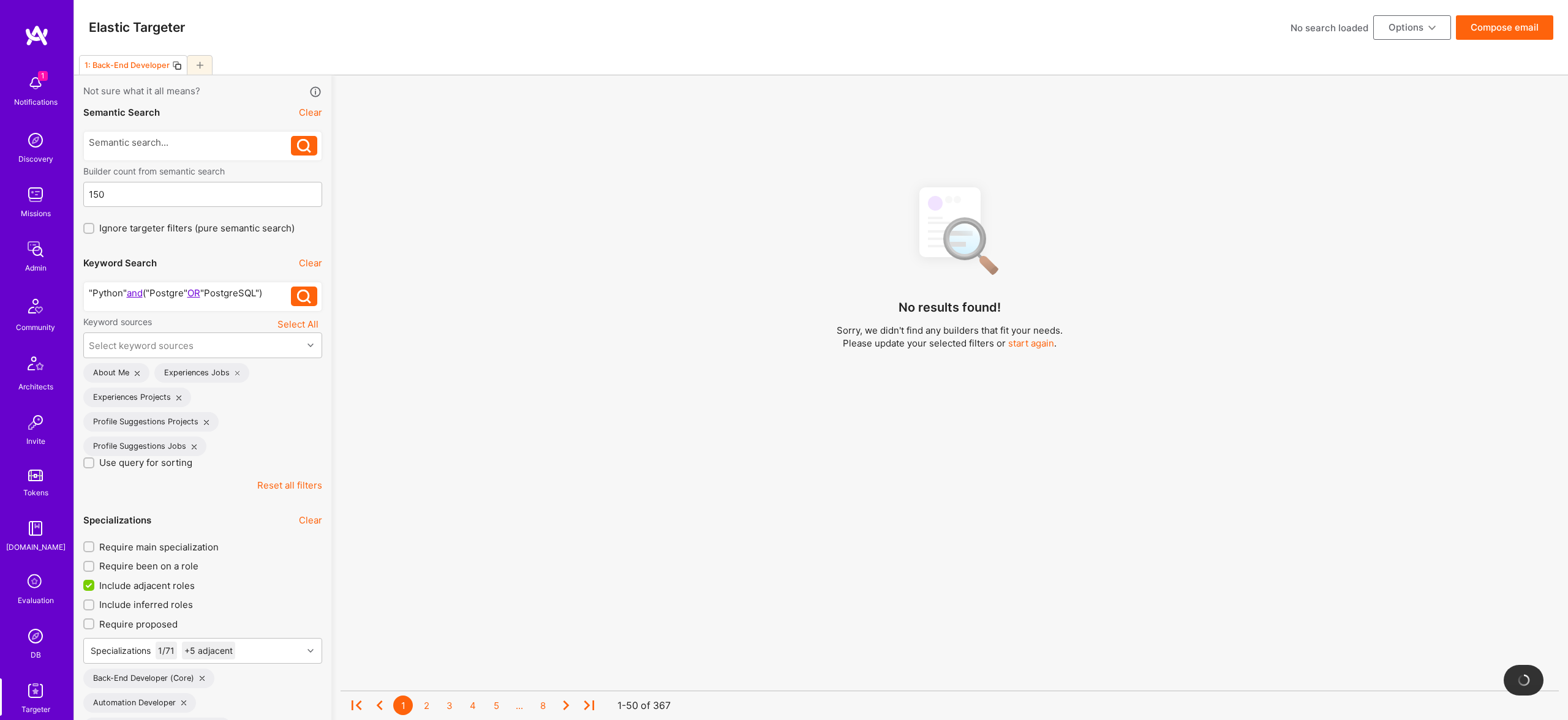
click at [424, 449] on div "No results found! Sorry, we didn't find any builders that fit your needs. Pleas…" at bounding box center [950, 464] width 1218 height 576
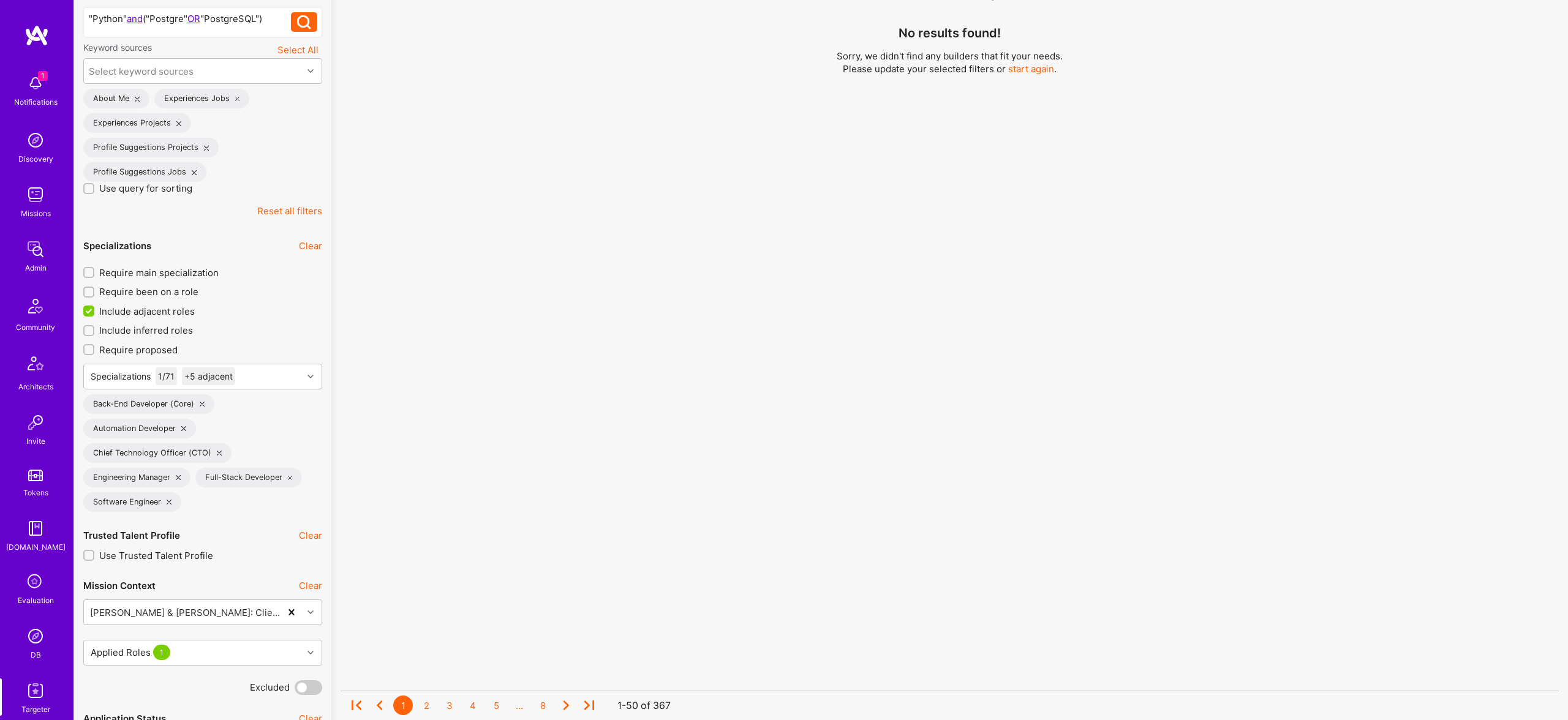
scroll to position [288, 0]
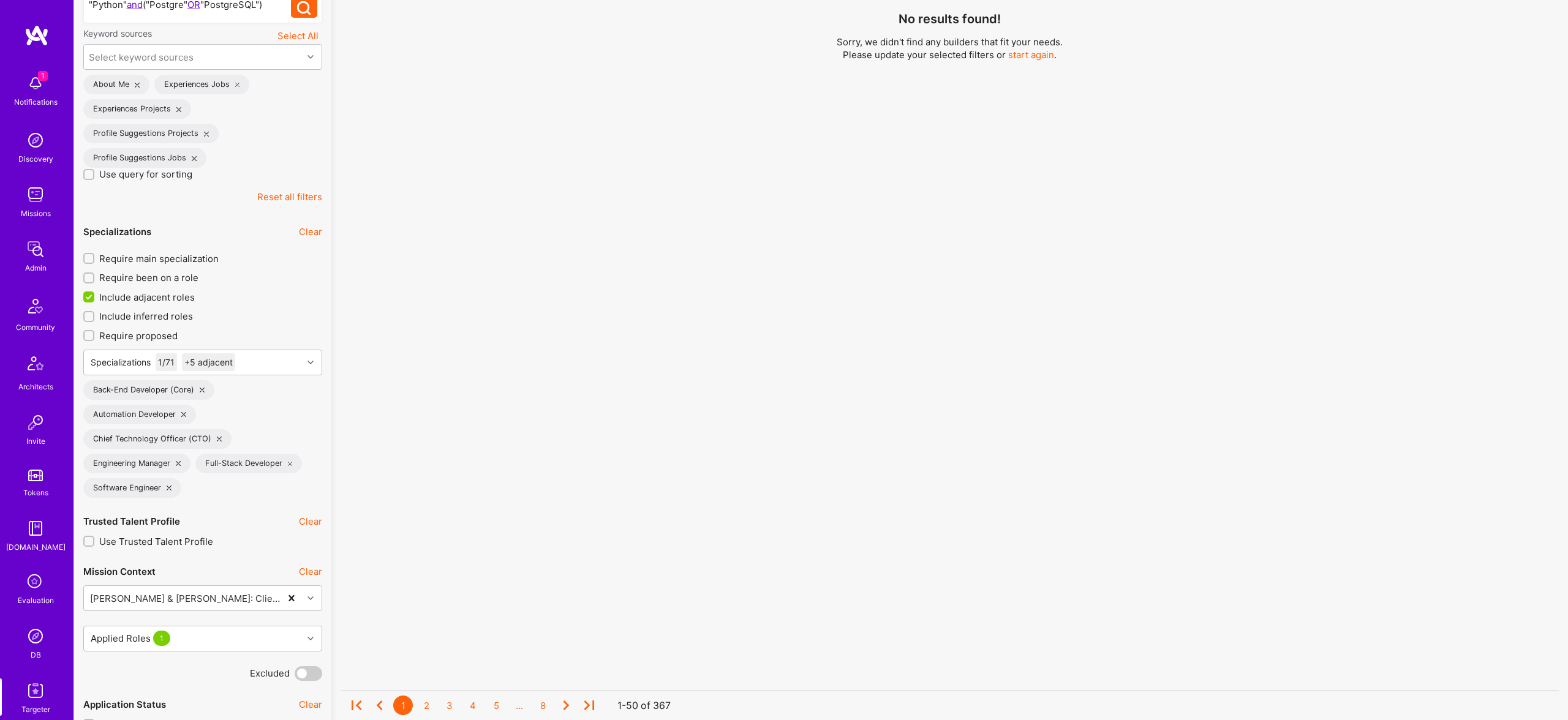
click at [184, 414] on icon at bounding box center [183, 414] width 5 height 5
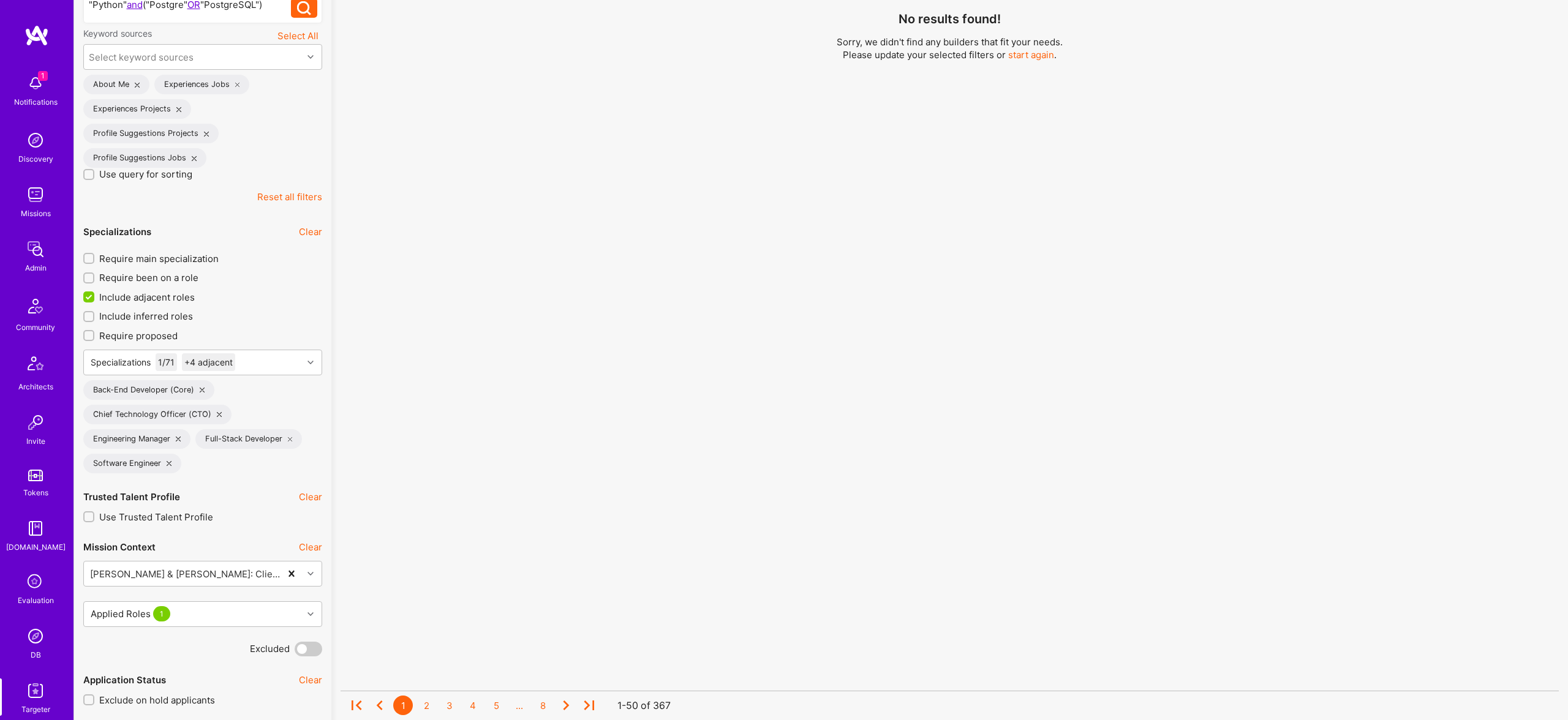
drag, startPoint x: 222, startPoint y: 419, endPoint x: 215, endPoint y: 412, distance: 9.9
click at [222, 419] on div "Chief Technology Officer (CTO)" at bounding box center [157, 415] width 148 height 20
click at [217, 416] on icon at bounding box center [219, 414] width 5 height 5
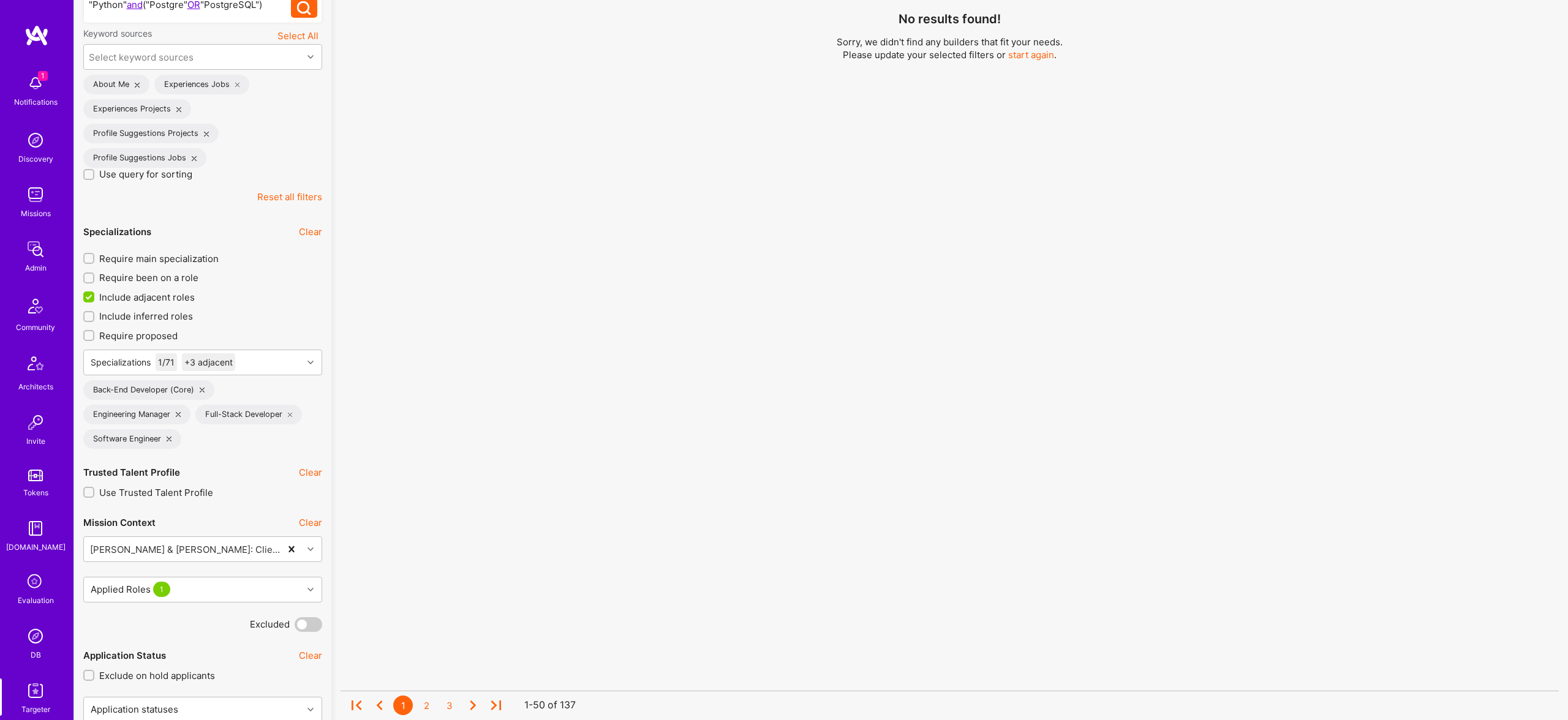
click at [217, 414] on div "Full-Stack Developer" at bounding box center [249, 415] width 107 height 20
click at [174, 415] on div "Engineering Manager" at bounding box center [137, 415] width 107 height 20
click at [182, 415] on div "Engineering Manager" at bounding box center [137, 415] width 107 height 20
click at [178, 415] on icon at bounding box center [177, 414] width 5 height 5
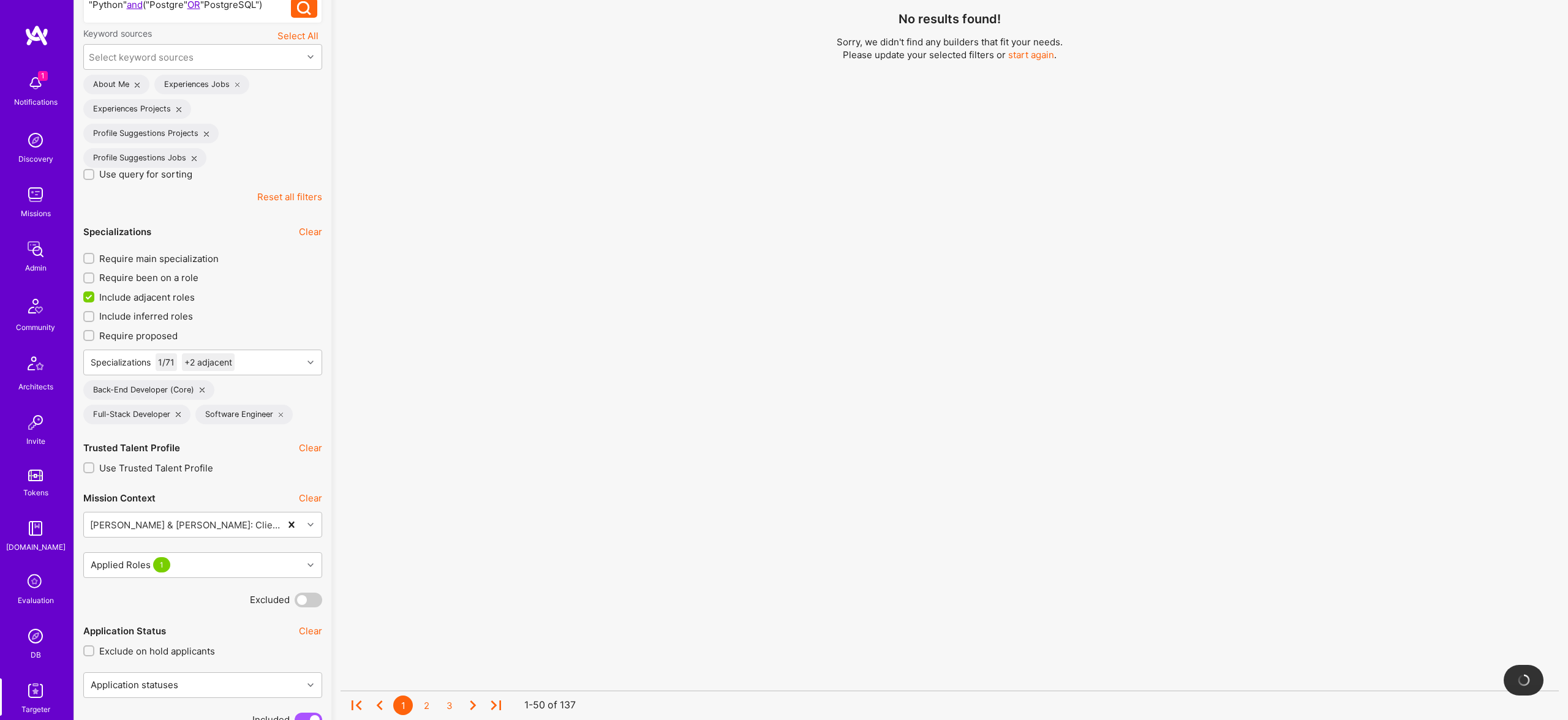
drag, startPoint x: 278, startPoint y: 415, endPoint x: 194, endPoint y: 417, distance: 84.0
click at [280, 415] on icon at bounding box center [281, 414] width 5 height 5
click at [180, 415] on div "Full-Stack Developer" at bounding box center [137, 415] width 107 height 20
click at [178, 415] on icon at bounding box center [177, 414] width 5 height 5
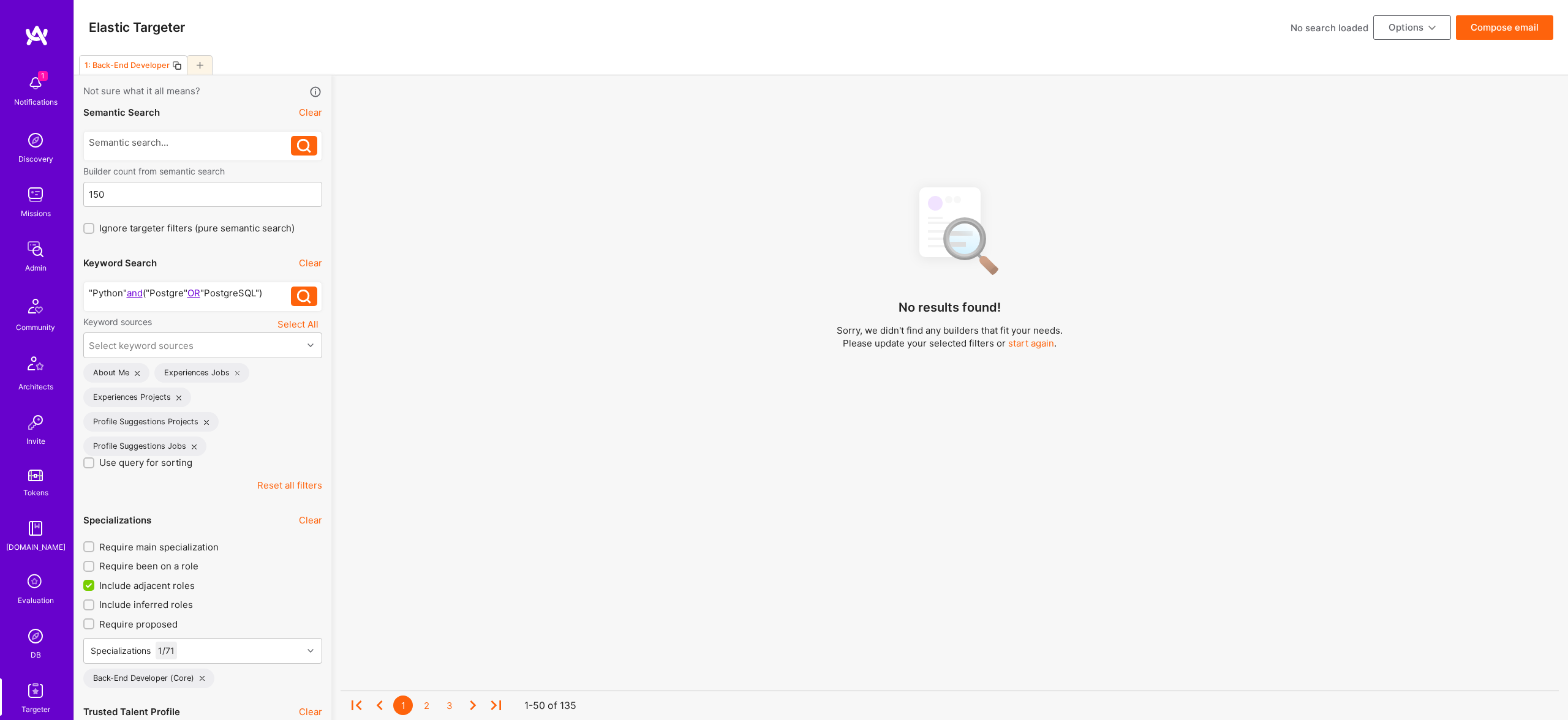
click at [273, 292] on div ""Python" and ("Postgre" OR "PostgreSQL")" at bounding box center [191, 293] width 203 height 13
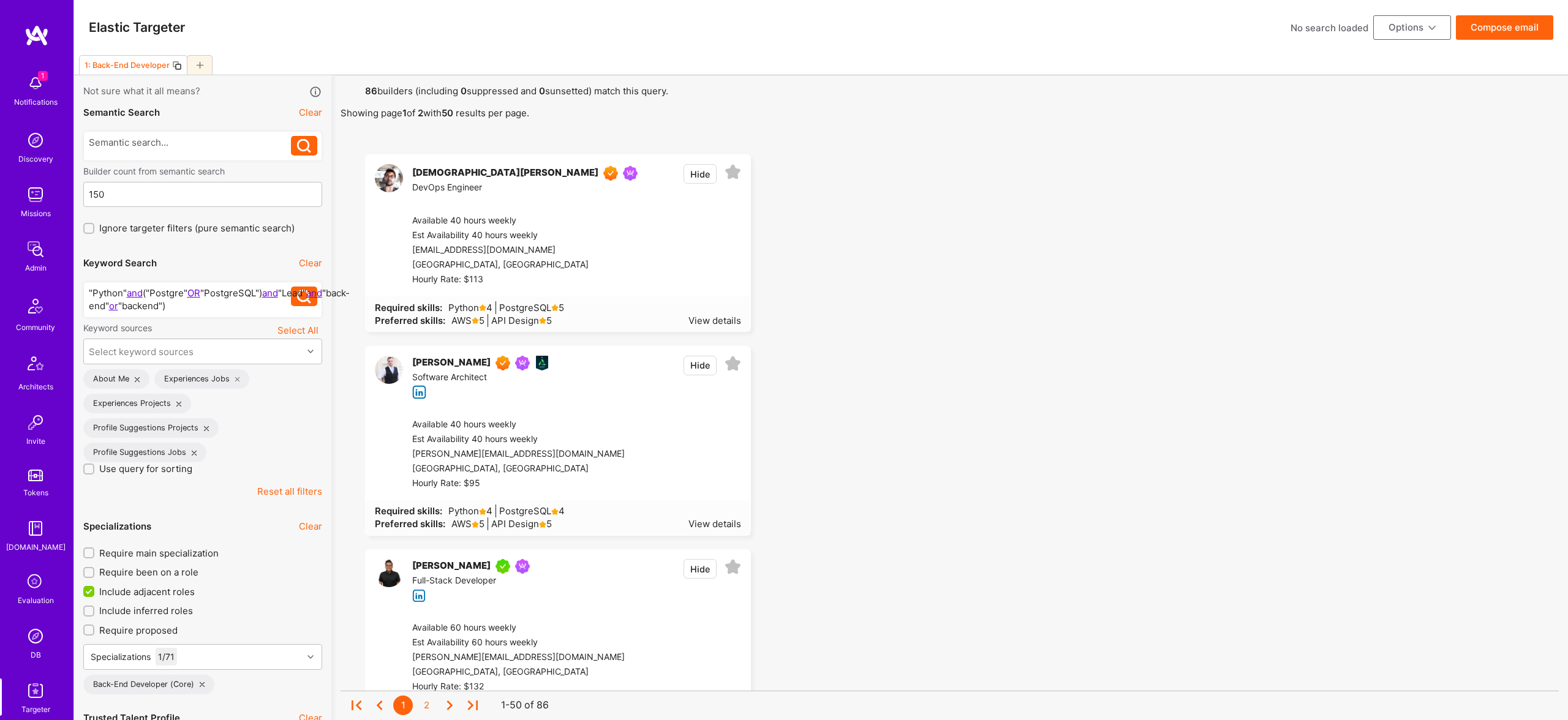
click at [138, 308] on div ""Python" and ("Postgre" OR "PostgreSQL") and "Lead" and "back-end" or "backend")" at bounding box center [191, 299] width 203 height 26
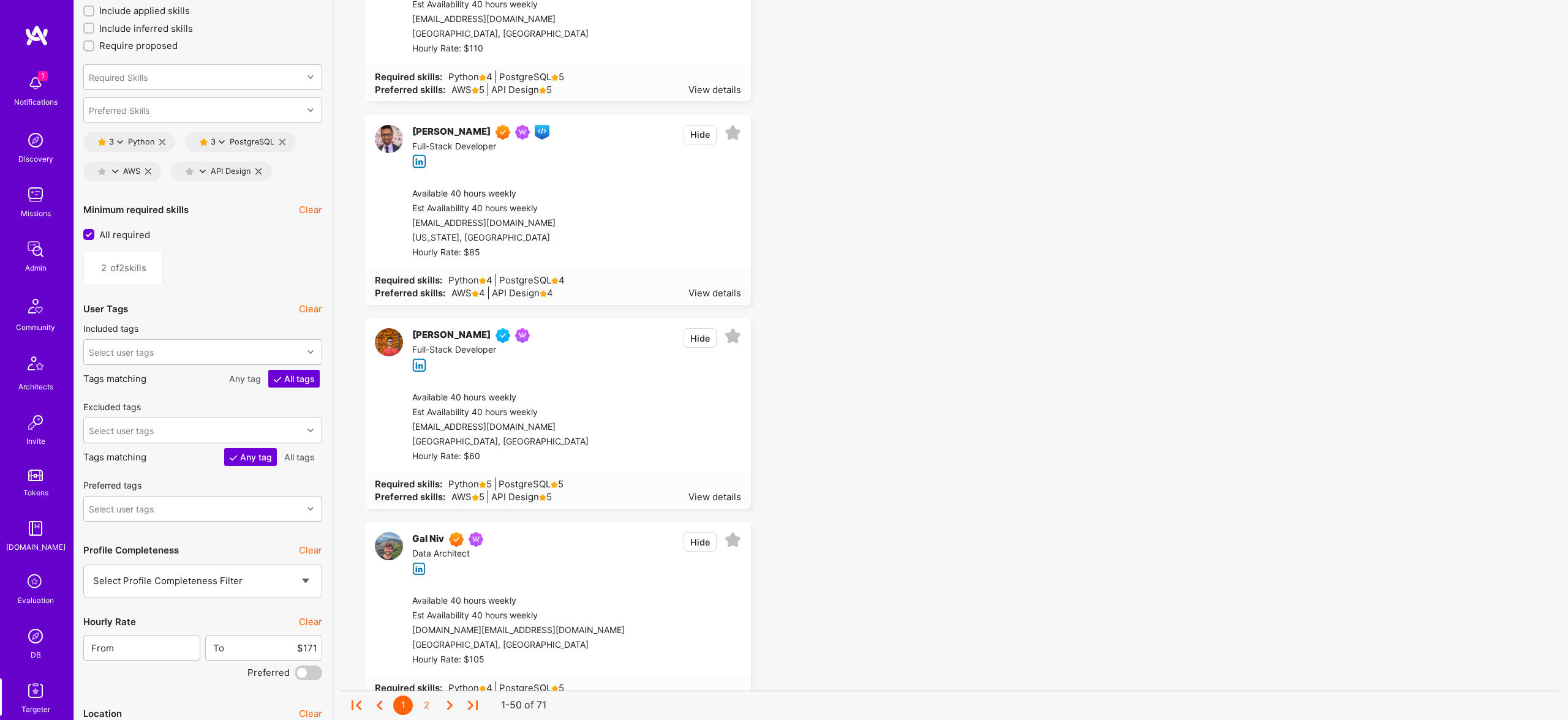
scroll to position [1849, 0]
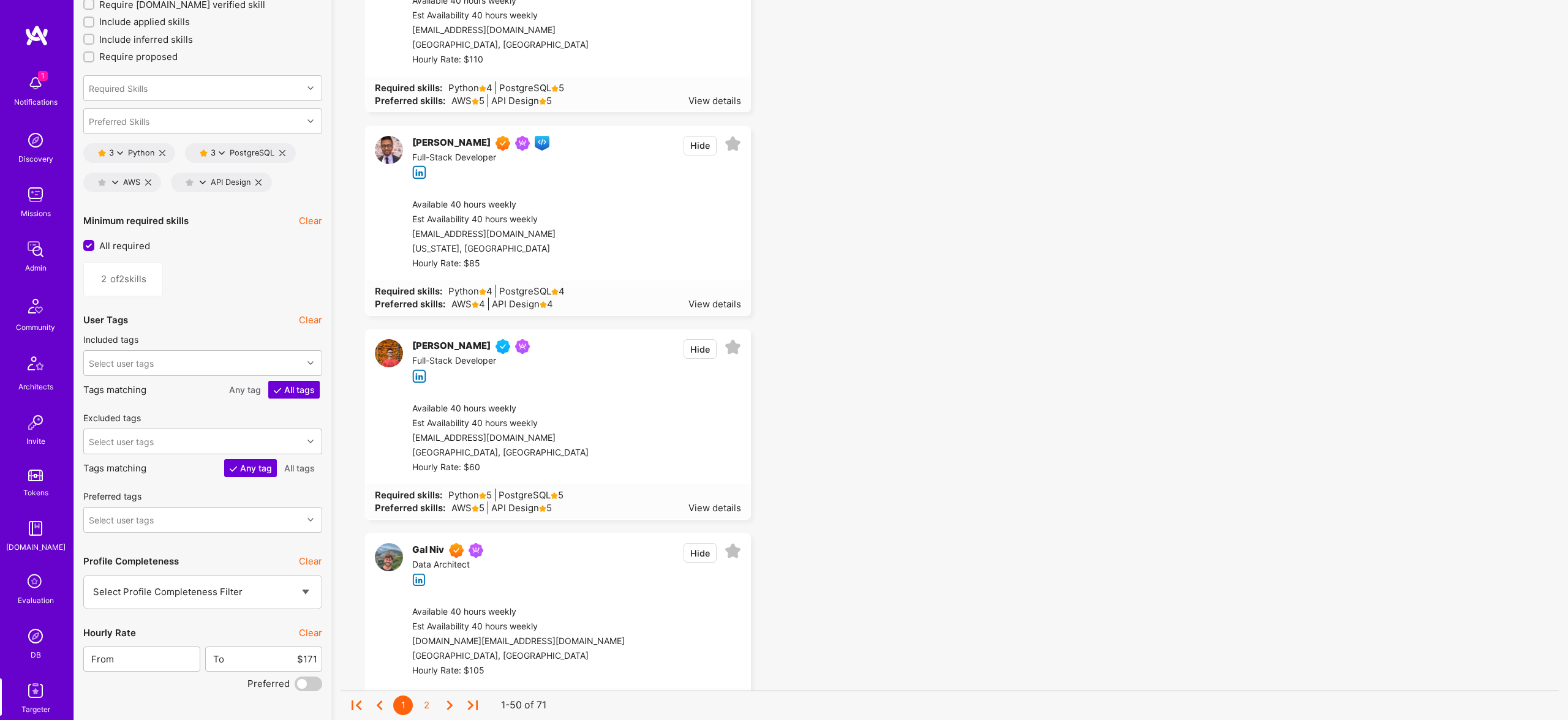
click at [119, 153] on icon at bounding box center [120, 153] width 6 height 6
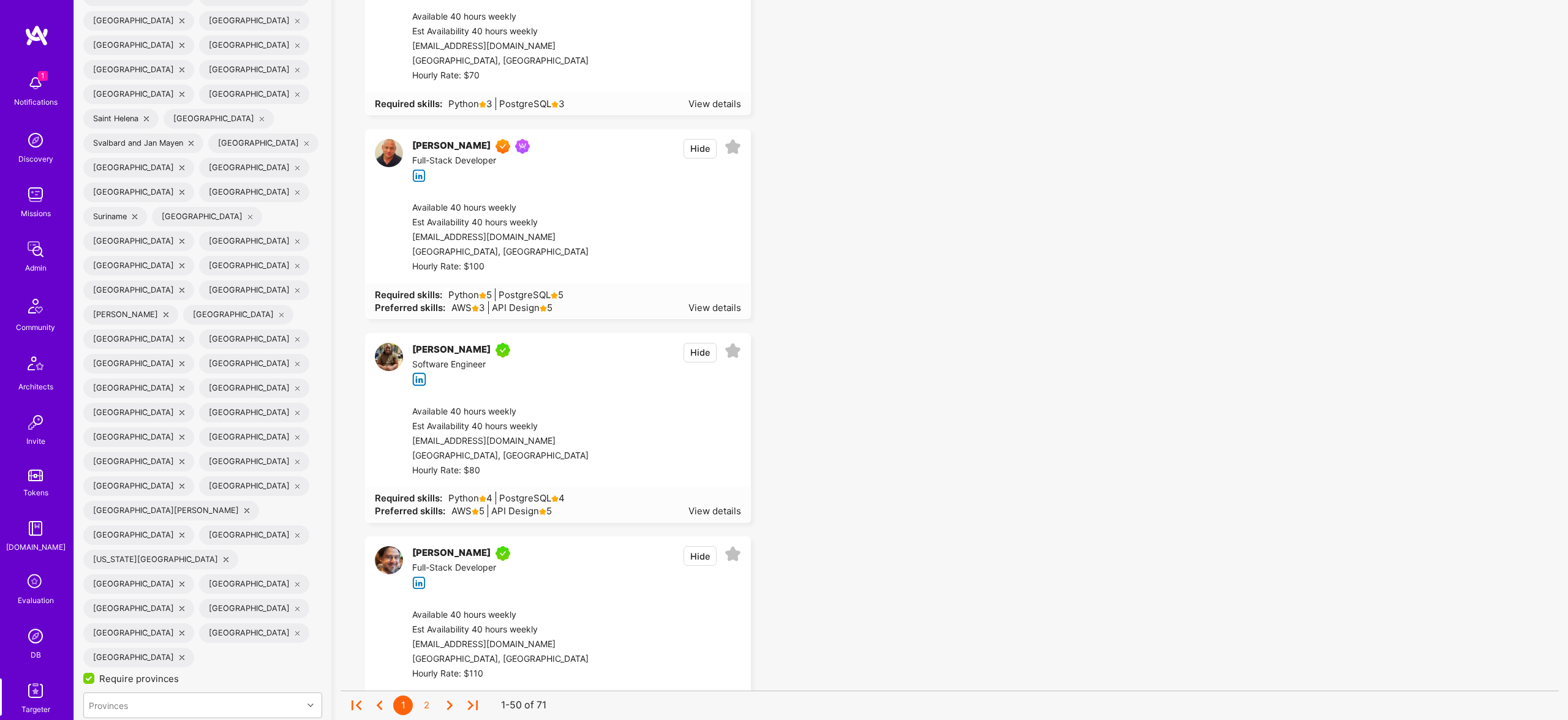
scroll to position [4361, 0]
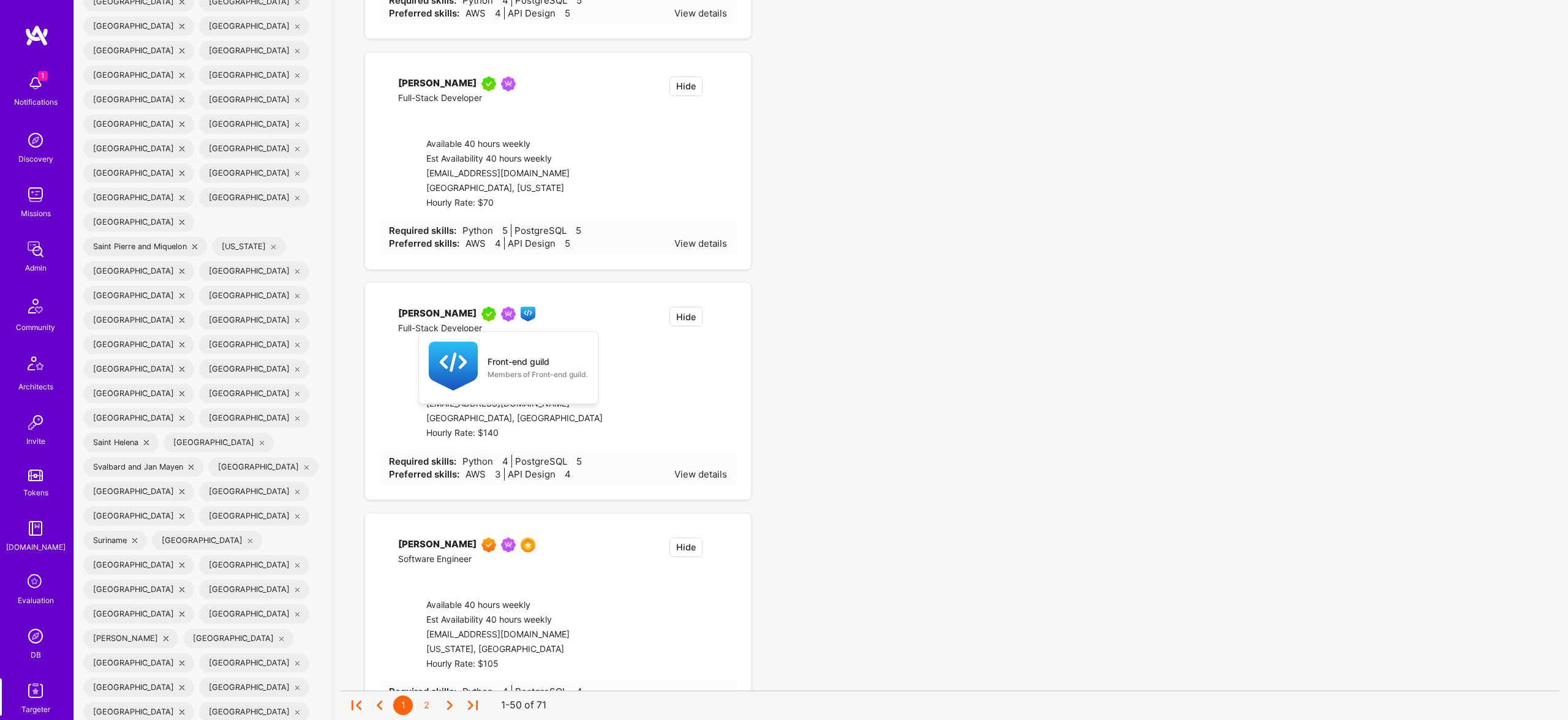
checkbox input "false"
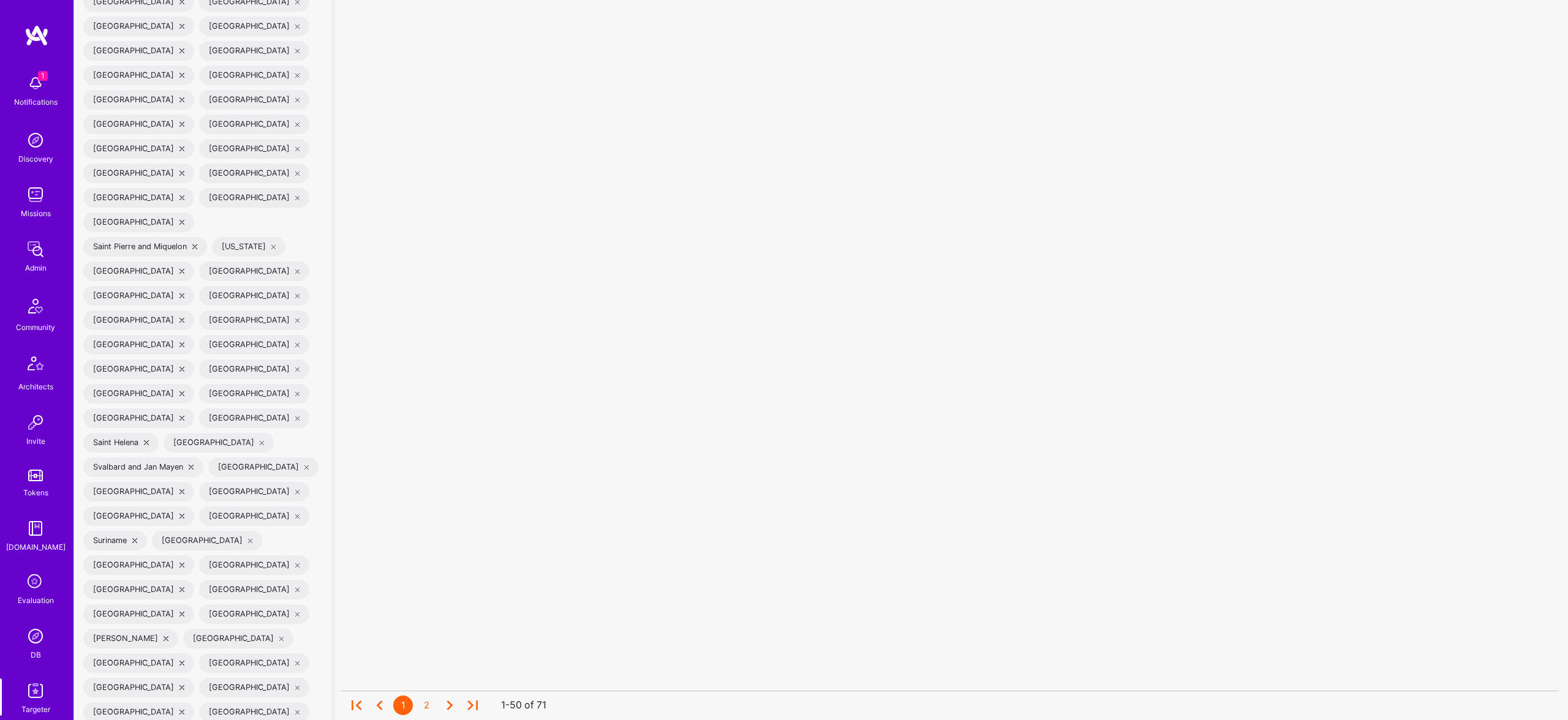
scroll to position [1, 0]
checkbox input "false"
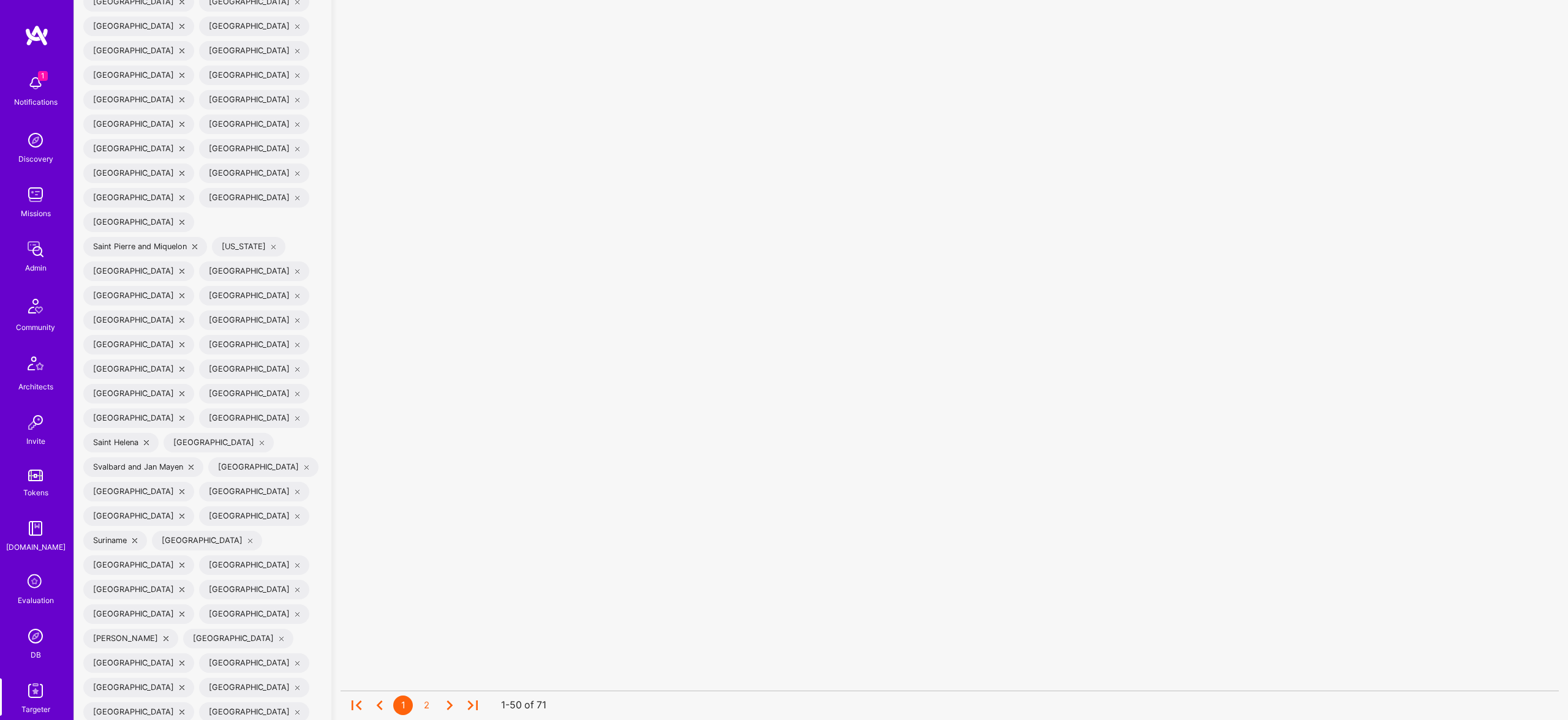
scroll to position [1, 0]
checkbox input "false"
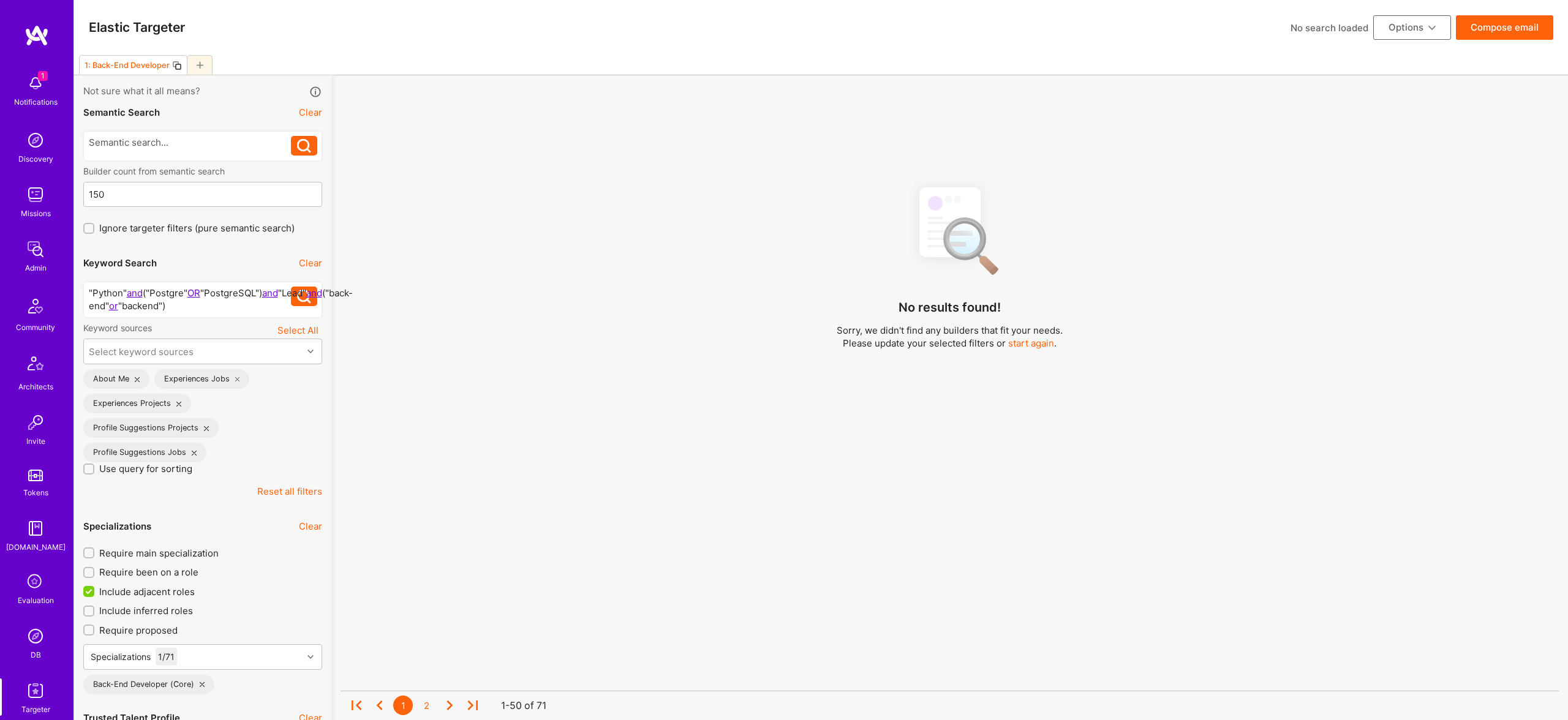
click at [550, 229] on div "No results found! Sorry, we didn't find any builders that fit your needs. Pleas…" at bounding box center [950, 464] width 1218 height 576
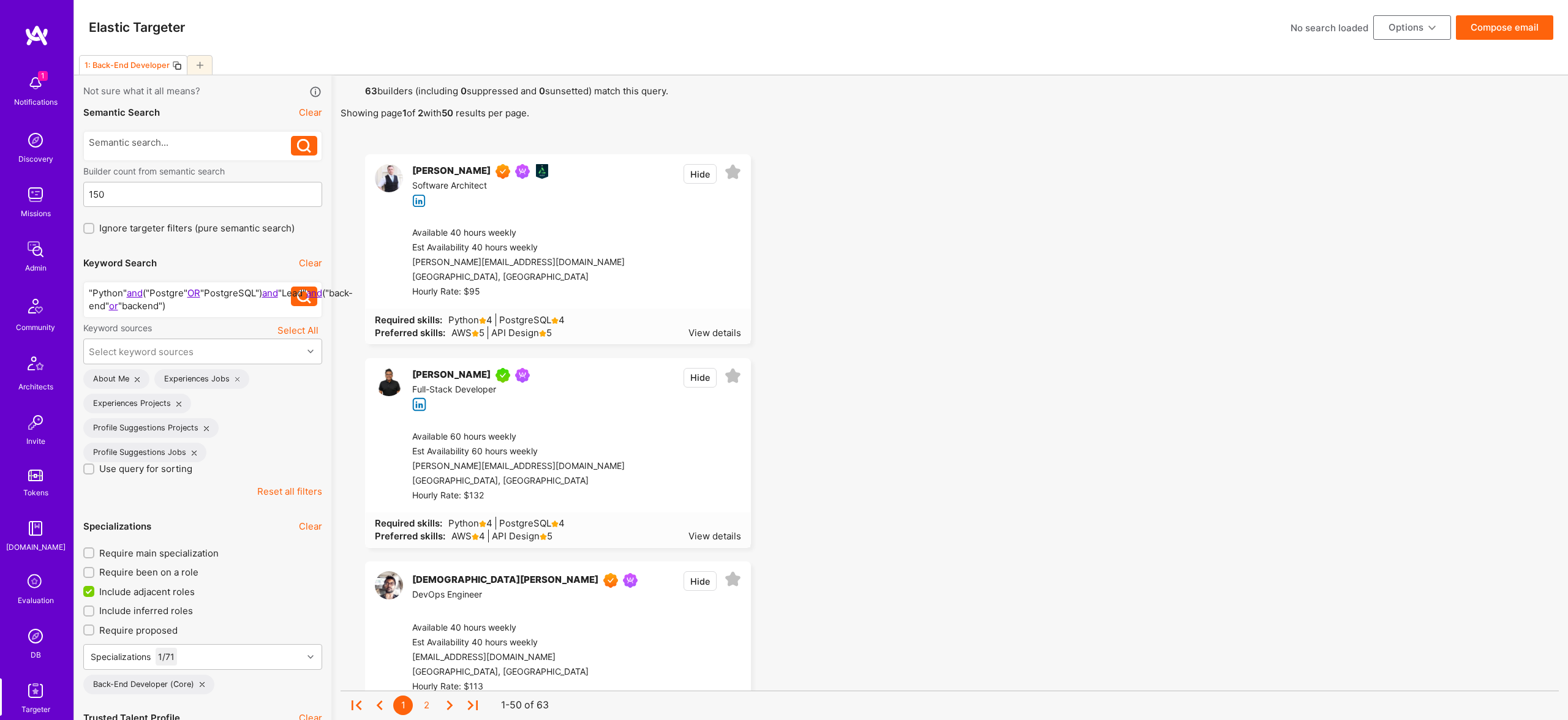
click at [1488, 24] on button "Compose email" at bounding box center [1503, 28] width 98 height 25
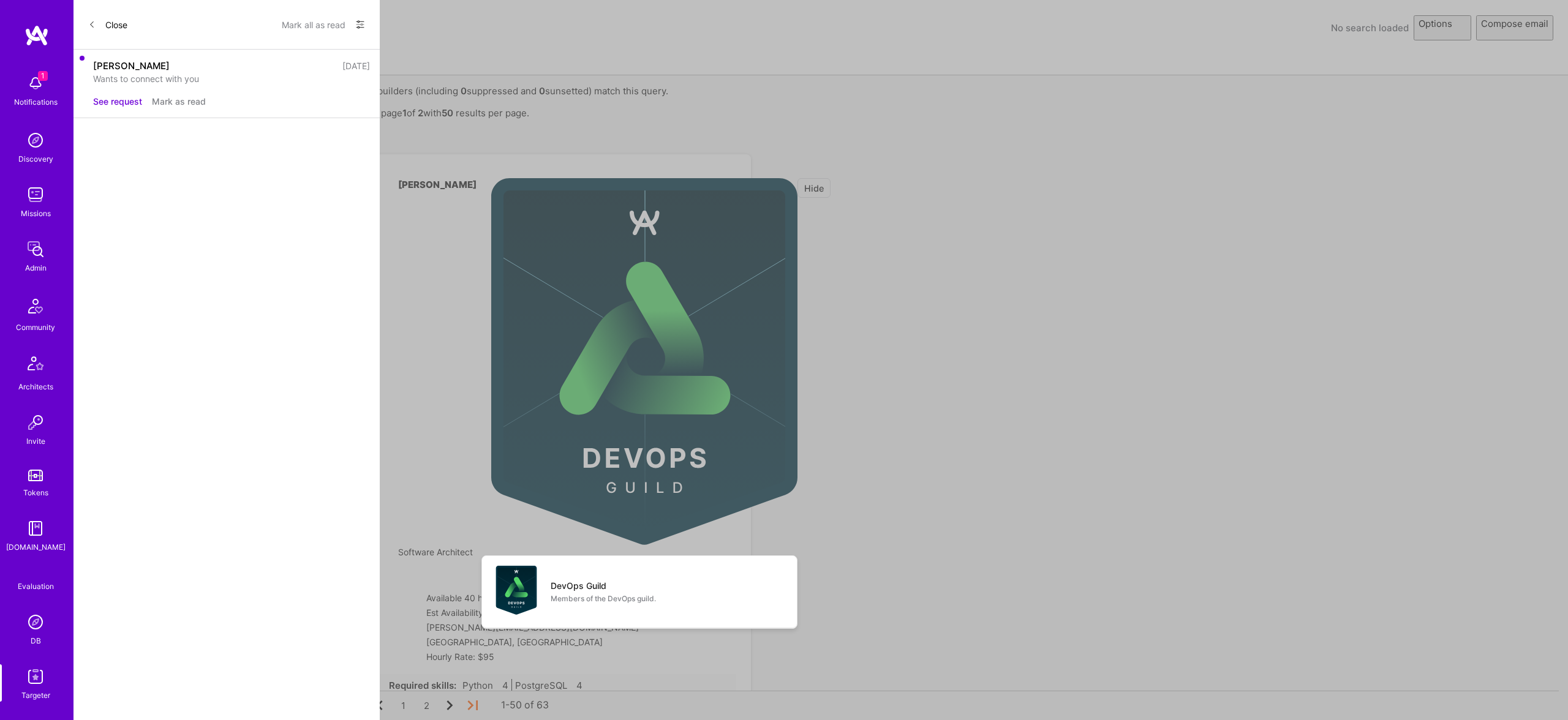
select select "rich-reachout"
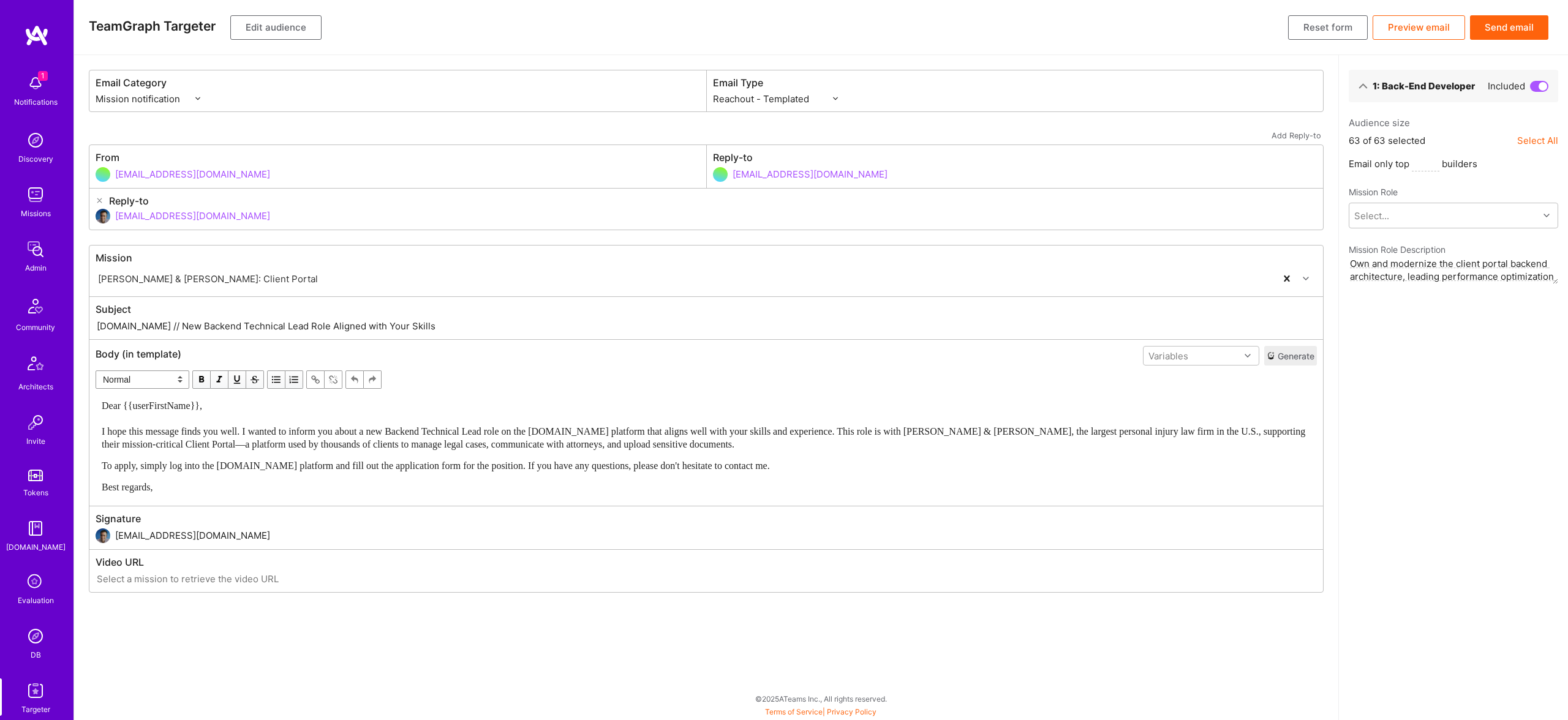
click at [1510, 30] on button "Send email" at bounding box center [1508, 28] width 79 height 25
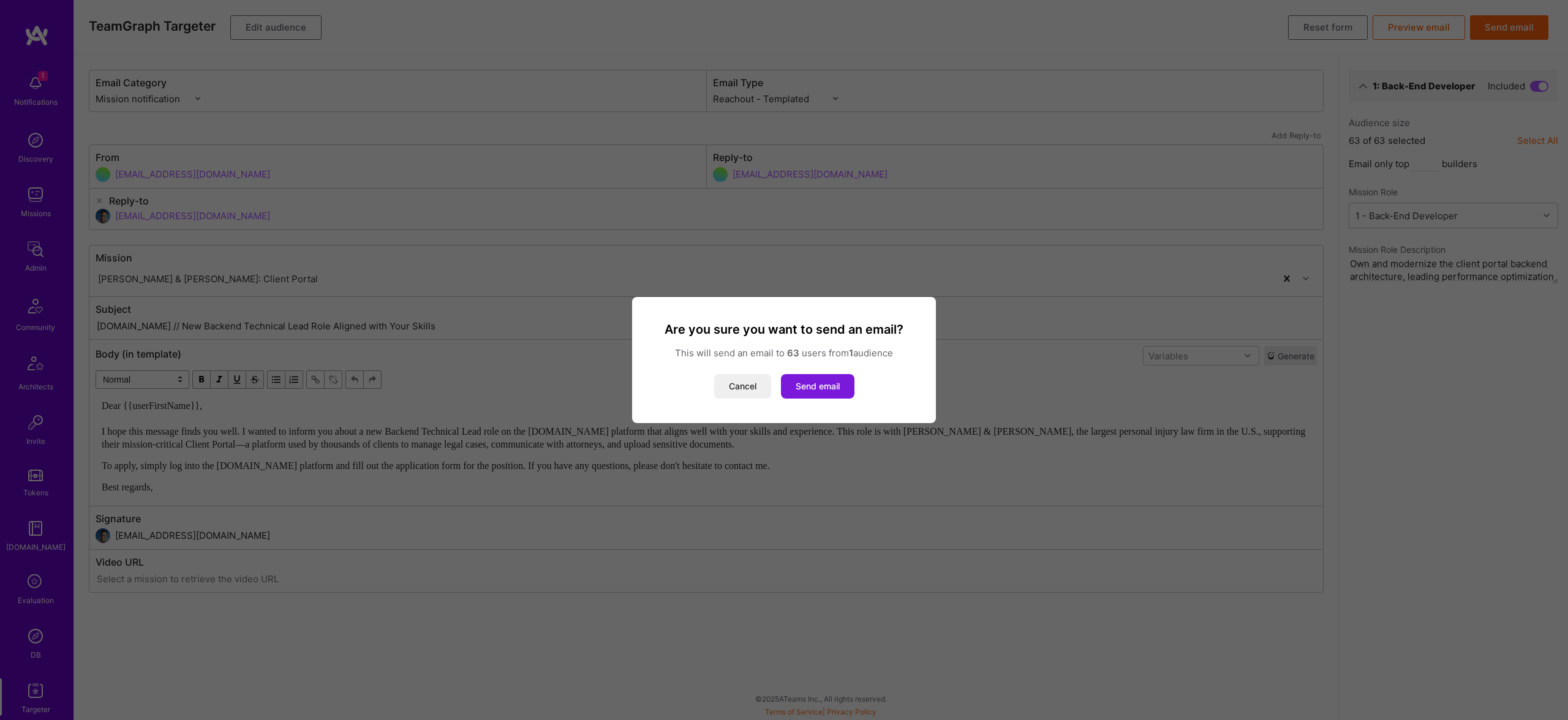
click at [826, 385] on button "Send email" at bounding box center [817, 386] width 73 height 25
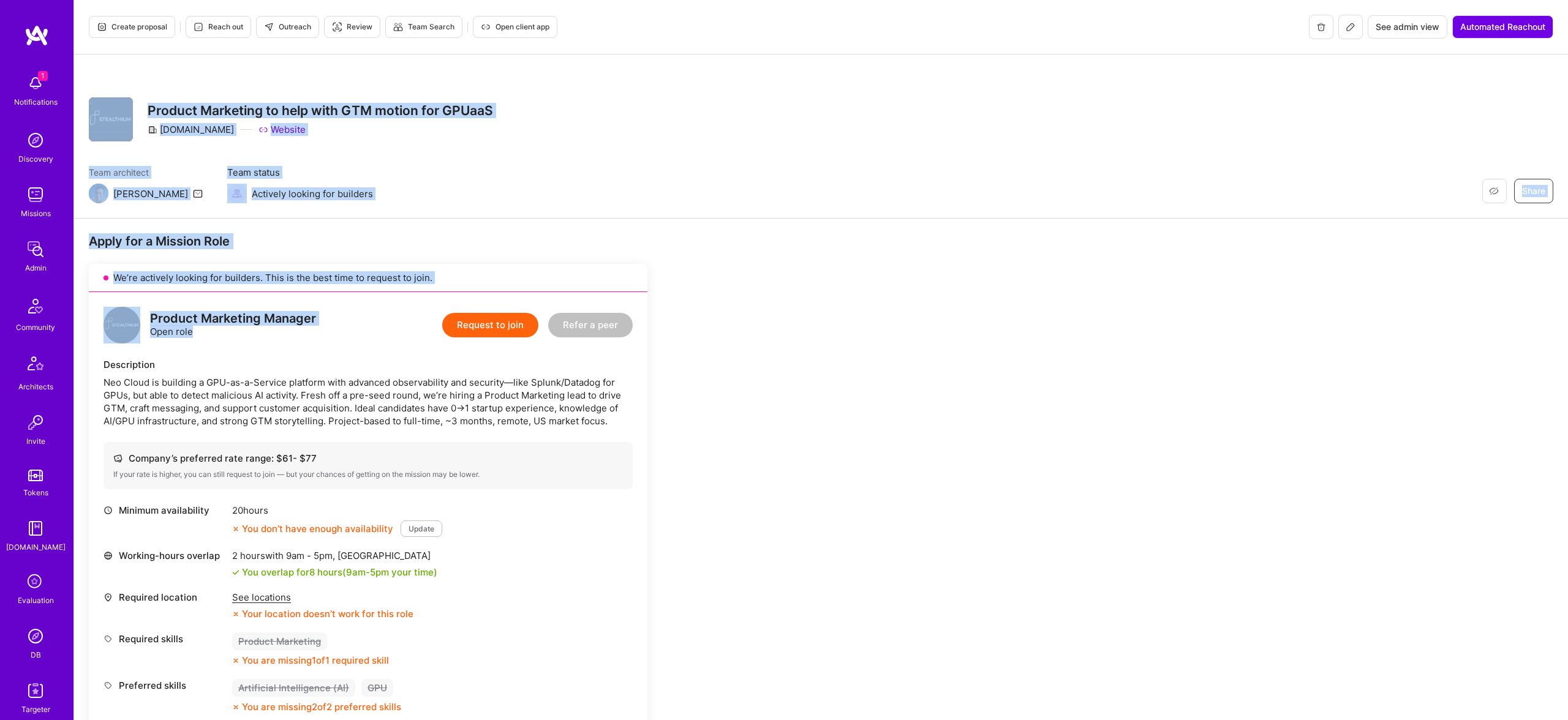
drag, startPoint x: 136, startPoint y: 102, endPoint x: 504, endPoint y: 305, distance: 420.3
click at [112, 22] on span "Create proposal" at bounding box center [132, 28] width 70 height 11
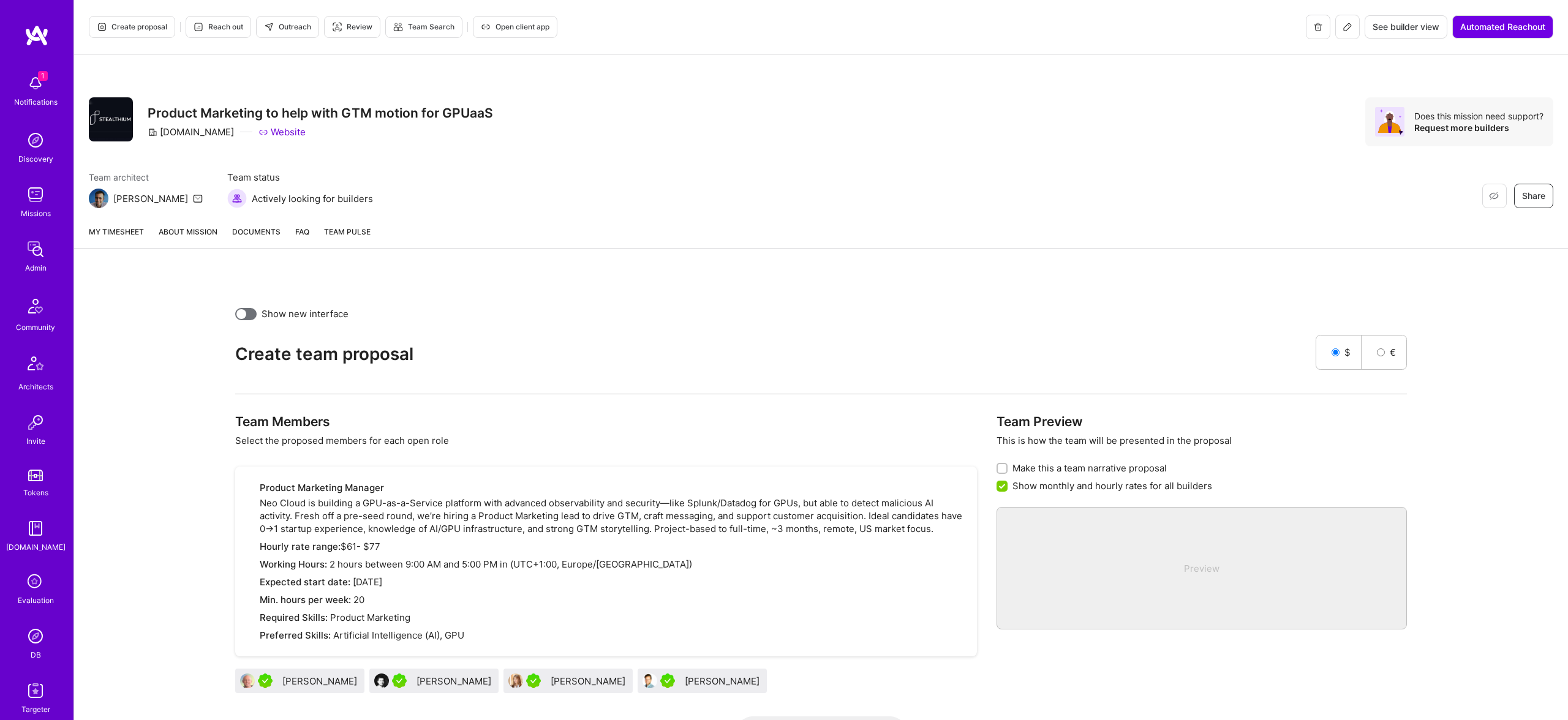
scroll to position [80, 0]
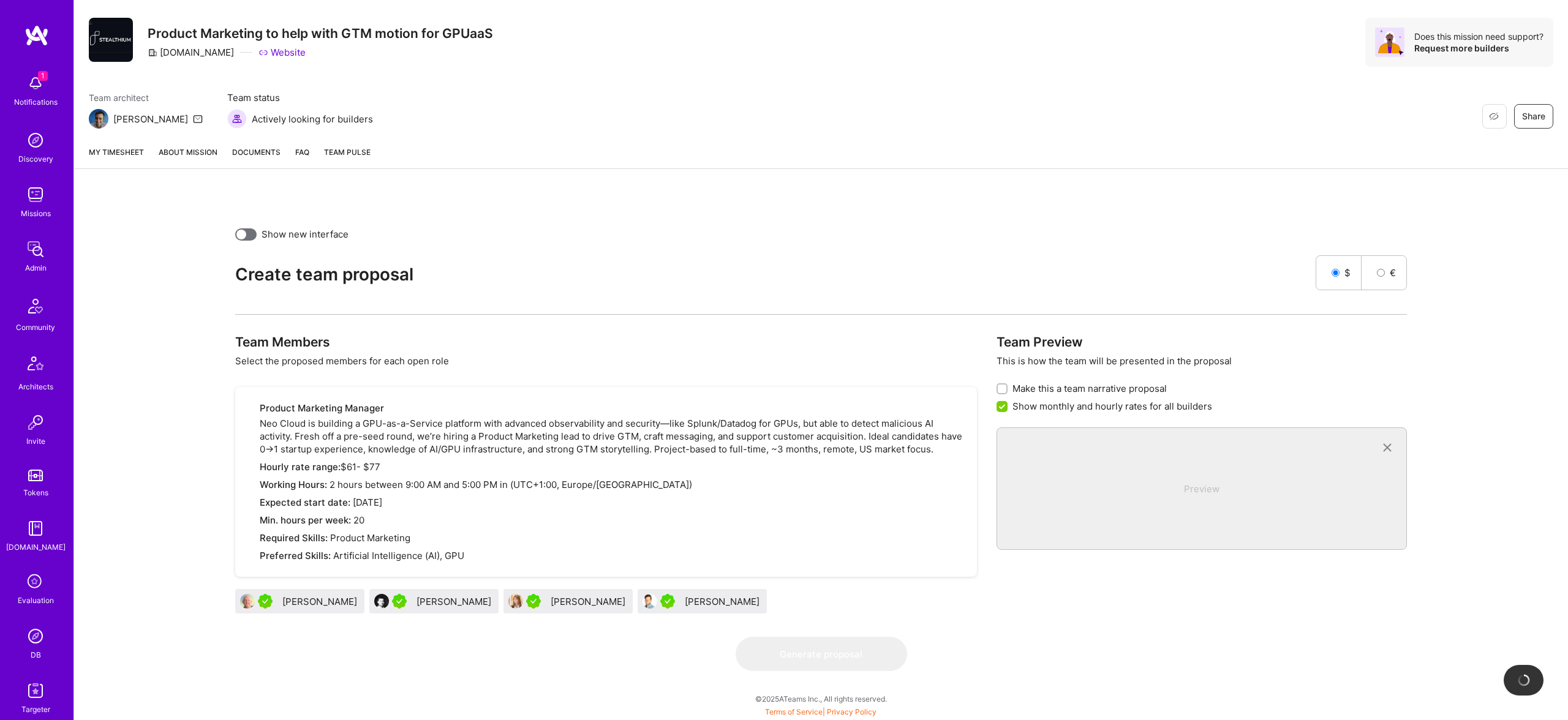
drag, startPoint x: 545, startPoint y: 608, endPoint x: 786, endPoint y: 63, distance: 595.9
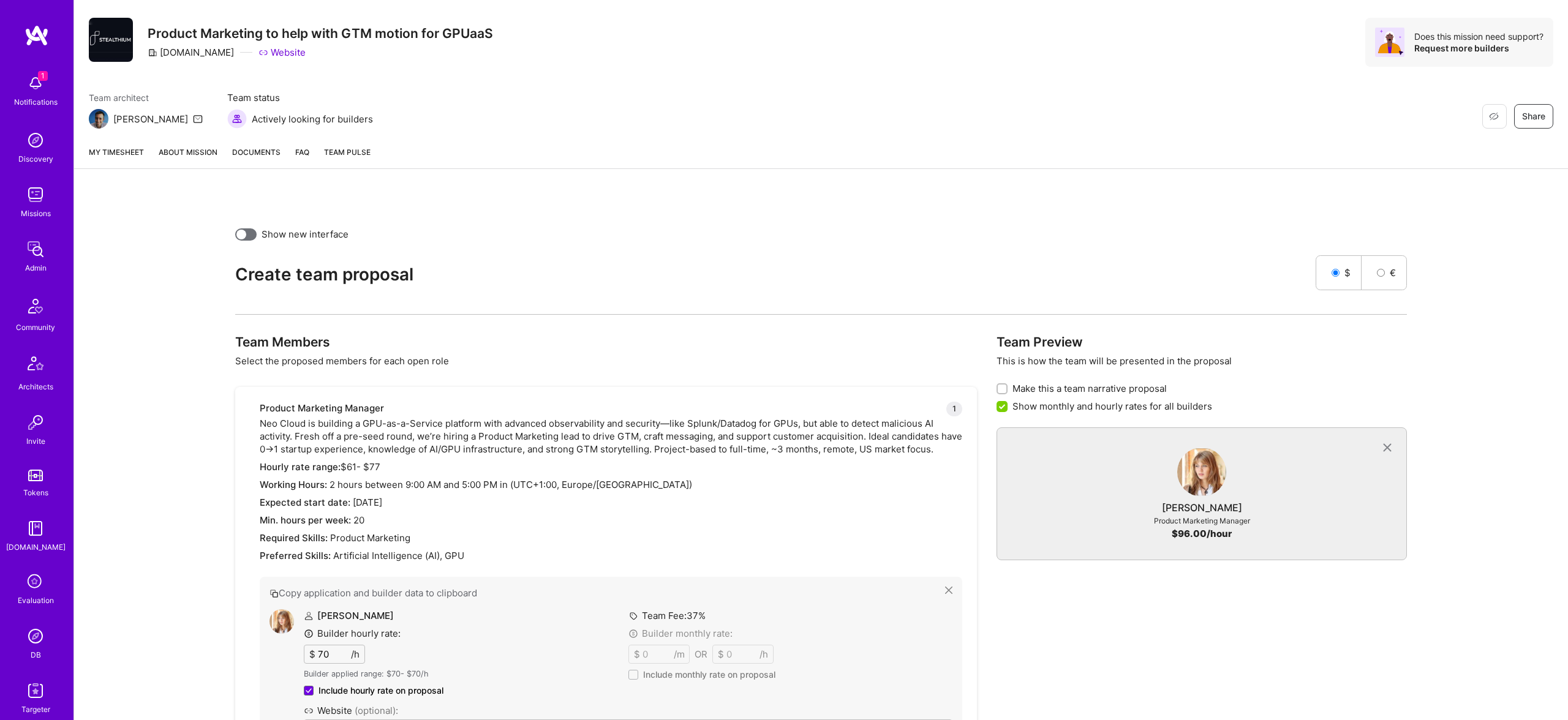
scroll to position [431, 0]
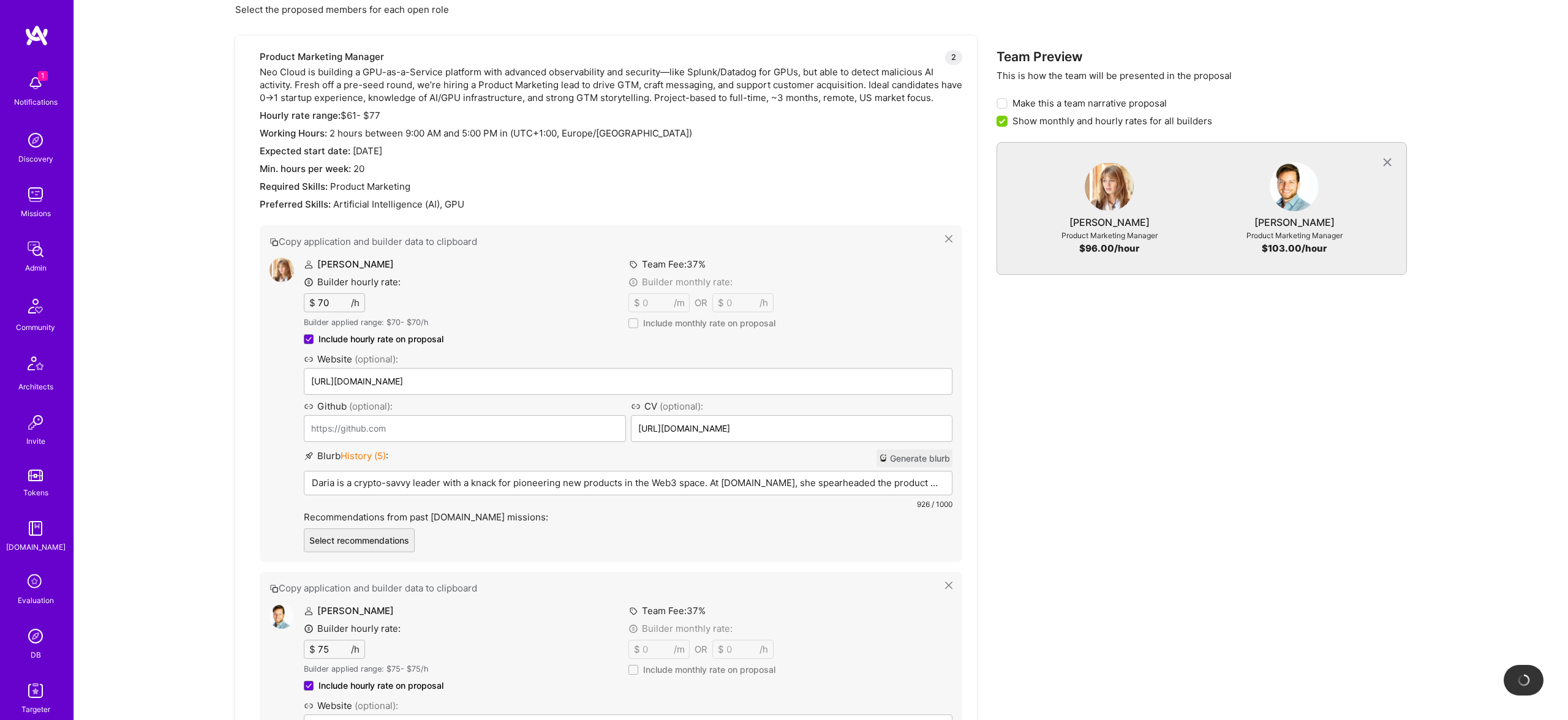
drag, startPoint x: 687, startPoint y: 609, endPoint x: 723, endPoint y: 102, distance: 508.3
click at [525, 458] on div "Blurb History ( 5 ) : Generate blurb" at bounding box center [628, 458] width 649 height 18
click at [528, 493] on div "Daria is a crypto-savvy leader with a knack for pioneering new products in the …" at bounding box center [628, 502] width 647 height 62
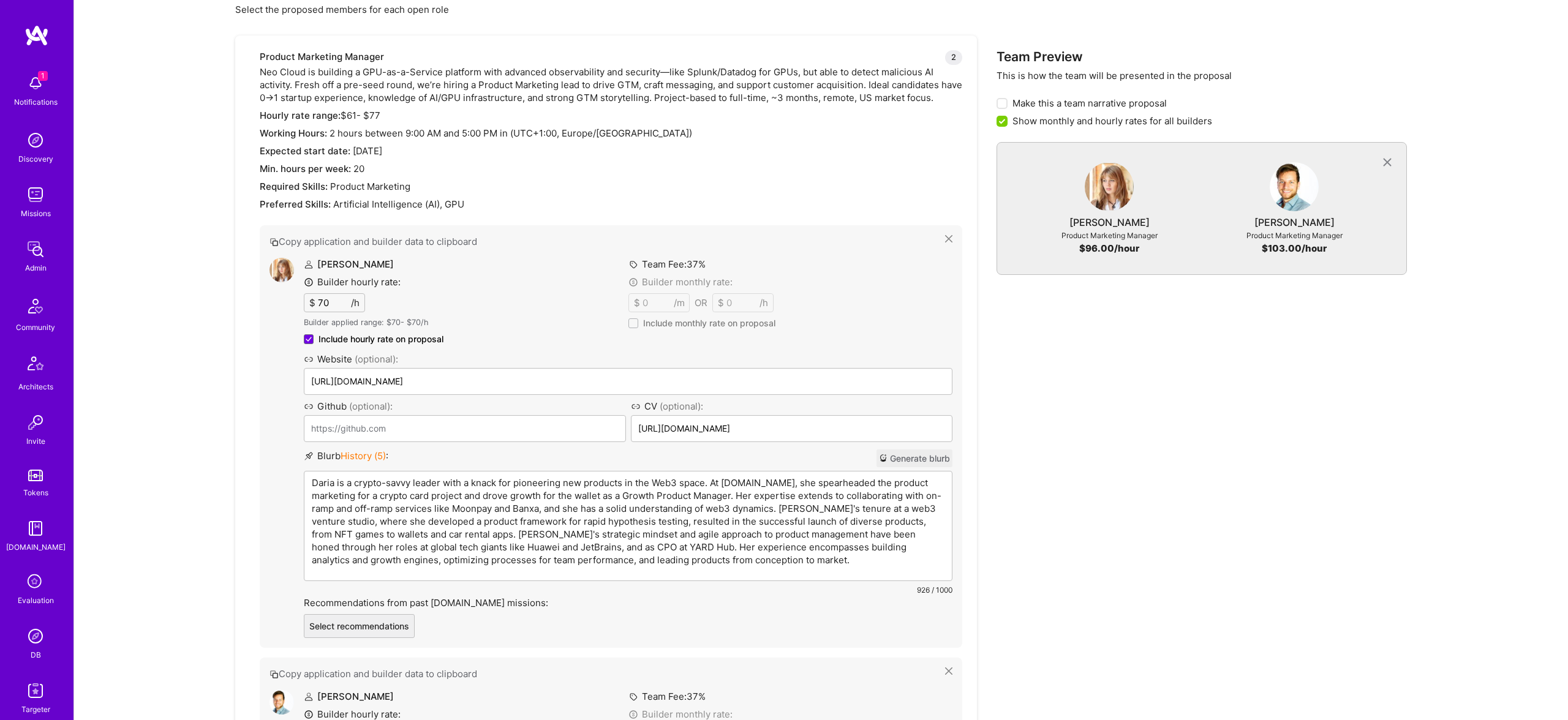
click at [526, 486] on p "Daria is a crypto-savvy leader with a knack for pioneering new products in the …" at bounding box center [628, 521] width 633 height 90
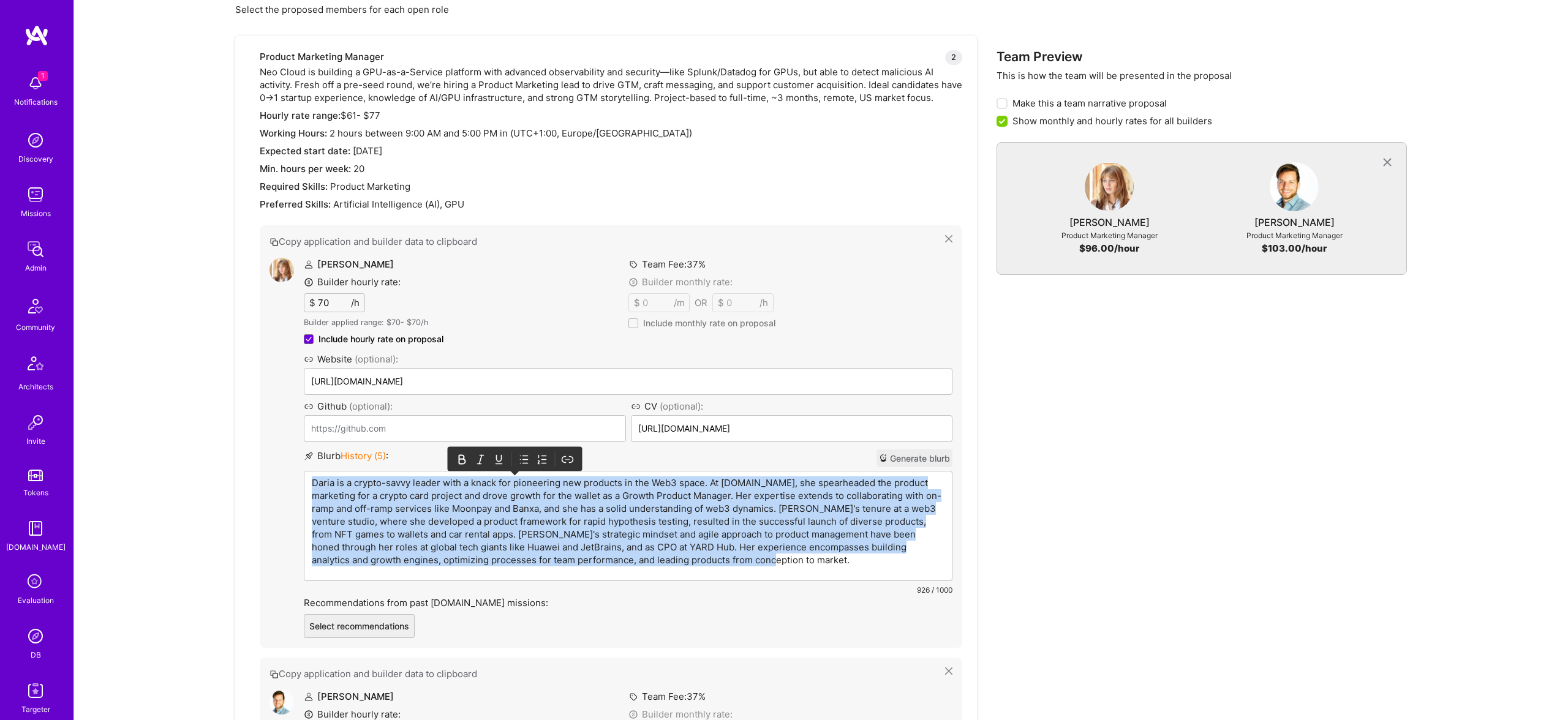
click at [526, 486] on p "Daria is a crypto-savvy leader with a knack for pioneering new products in the …" at bounding box center [628, 521] width 633 height 90
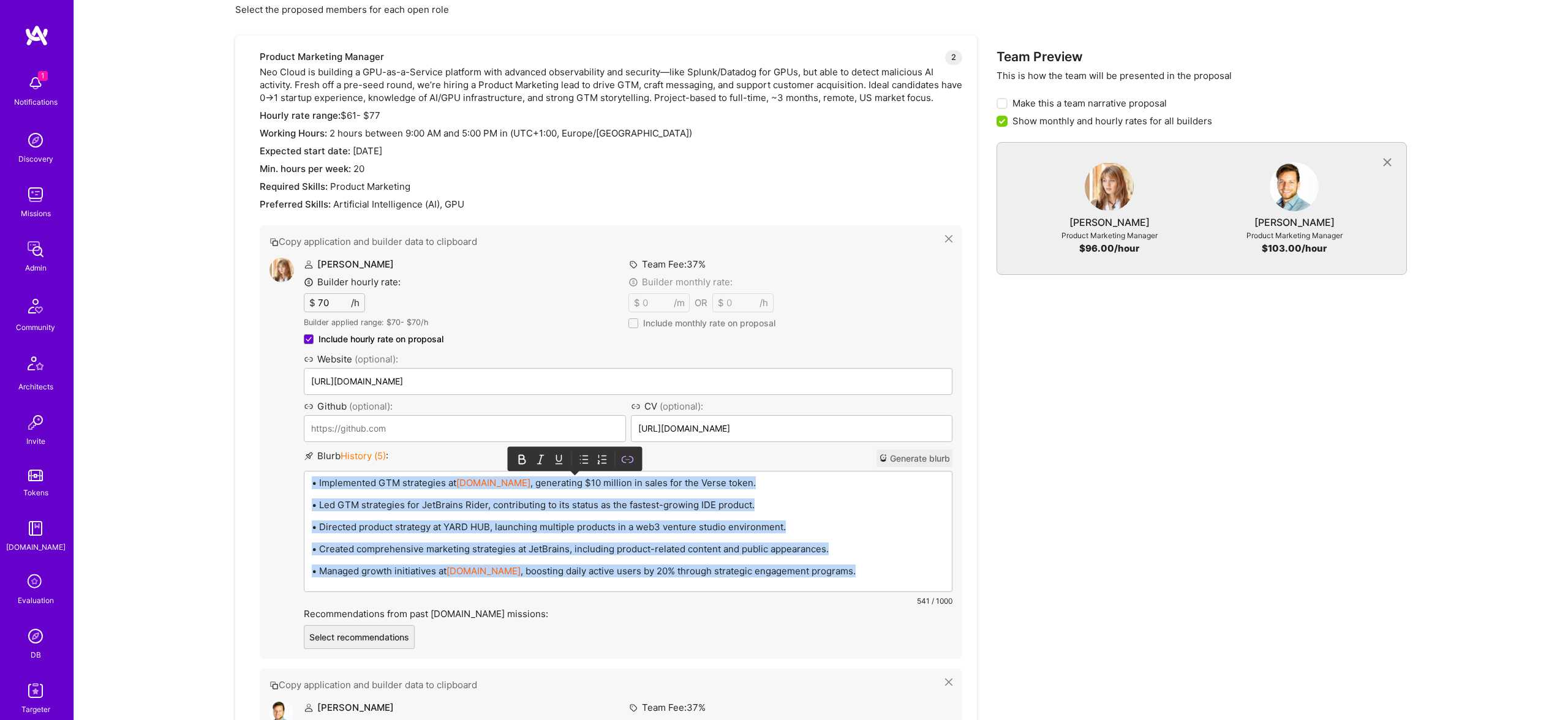
click at [590, 460] on div at bounding box center [575, 458] width 123 height 18
click at [576, 455] on div at bounding box center [575, 458] width 123 height 18
click at [588, 458] on icon at bounding box center [583, 459] width 12 height 12
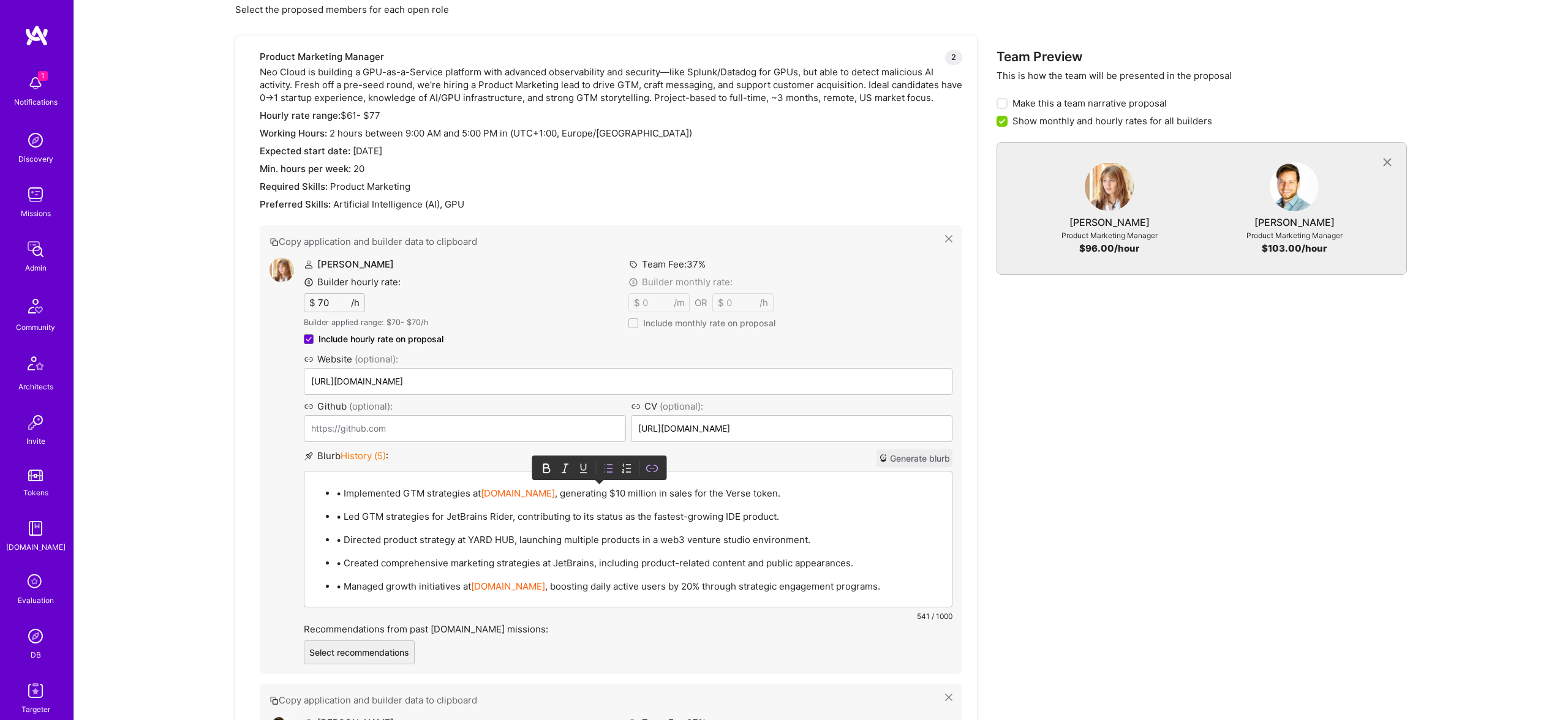
click at [341, 494] on p "• Implemented GTM strategies at [DOMAIN_NAME] , generating $10 million in sales…" at bounding box center [639, 493] width 608 height 13
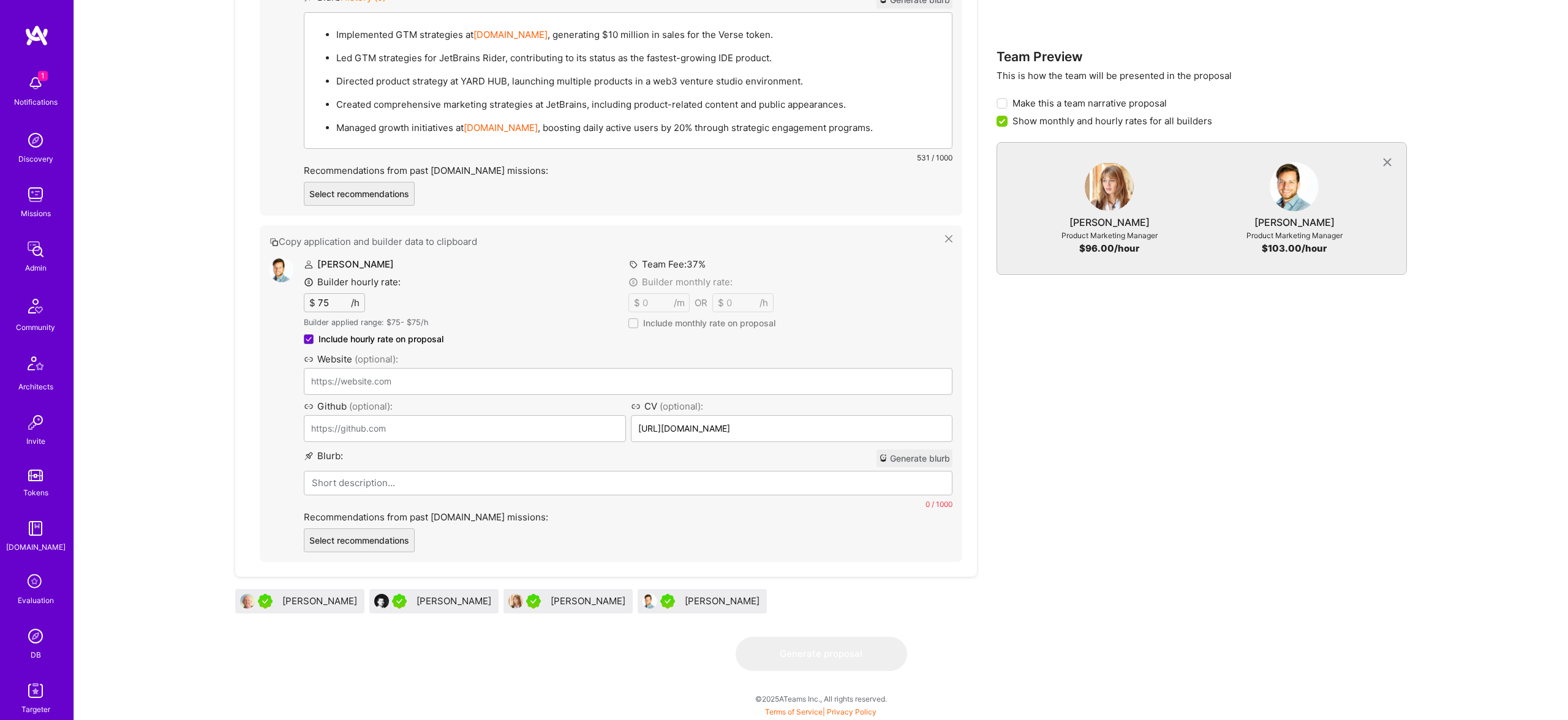
scroll to position [778, 0]
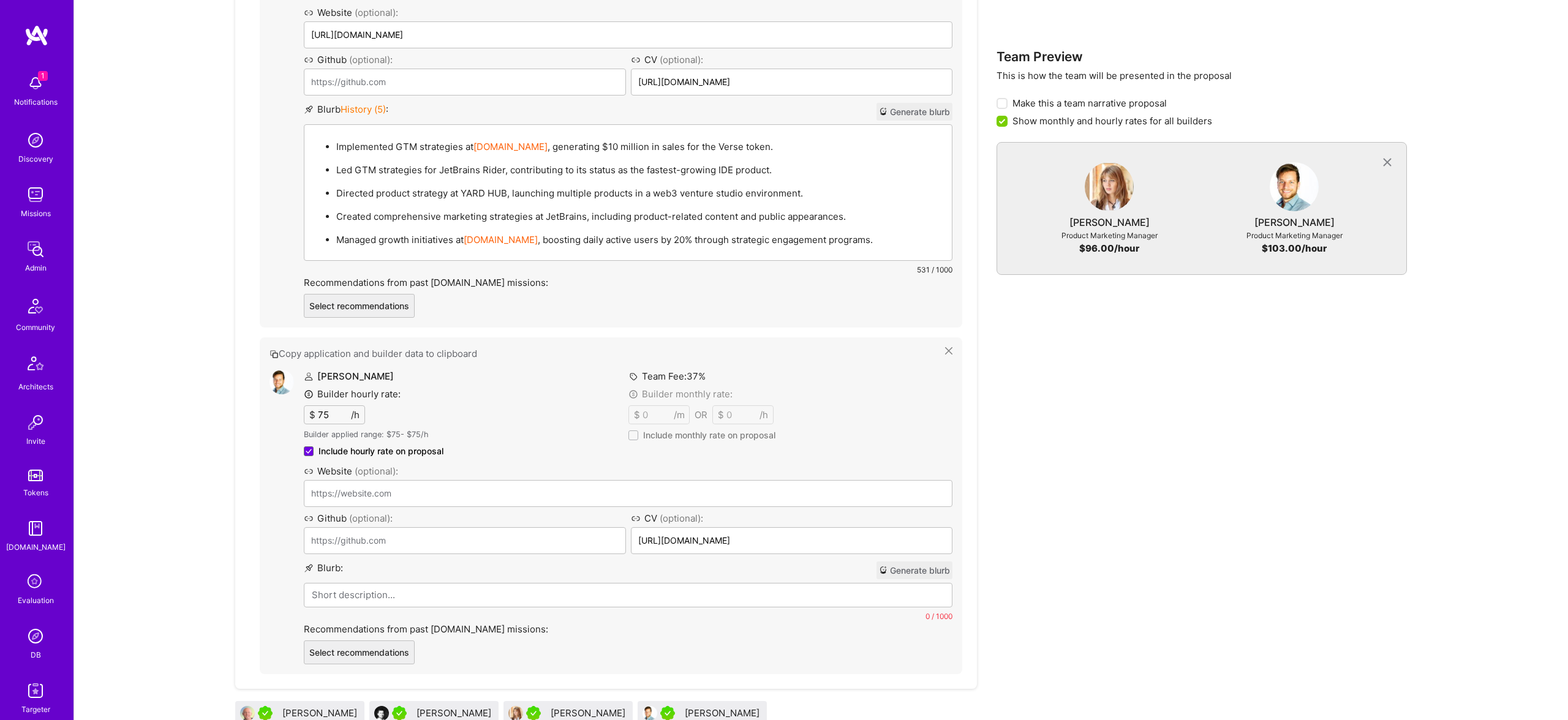
click at [410, 589] on div "[PERSON_NAME] Builder hourly rate: $ 75 /h Builder applied range: $ 75 - $ 75 /…" at bounding box center [628, 517] width 649 height 294
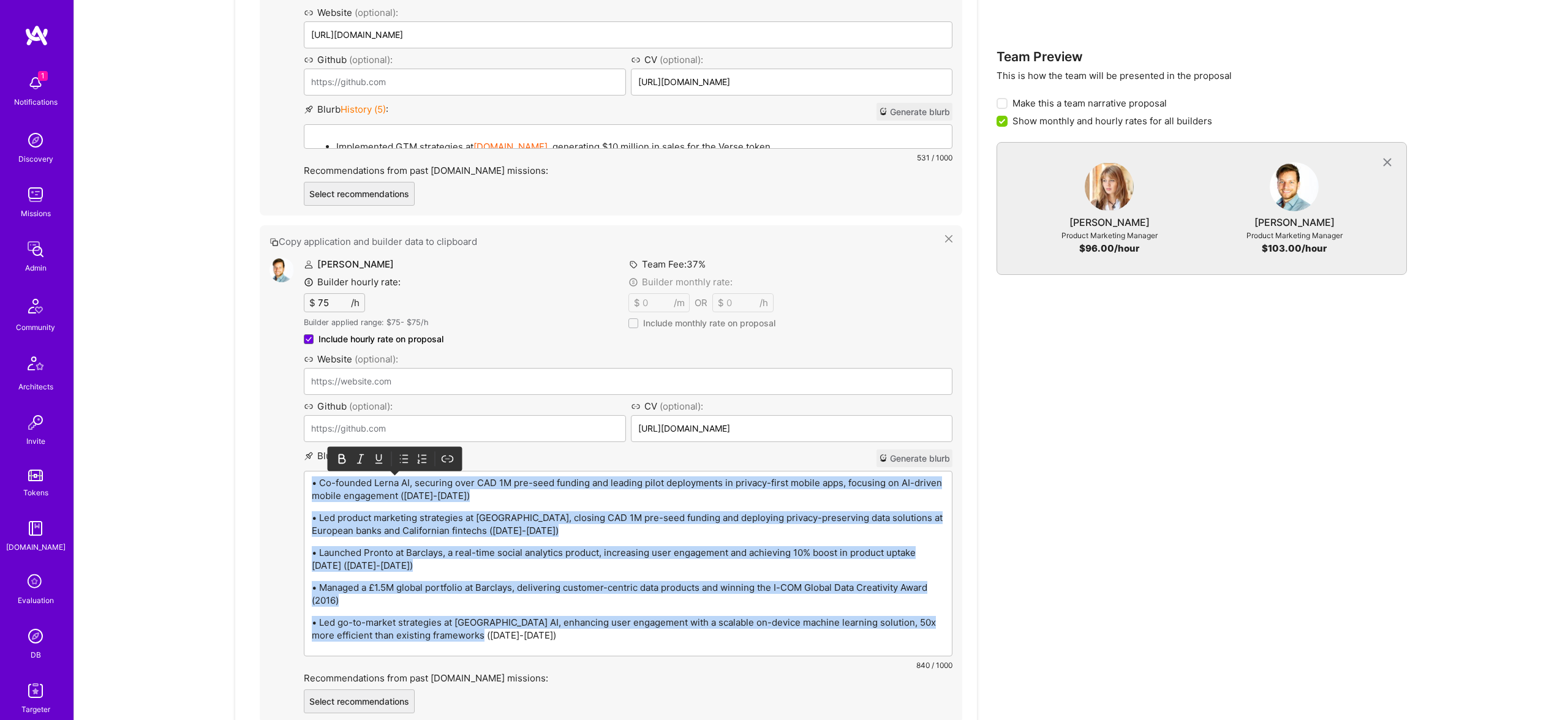
click at [405, 464] on icon at bounding box center [404, 459] width 12 height 12
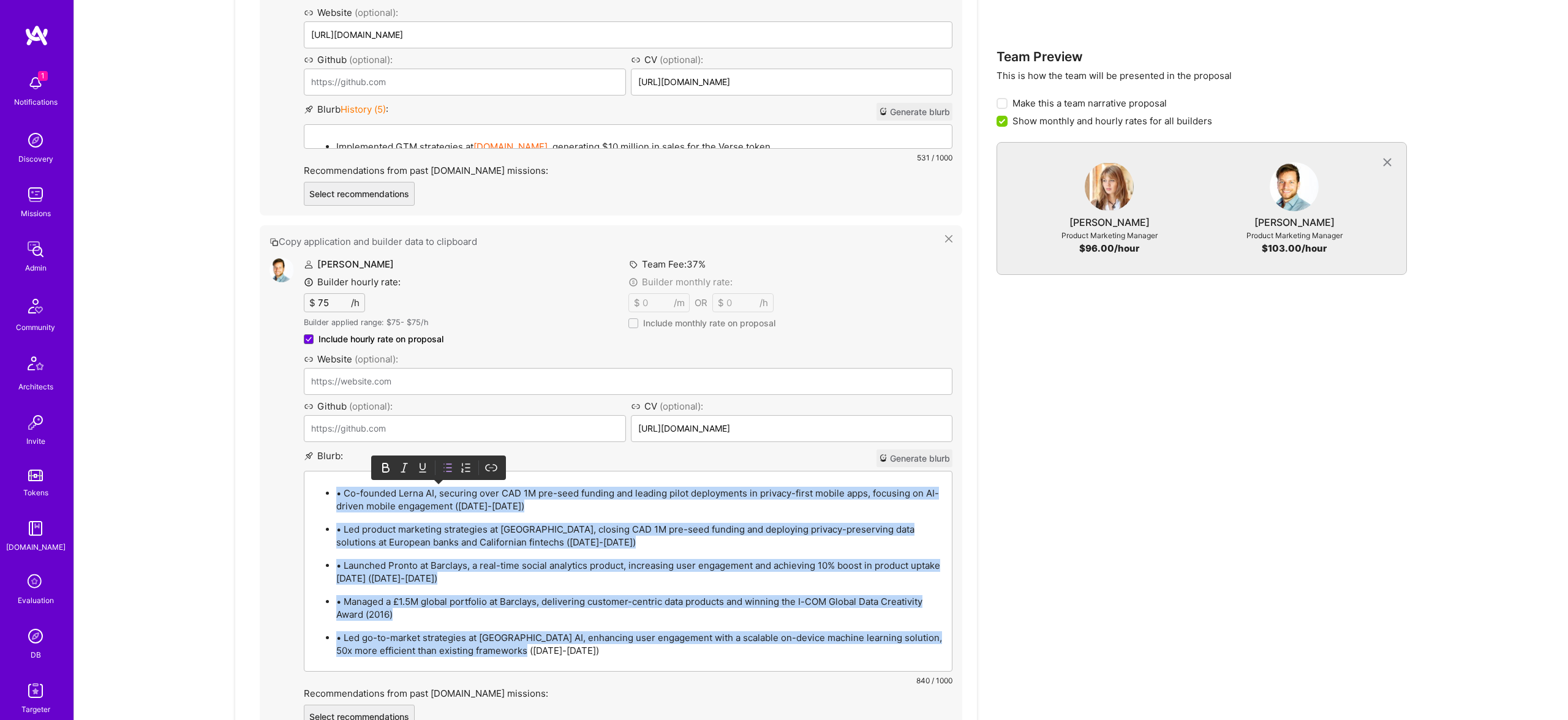
click at [347, 494] on p "• Co-founded Lerna AI, securing over CAD 1M pre-seed funding and leading pilot …" at bounding box center [639, 499] width 608 height 26
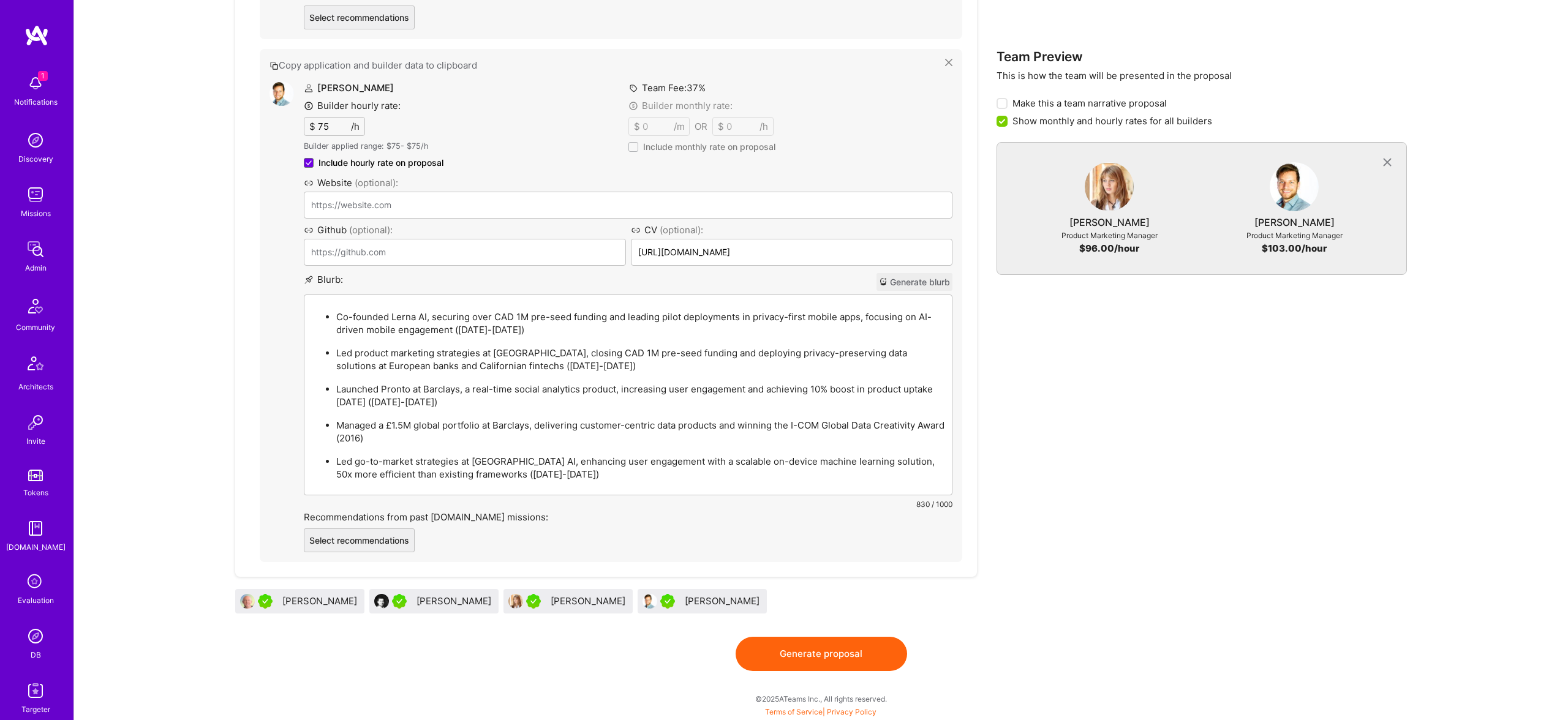
click at [824, 664] on button "Generate proposal" at bounding box center [821, 654] width 172 height 34
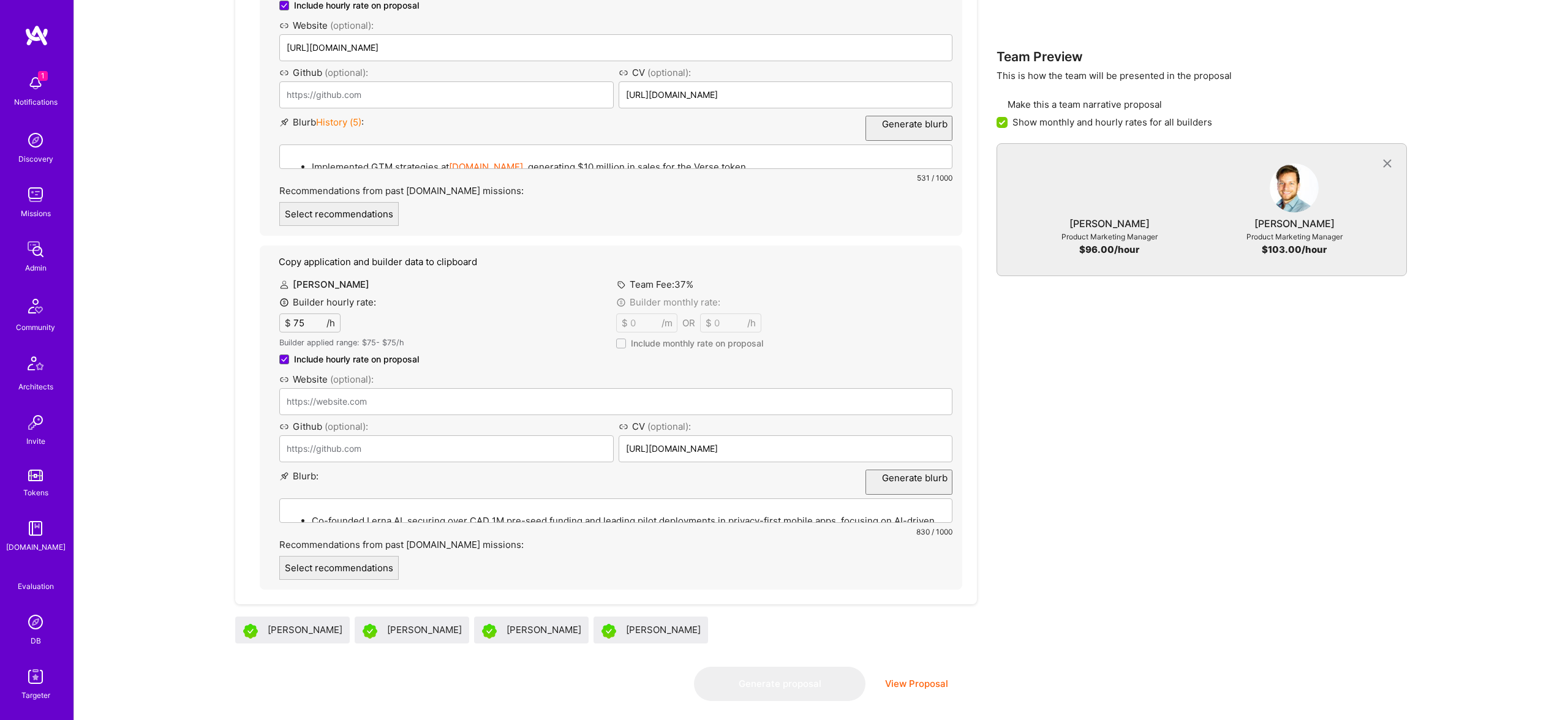
scroll to position [0, 0]
